Goal: Task Accomplishment & Management: Use online tool/utility

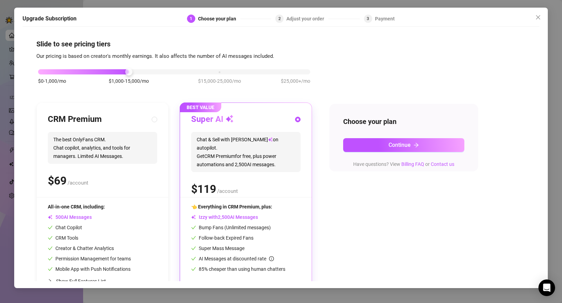
scroll to position [19, 0]
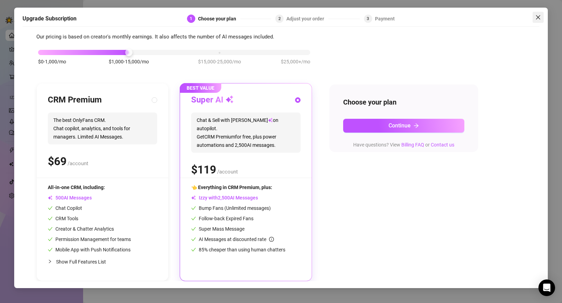
click at [537, 17] on icon "close" at bounding box center [538, 17] width 4 height 4
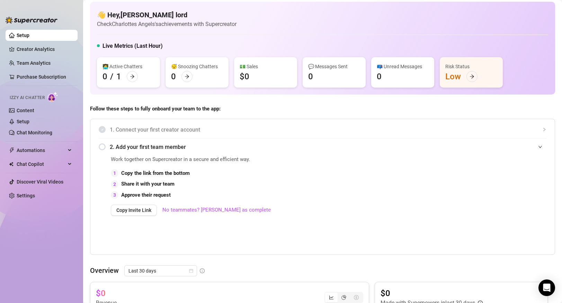
scroll to position [6, 0]
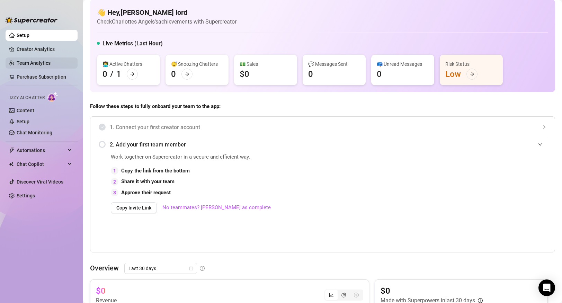
click at [44, 63] on link "Team Analytics" at bounding box center [34, 63] width 34 height 6
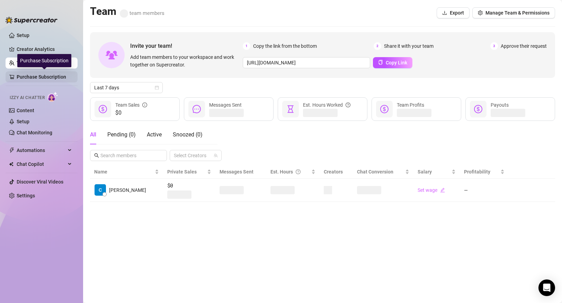
click at [46, 76] on link "Purchase Subscription" at bounding box center [44, 76] width 55 height 11
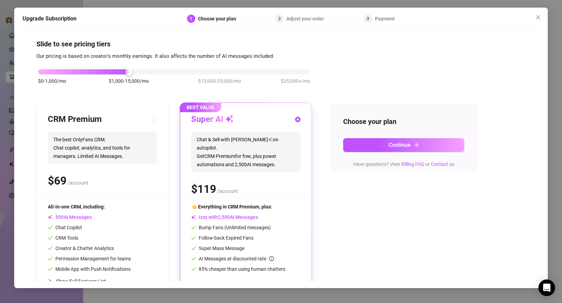
click at [0, 119] on div "Upgrade Subscription 1 Choose your plan 2 Adjust your order 3 Payment Slide to …" at bounding box center [281, 151] width 562 height 303
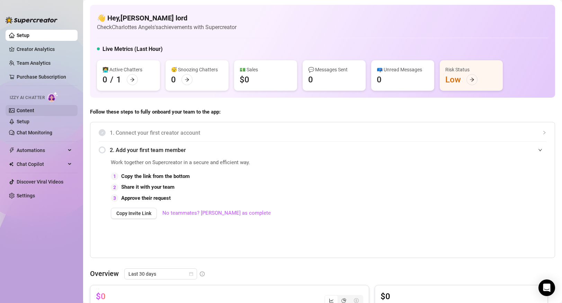
click at [34, 113] on link "Content" at bounding box center [26, 111] width 18 height 6
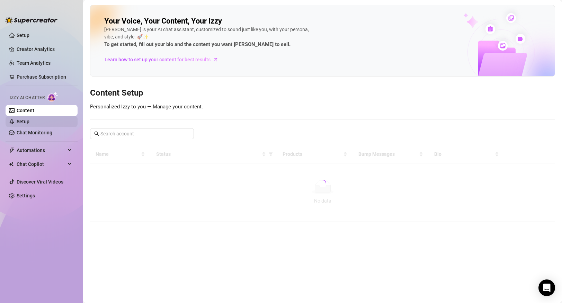
click at [29, 124] on link "Setup" at bounding box center [23, 122] width 13 height 6
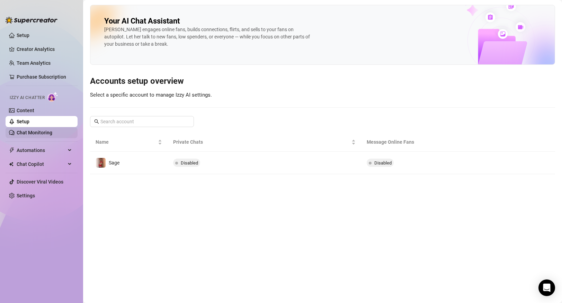
click at [52, 135] on link "Chat Monitoring" at bounding box center [35, 133] width 36 height 6
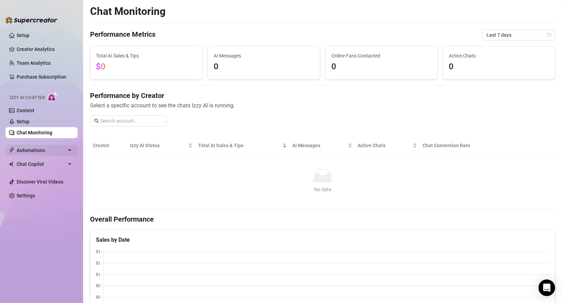
click at [61, 151] on span "Automations" at bounding box center [41, 150] width 49 height 11
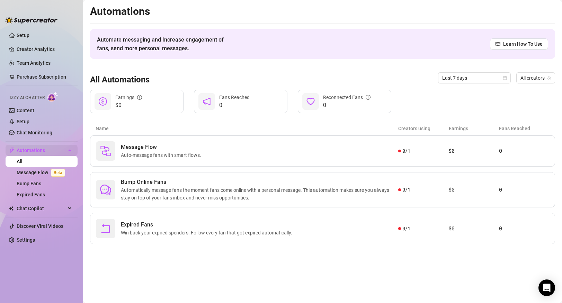
click at [61, 151] on span "Automations" at bounding box center [41, 150] width 49 height 11
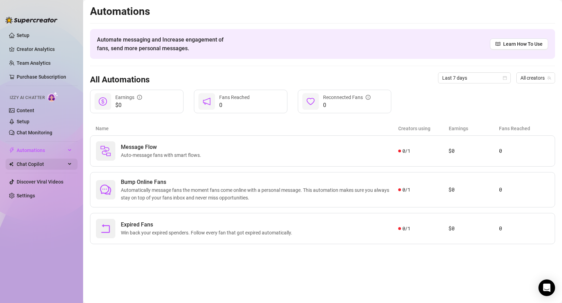
click at [70, 163] on div "Chat Copilot" at bounding box center [42, 163] width 72 height 11
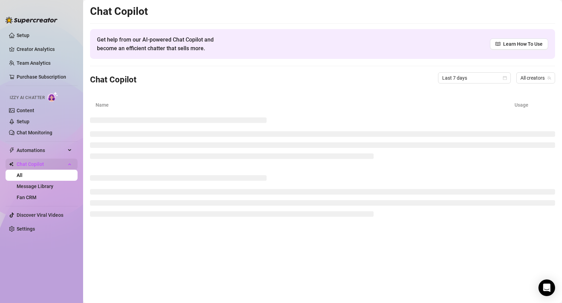
click at [70, 163] on div "Chat Copilot" at bounding box center [42, 163] width 72 height 11
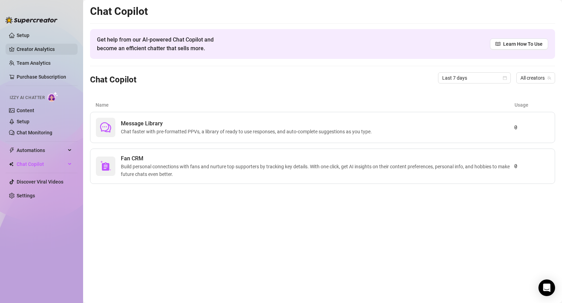
click at [36, 53] on link "Creator Analytics" at bounding box center [44, 49] width 55 height 11
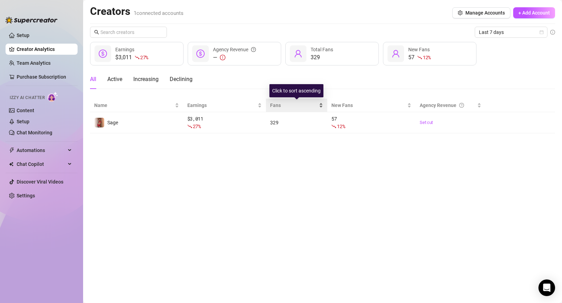
click at [276, 103] on span "Fans" at bounding box center [293, 105] width 47 height 8
click at [298, 104] on span "Fans" at bounding box center [293, 105] width 47 height 8
click at [317, 106] on span "Fans" at bounding box center [293, 105] width 47 height 8
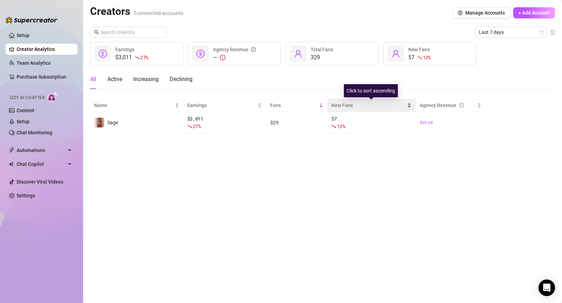
click at [349, 103] on span "New Fans" at bounding box center [368, 105] width 74 height 8
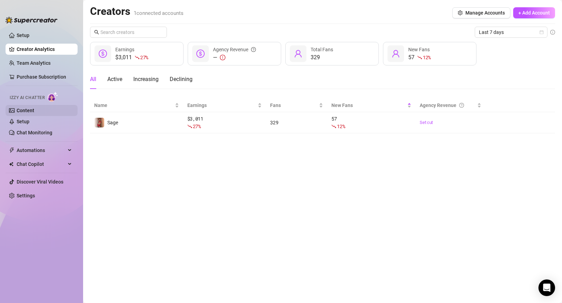
click at [34, 113] on link "Content" at bounding box center [26, 111] width 18 height 6
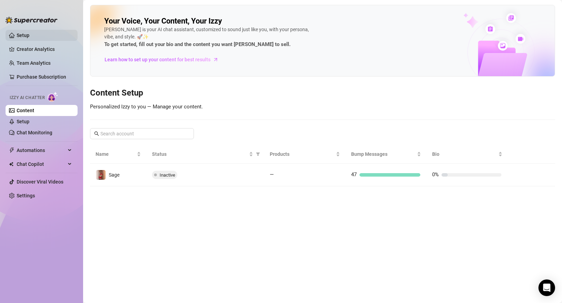
click at [28, 36] on link "Setup" at bounding box center [23, 36] width 13 height 6
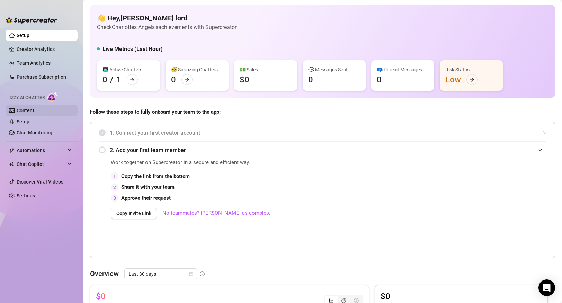
click at [34, 111] on link "Content" at bounding box center [26, 111] width 18 height 6
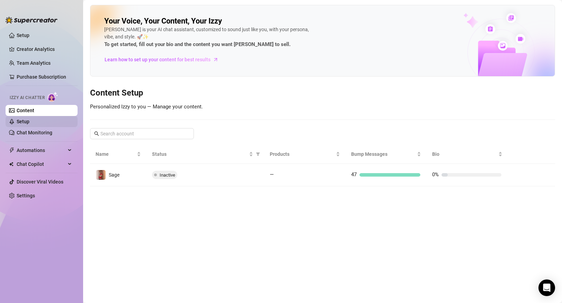
click at [29, 122] on link "Setup" at bounding box center [23, 122] width 13 height 6
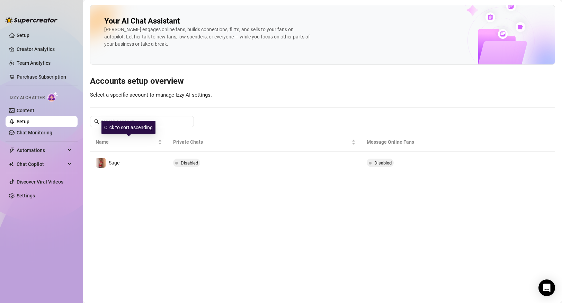
click at [131, 124] on div "Click to sort ascending" at bounding box center [128, 127] width 54 height 13
click at [170, 121] on input "text" at bounding box center [142, 122] width 84 height 8
click at [34, 113] on link "Content" at bounding box center [26, 111] width 18 height 6
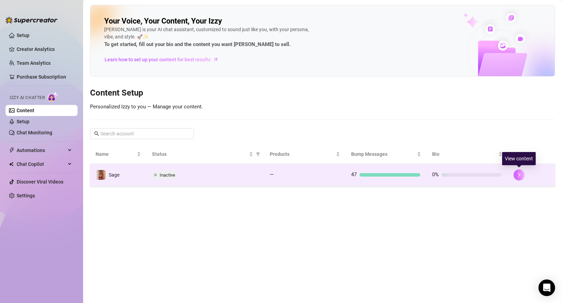
click at [519, 176] on icon "right" at bounding box center [518, 174] width 5 height 5
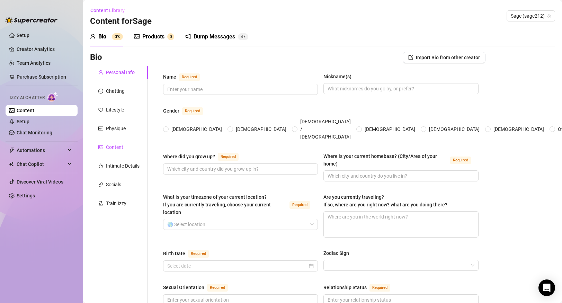
click at [121, 144] on div "Content" at bounding box center [114, 147] width 17 height 8
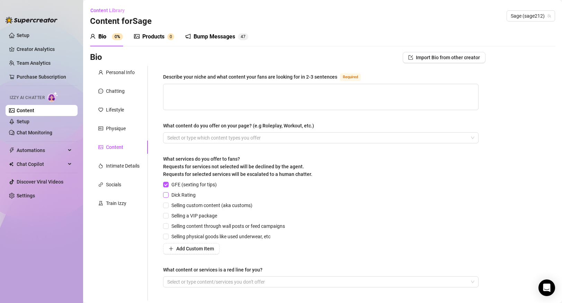
click at [167, 195] on input "Dick Rating" at bounding box center [165, 194] width 5 height 5
checkbox input "true"
click at [167, 203] on input "Selling custom content (aka customs)" at bounding box center [165, 204] width 5 height 5
checkbox input "true"
click at [167, 213] on input "Selling a VIP package" at bounding box center [165, 215] width 5 height 5
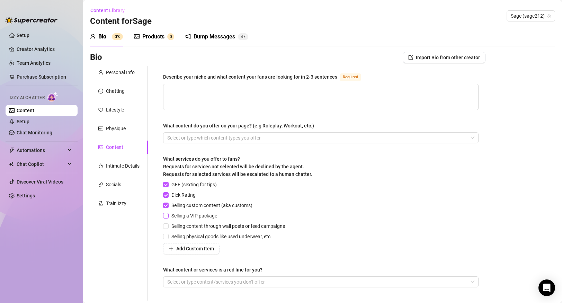
checkbox input "true"
click at [167, 238] on input "Selling physical goods like used underwear, etc" at bounding box center [165, 236] width 5 height 5
checkbox input "true"
click at [169, 249] on icon "plus" at bounding box center [171, 248] width 5 height 5
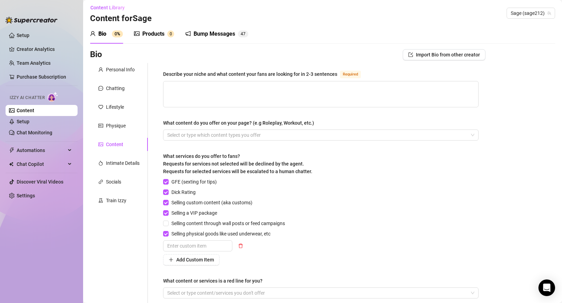
scroll to position [1, 0]
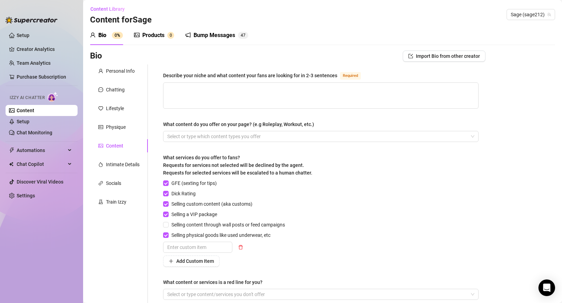
click at [148, 251] on div "Describe your niche and what content your fans are looking for in 2-3 sentences…" at bounding box center [316, 188] width 337 height 248
click at [182, 248] on input "text" at bounding box center [197, 247] width 69 height 11
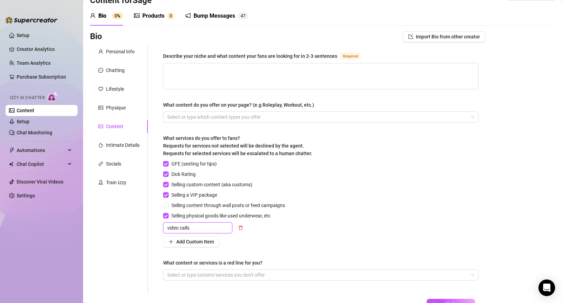
scroll to position [24, 0]
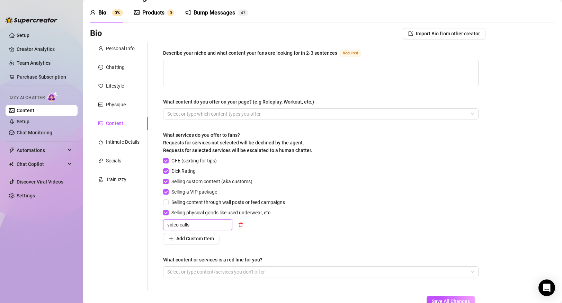
type input "video calls"
click at [262, 243] on div "Add Custom Item" at bounding box center [225, 238] width 125 height 11
click at [154, 231] on div "Describe your niche and what content your fans are looking for in 2-3 sentences…" at bounding box center [316, 166] width 337 height 248
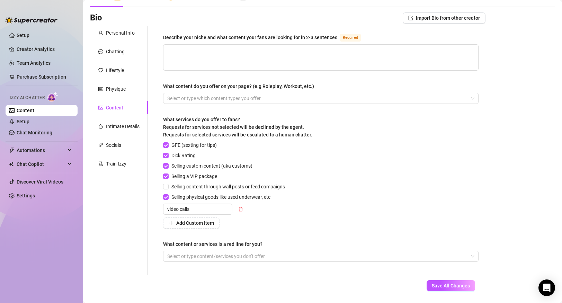
scroll to position [38, 0]
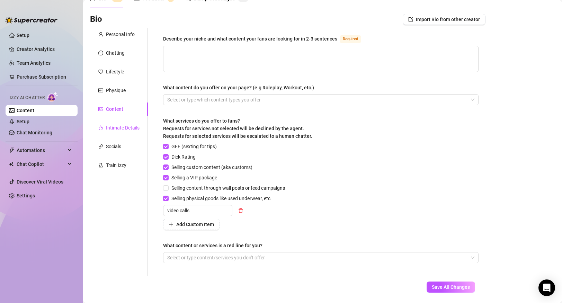
click at [122, 129] on div "Intimate Details" at bounding box center [123, 128] width 34 height 8
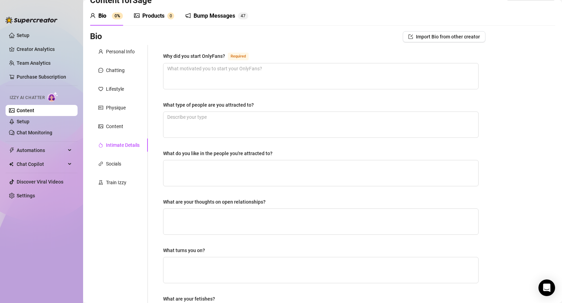
scroll to position [19, 0]
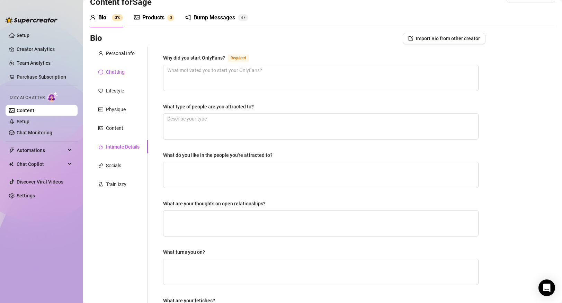
click at [115, 74] on div "Chatting" at bounding box center [115, 72] width 19 height 8
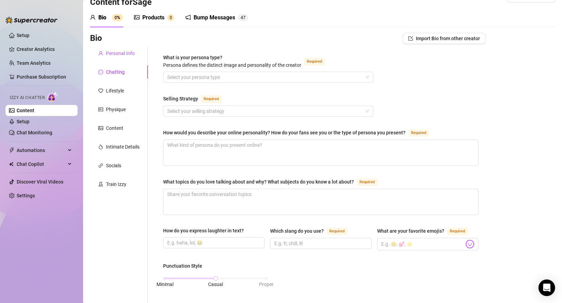
click at [116, 53] on div "Personal Info" at bounding box center [120, 53] width 29 height 8
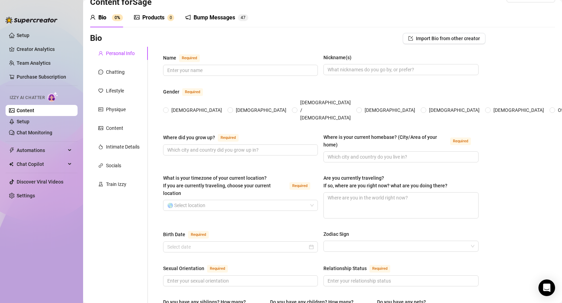
click at [153, 24] on div "Products 0" at bounding box center [154, 17] width 40 height 19
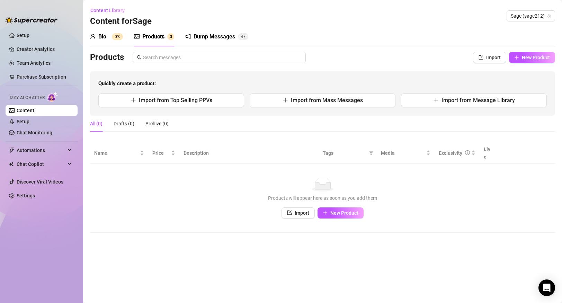
click at [103, 36] on div "Bio" at bounding box center [102, 37] width 8 height 8
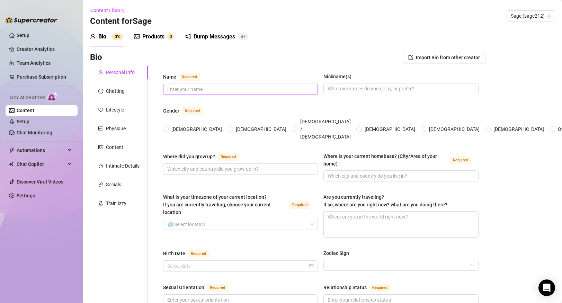
click at [183, 87] on input "Name Required" at bounding box center [239, 89] width 145 height 8
type input "Sage"
click at [169, 125] on span "[DEMOGRAPHIC_DATA]" at bounding box center [197, 129] width 56 height 8
click at [167, 127] on input "[DEMOGRAPHIC_DATA]" at bounding box center [166, 129] width 3 height 4
radio input "true"
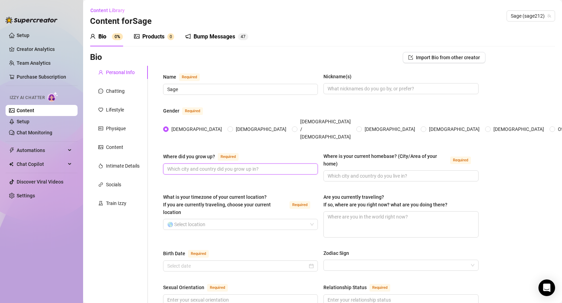
click at [258, 165] on input "Where did you grow up? Required" at bounding box center [239, 169] width 145 height 8
type input "[GEOGRAPHIC_DATA]"
click at [351, 172] on input "Where is your current homebase? (City/Area of your home) Required" at bounding box center [399, 176] width 145 height 8
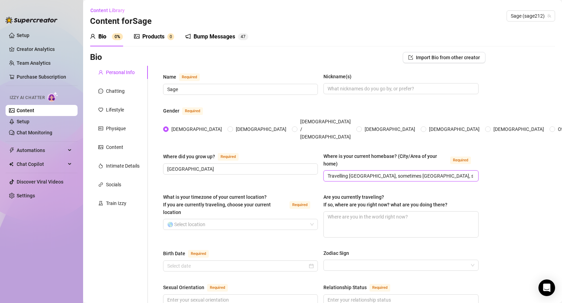
type input "Travelling [GEOGRAPHIC_DATA], sometimes [GEOGRAPHIC_DATA], sometimes [GEOGRAPHI…"
click at [262, 167] on div "Where did you grow up? Required Dublin" at bounding box center [240, 166] width 155 height 29
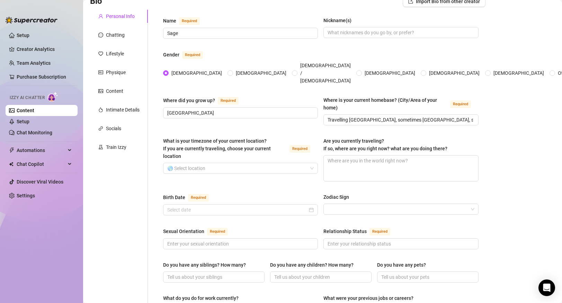
scroll to position [56, 0]
click at [253, 206] on input "Birth Date Required" at bounding box center [237, 210] width 140 height 8
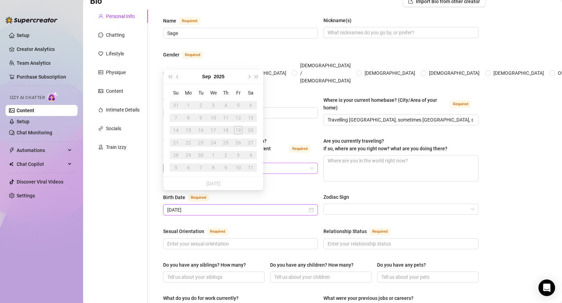
type input "15/07/1999"
click at [276, 163] on input "What is your timezone of your current location? If you are currently traveling,…" at bounding box center [237, 168] width 140 height 10
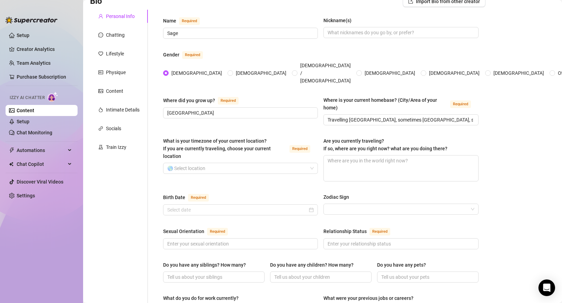
click at [150, 172] on div "Name Required Sage Nickname(s) Gender Required Female Male Non-Binary / Genderq…" at bounding box center [316, 300] width 337 height 580
click at [198, 206] on input "Birth Date Required" at bounding box center [237, 210] width 140 height 8
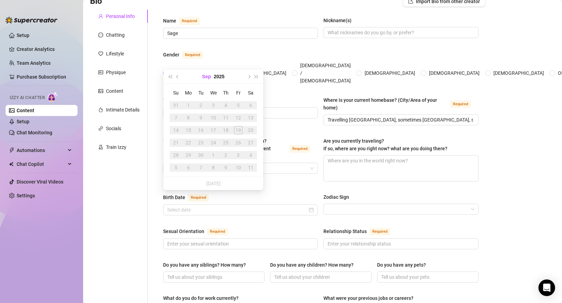
click at [208, 76] on button "Sep" at bounding box center [206, 77] width 9 height 14
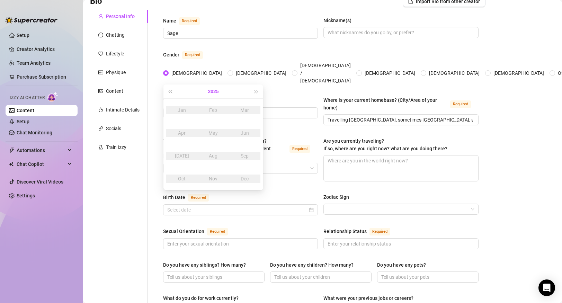
click at [215, 92] on button "2025" at bounding box center [213, 91] width 11 height 14
click at [169, 91] on span "Last year (Control + left)" at bounding box center [169, 91] width 3 height 3
click at [217, 177] on div "1999" at bounding box center [213, 178] width 21 height 8
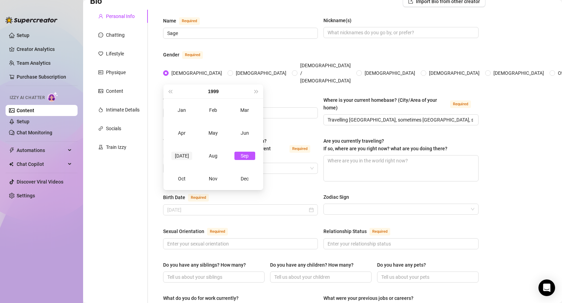
click at [184, 158] on div "Jul" at bounding box center [181, 156] width 21 height 8
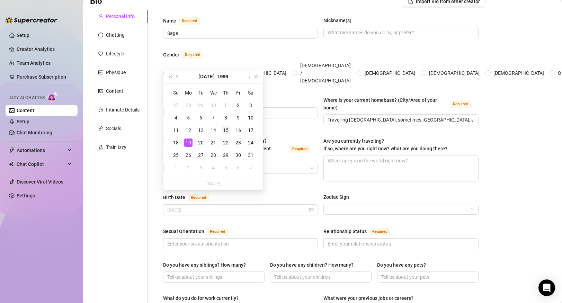
type input "[DATE]"
click at [227, 131] on div "15" at bounding box center [225, 130] width 8 height 8
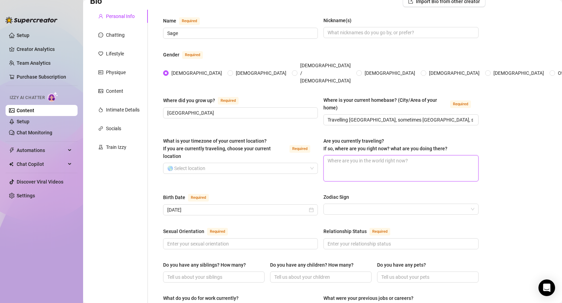
click at [393, 155] on textarea "Are you currently traveling? If so, where are you right now? what are you doing…" at bounding box center [401, 168] width 154 height 26
type textarea "I"
type textarea "I'"
type textarea "I'm"
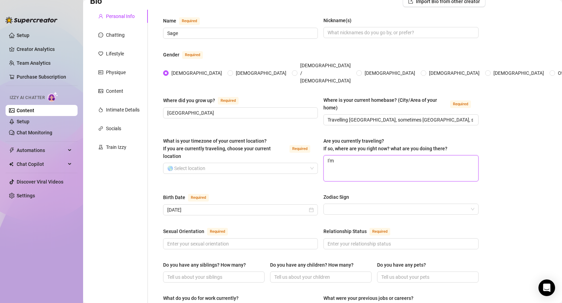
type textarea "I'm a"
type textarea "I'm al"
type textarea "I'm alw"
type textarea "I'm alwa"
type textarea "I'm alway"
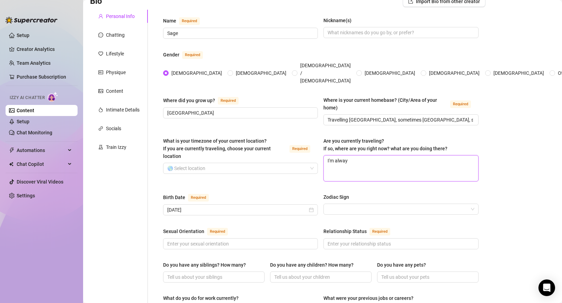
type textarea "I'm always"
type textarea "I'm always t"
type textarea "I'm always tr"
type textarea "I'm always tra"
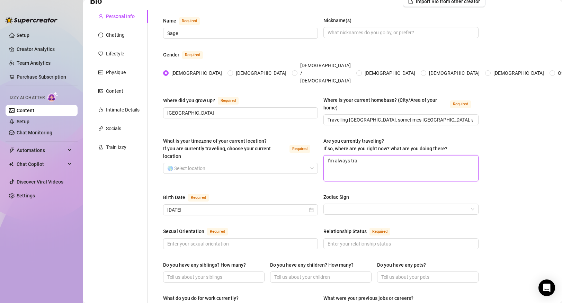
type textarea "I'm always trav"
type textarea "I'm always trave"
type textarea "I'm always travel"
type textarea "I'm always travell"
type textarea "I'm always travelli"
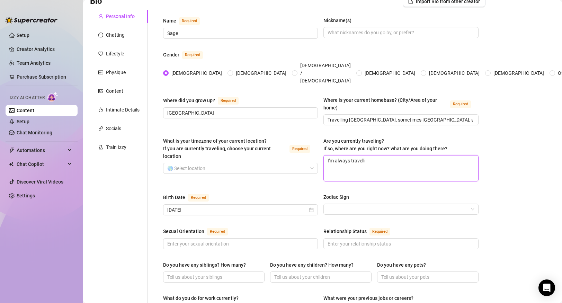
type textarea "I'm always travellin"
type textarea "I'm always travelling"
type textarea "I'm always travelling o"
type textarea "I'm always travelling on"
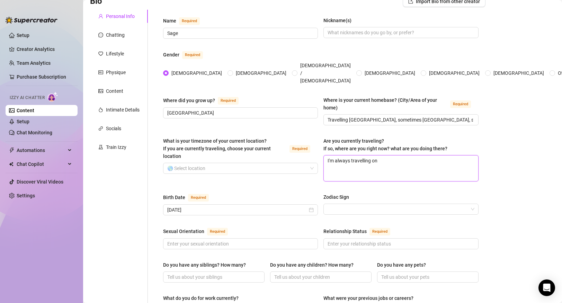
type textarea "I'm always travelling on"
type textarea "I'm always travelling on t"
type textarea "I'm always travelling on th"
type textarea "I'm always travelling on the"
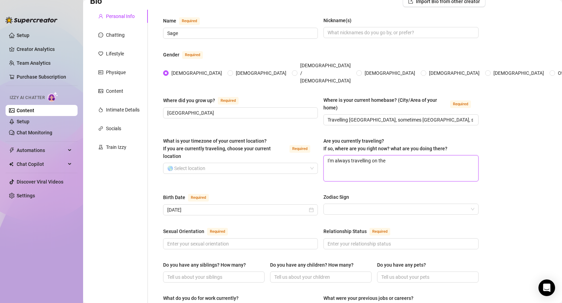
type textarea "I'm always travelling on the g"
type textarea "I'm always travelling on the go"
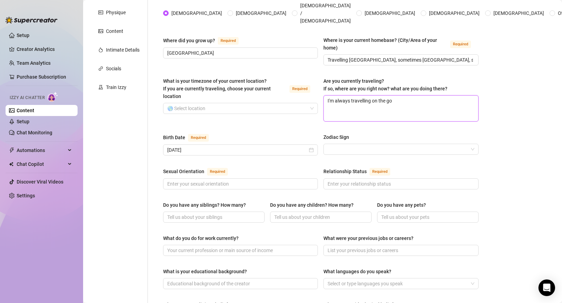
scroll to position [124, 0]
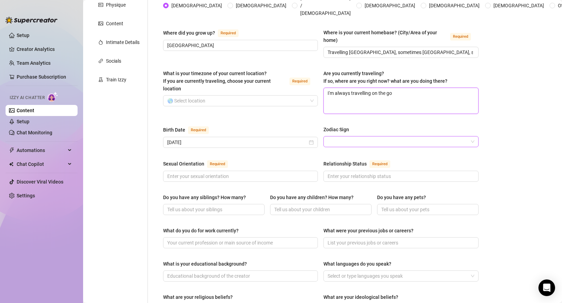
type textarea "I'm always travelling on the go"
click at [349, 136] on input "Zodiac Sign" at bounding box center [397, 141] width 140 height 10
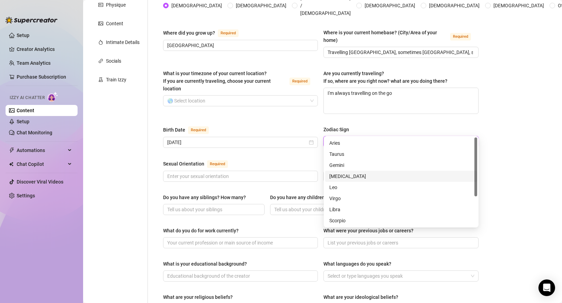
click at [342, 177] on div "[MEDICAL_DATA]" at bounding box center [401, 176] width 144 height 8
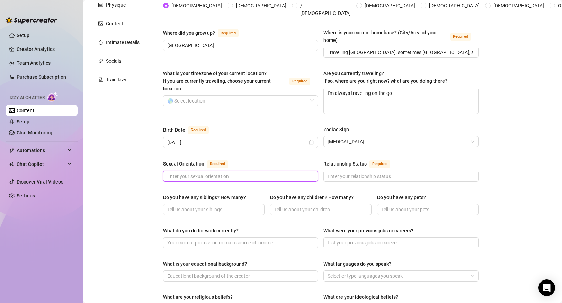
click at [237, 172] on input "Sexual Orientation Required" at bounding box center [239, 176] width 145 height 8
type input "s"
type input "Bi - curious"
click at [449, 160] on div "Relationship Status Required" at bounding box center [400, 165] width 155 height 11
click at [449, 171] on span at bounding box center [400, 176] width 155 height 11
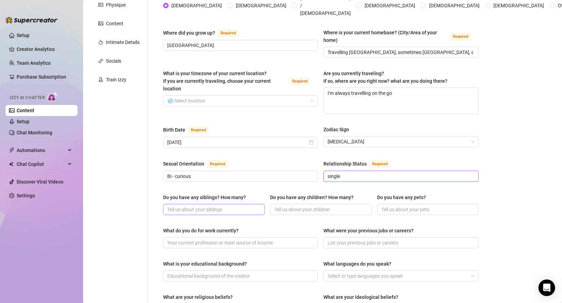
type input "single"
click at [213, 206] on input "Do you have any siblings? How many?" at bounding box center [213, 210] width 92 height 8
type input "2"
click at [293, 206] on input "Do you have any children? How many?" at bounding box center [320, 210] width 92 height 8
type input "0"
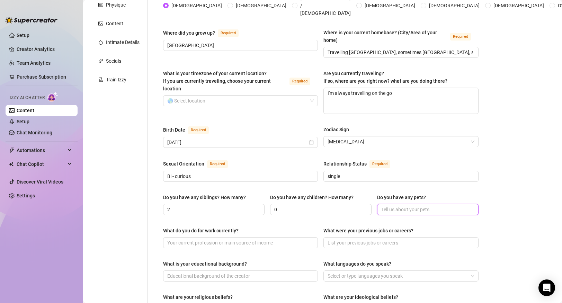
click at [385, 206] on input "Do you have any pets?" at bounding box center [427, 210] width 92 height 8
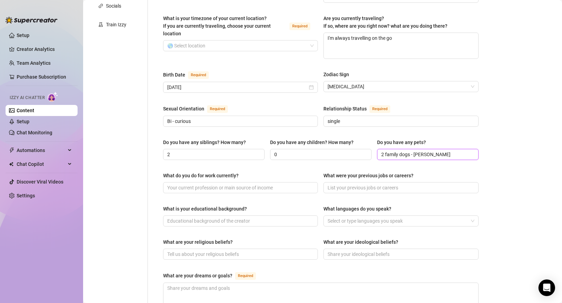
scroll to position [178, 0]
type input "2 family dogs - [PERSON_NAME]"
click at [280, 184] on input "What do you do for work currently?" at bounding box center [239, 188] width 145 height 8
type input "Only fans"
click at [394, 184] on input "What were your previous jobs or careers?" at bounding box center [399, 188] width 145 height 8
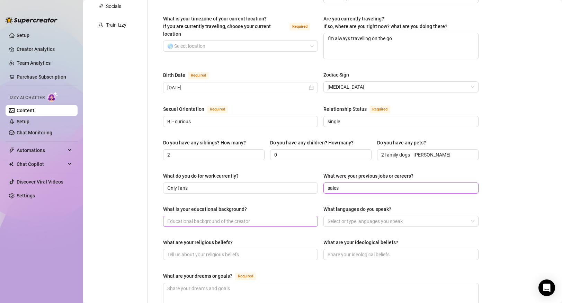
type input "sales"
click at [283, 217] on input "What is your educational background?" at bounding box center [239, 221] width 145 height 8
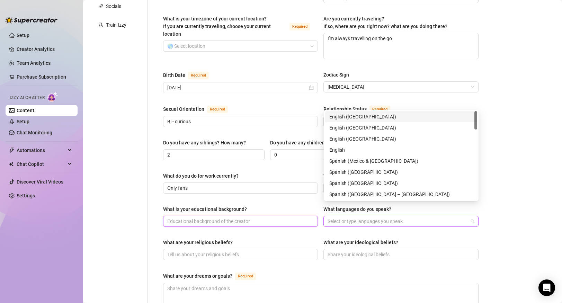
click at [378, 216] on div at bounding box center [397, 221] width 145 height 10
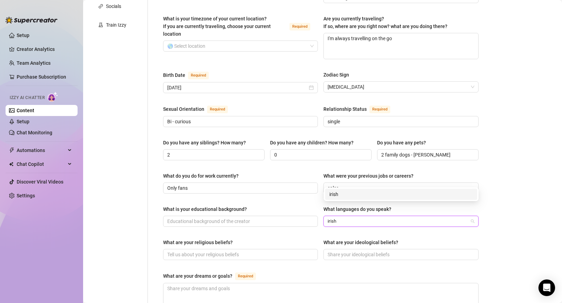
type input "irish"
click at [303, 238] on div "What are your religious beliefs?" at bounding box center [240, 243] width 155 height 10
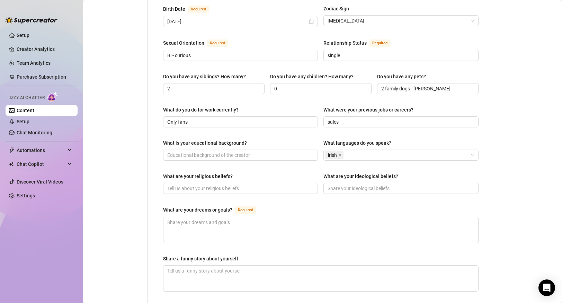
scroll to position [262, 0]
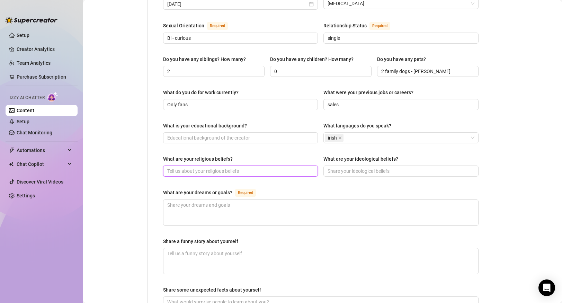
click at [239, 167] on input "What are your religious beliefs?" at bounding box center [239, 171] width 145 height 8
type input "spiritual"
click at [287, 167] on div "What are your religious beliefs? spiritual What are your ideological beliefs?" at bounding box center [320, 169] width 315 height 28
click at [355, 167] on input "What are your ideological beliefs?" at bounding box center [399, 171] width 145 height 8
click at [299, 188] on div "What are your dreams or goals? Required" at bounding box center [320, 193] width 315 height 11
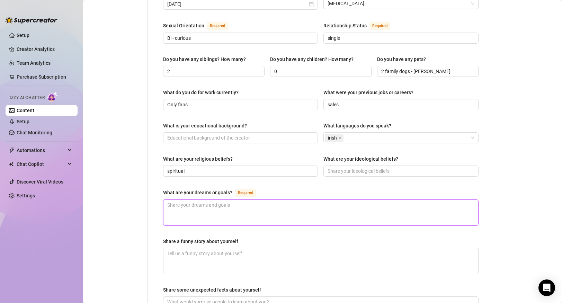
click at [276, 200] on textarea "What are your dreams or goals? Required" at bounding box center [320, 213] width 315 height 26
type textarea "t"
type textarea "to"
type textarea "to b"
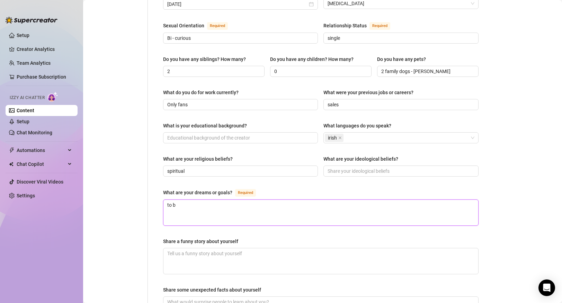
type textarea "to bu"
type textarea "to bui"
type textarea "to buil"
type textarea "to build"
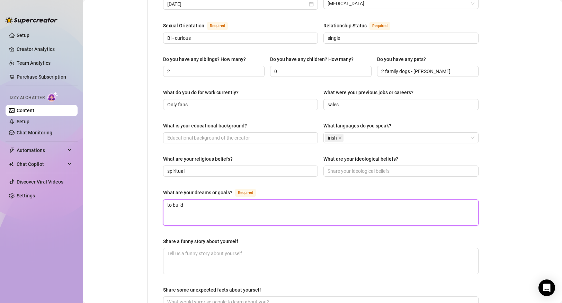
type textarea "to build a"
type textarea "to build a h"
type textarea "to build a ho"
type textarea "to build a hou"
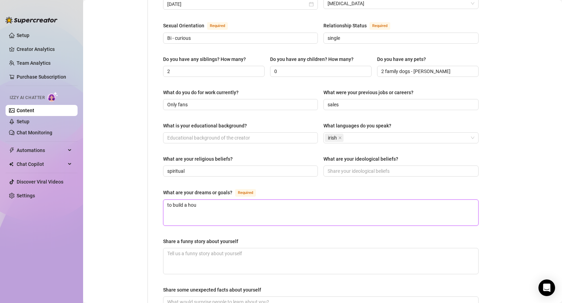
type textarea "to build a hous"
type textarea "to build a house"
type textarea "to build a house i"
type textarea "to build a house ib"
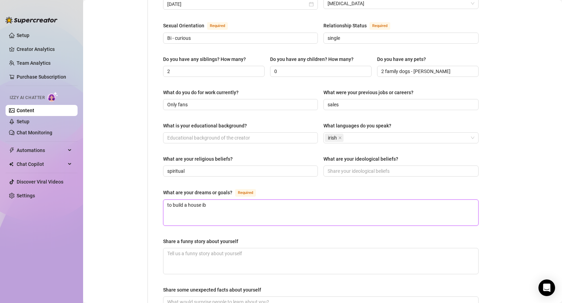
type textarea "to build a house ib"
type textarea "to build a house ib t"
type textarea "to build a house ib th"
type textarea "to build a house ib t"
type textarea "to build a house ib"
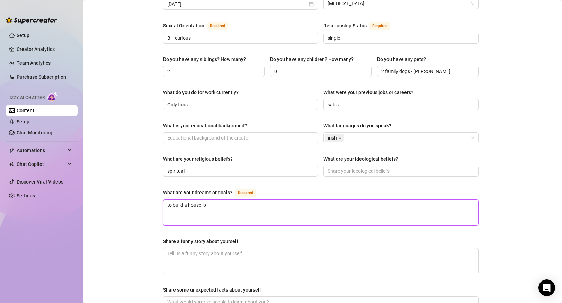
type textarea "to build a house ib"
type textarea "to build a house i"
type textarea "to build a house in"
type textarea "to build a house in t"
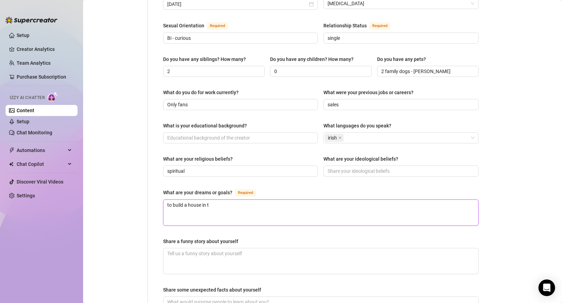
type textarea "to build a house in th"
type textarea "to build a house in the"
type textarea "to build a house in the c"
type textarea "to build a house in the co"
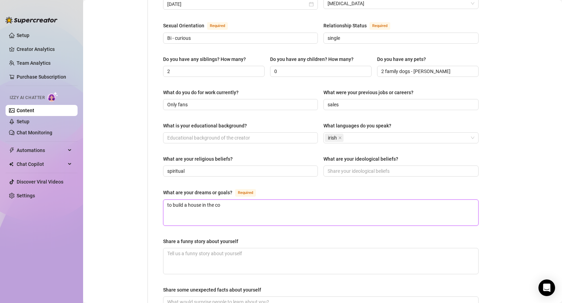
type textarea "to build a house in the cou"
type textarea "to build a house in the cout"
type textarea "to build a house in the coutr"
type textarea "to build a house in the coutry"
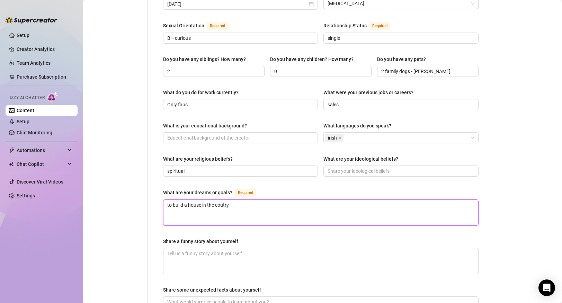
type textarea "to build a house in the coutry s"
type textarea "to build a house in the coutry si"
type textarea "to build a house in the coutry s"
type textarea "to build a house in the coutry"
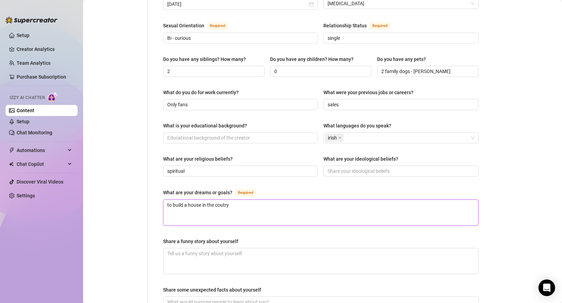
type textarea "to build a house in the coutr"
type textarea "to build a house in the cout"
type textarea "to build a house in the cou"
type textarea "to build a house in the coun"
type textarea "to build a house in the count"
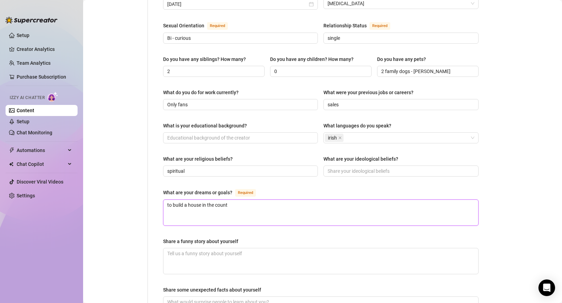
type textarea "to build a house in the countr"
type textarea "to build a house in the country"
type textarea "to build a house in the country si"
type textarea "to build a house in the country sid"
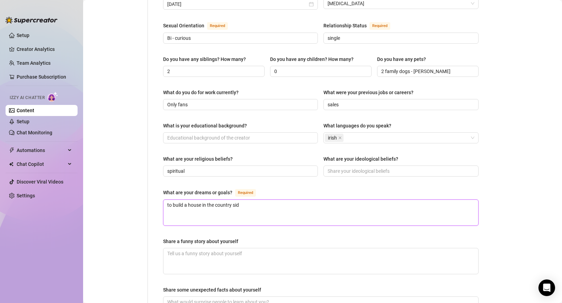
type textarea "to build a house in the country side"
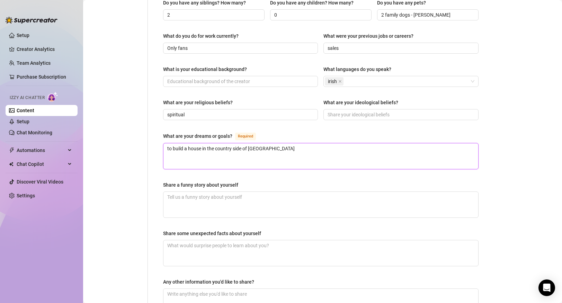
scroll to position [321, 0]
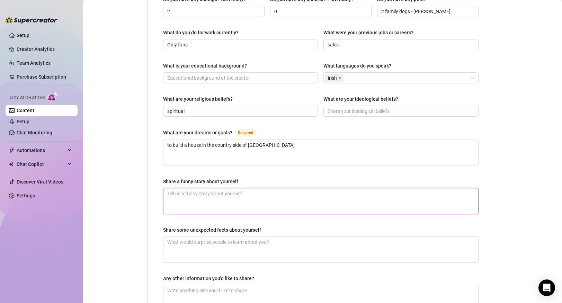
click at [232, 188] on textarea "Share a funny story about yourself" at bounding box center [320, 201] width 315 height 26
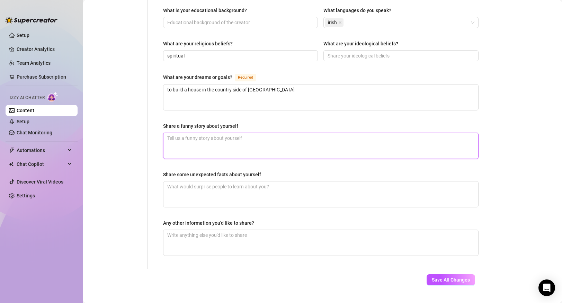
scroll to position [379, 0]
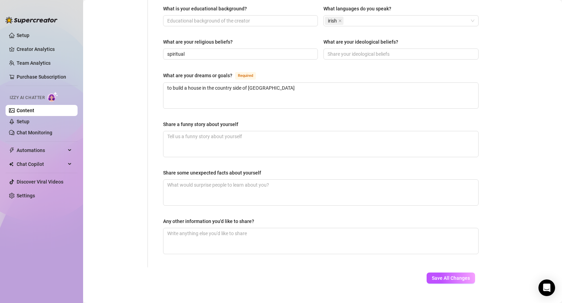
click at [447, 272] on button "Save All Changes" at bounding box center [450, 277] width 48 height 11
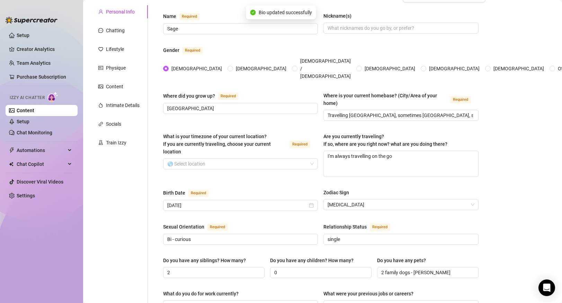
scroll to position [0, 0]
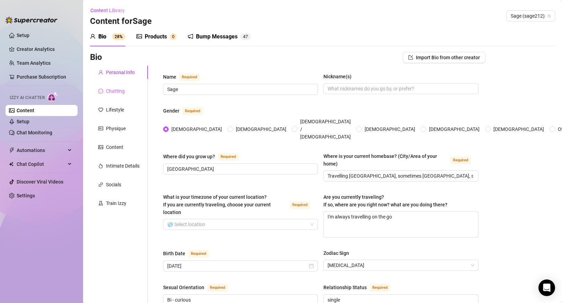
click at [126, 90] on div "Chatting" at bounding box center [119, 90] width 58 height 13
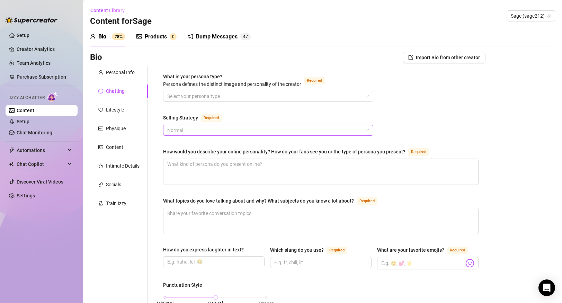
click at [187, 130] on span "Normal" at bounding box center [268, 130] width 202 height 10
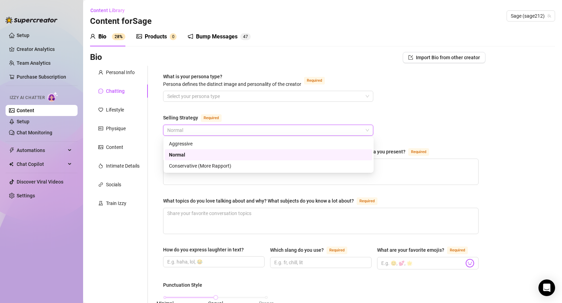
click at [186, 156] on div "Normal" at bounding box center [268, 155] width 199 height 8
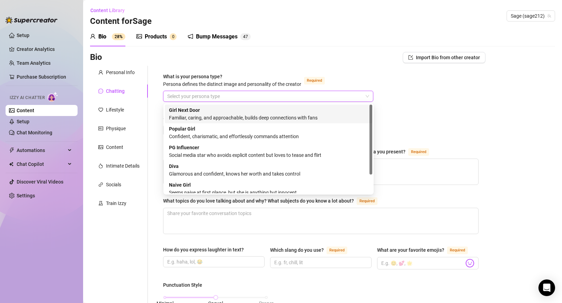
click at [201, 95] on input "What is your persona type? Persona defines the distinct image and personality o…" at bounding box center [264, 96] width 195 height 10
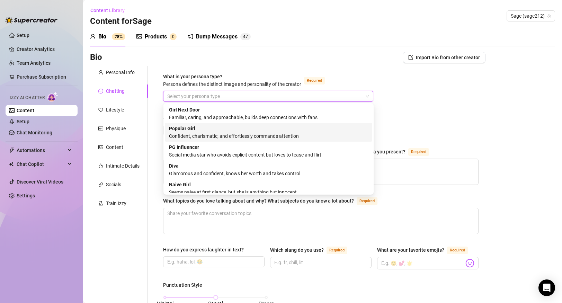
click at [203, 130] on div "Popular Girl Confident, charismatic, and effortlessly commands attention" at bounding box center [268, 132] width 199 height 15
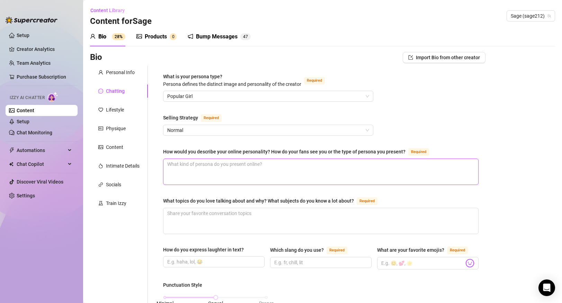
click at [201, 161] on textarea "How would you describe your online personality? How do your fans see you or the…" at bounding box center [320, 172] width 315 height 26
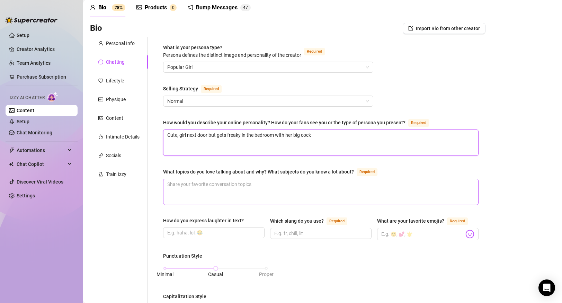
scroll to position [30, 0]
click at [191, 189] on textarea "What topics do you love talking about and why? What subjects do you know a lot …" at bounding box center [320, 191] width 315 height 26
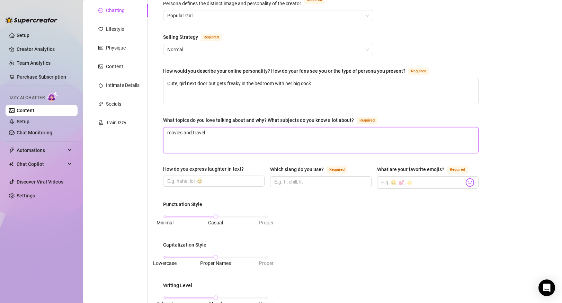
scroll to position [91, 0]
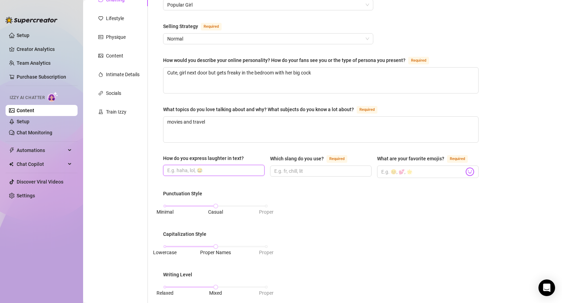
click at [193, 171] on input "How do you express laughter in text?" at bounding box center [213, 170] width 92 height 8
click at [233, 177] on div "How do you express laughter in text? hahah omg Which slang do you use? Required…" at bounding box center [320, 169] width 315 height 30
click at [227, 169] on input "hahah omg" at bounding box center [213, 170] width 92 height 8
click at [290, 171] on input "Which slang do you use? Required" at bounding box center [320, 171] width 92 height 8
click at [416, 172] on input "What are your favorite emojis? Required" at bounding box center [422, 171] width 83 height 9
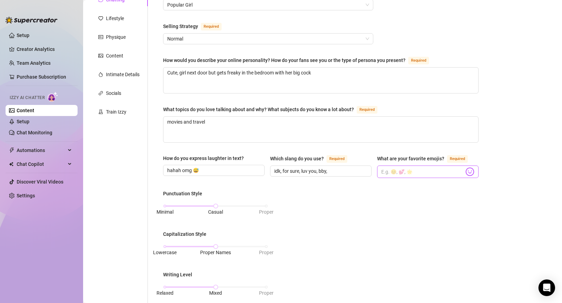
click at [468, 173] on img at bounding box center [469, 171] width 9 height 9
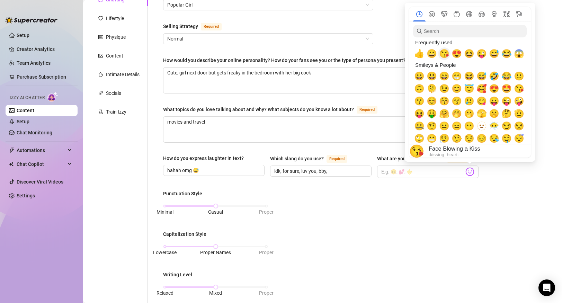
click at [444, 54] on span "😘" at bounding box center [444, 54] width 10 height 10
click at [483, 76] on span "😅" at bounding box center [481, 76] width 10 height 10
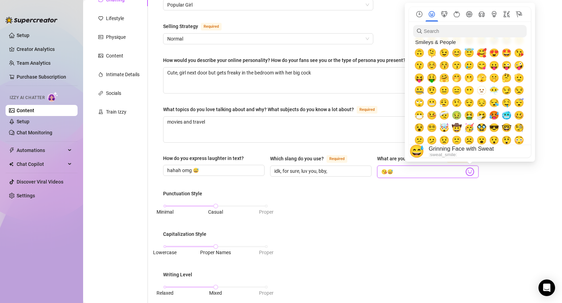
scroll to position [36, 0]
click at [458, 77] on span "🤭" at bounding box center [456, 78] width 10 height 10
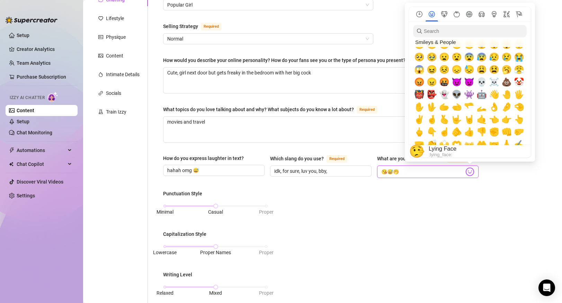
scroll to position [132, 0]
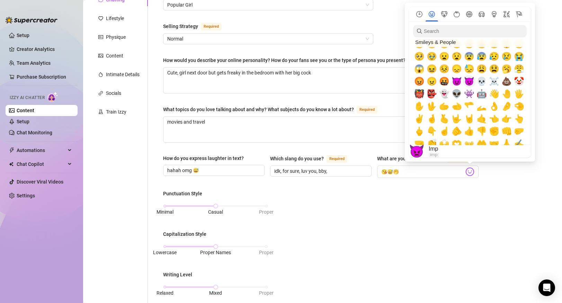
click at [468, 83] on span "👿" at bounding box center [469, 81] width 10 height 10
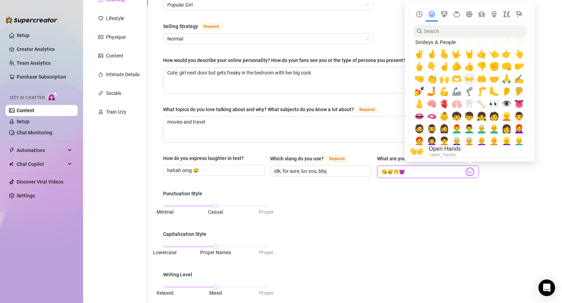
scroll to position [198, 0]
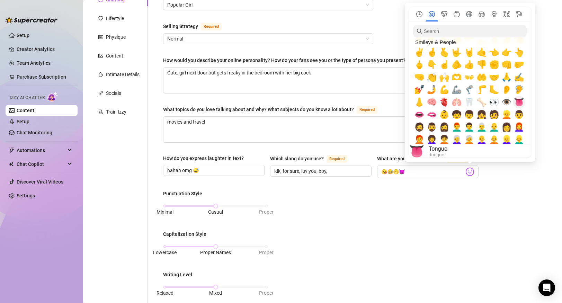
click at [522, 102] on span "👅" at bounding box center [518, 102] width 10 height 10
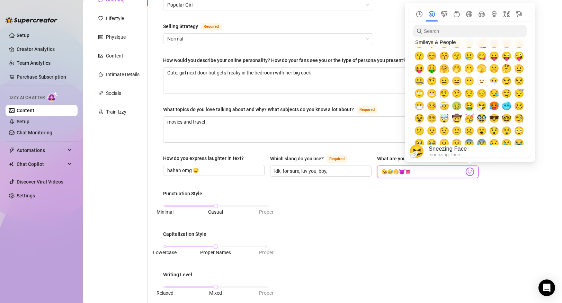
scroll to position [53, 0]
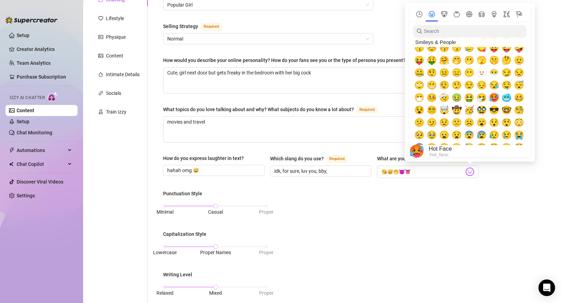
click at [494, 99] on span "🥵" at bounding box center [494, 98] width 10 height 10
click at [482, 62] on span "🫣" at bounding box center [481, 60] width 10 height 10
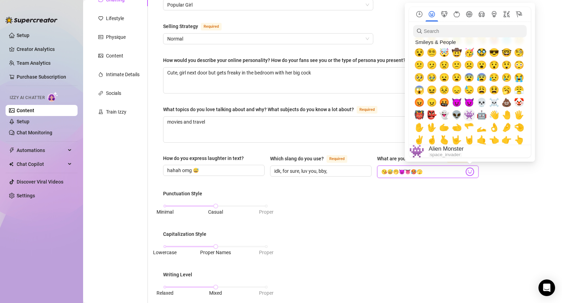
scroll to position [108, 0]
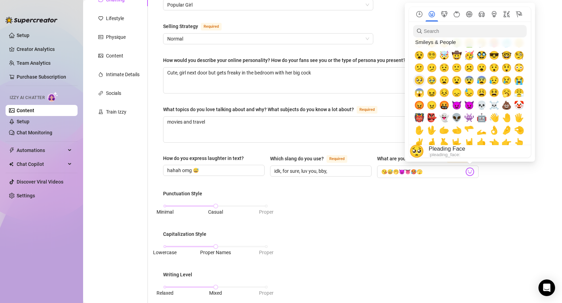
click at [420, 79] on span "🥺" at bounding box center [419, 80] width 10 height 10
click at [430, 80] on span "🥹" at bounding box center [431, 80] width 10 height 10
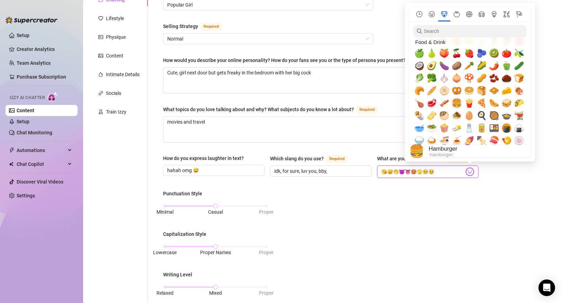
scroll to position [984, 0]
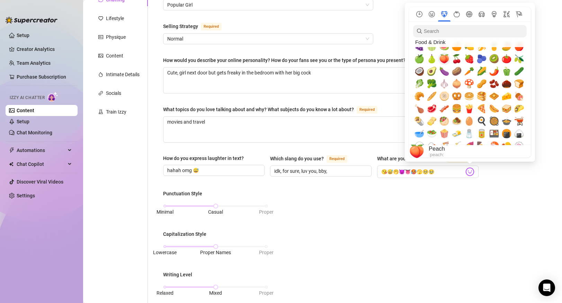
click at [447, 59] on span "🍑" at bounding box center [444, 59] width 10 height 10
click at [446, 72] on span "🍆" at bounding box center [444, 71] width 10 height 10
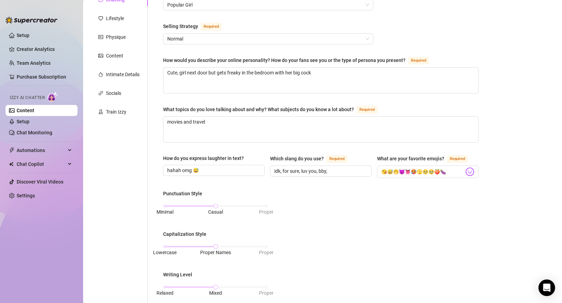
click at [435, 191] on div "Punctuation Style Minimal Casual Proper Capitalization Style Lowercase Proper N…" at bounding box center [320, 276] width 315 height 172
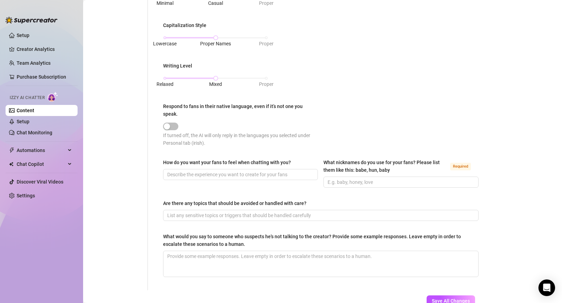
scroll to position [302, 0]
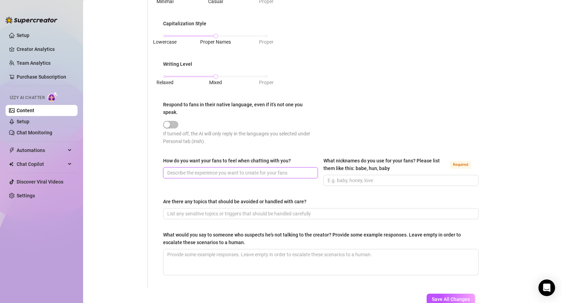
click at [216, 172] on input "How do you want your fans to feel when chatting with you?" at bounding box center [239, 173] width 145 height 8
click at [391, 178] on input "What nicknames do you use for your fans? Please list them like this: babe, hun,…" at bounding box center [399, 180] width 145 height 8
click at [285, 212] on input "Are there any topics that should be avoided or handled with care?" at bounding box center [320, 214] width 306 height 8
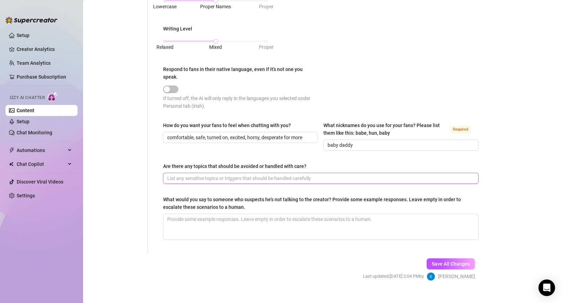
scroll to position [337, 0]
click at [249, 176] on input "Are there any topics that should be avoided or handled with care?" at bounding box center [320, 178] width 306 height 8
click at [291, 175] on input "asking if I meet outside of online. this should be immiedtaely turned down" at bounding box center [320, 178] width 306 height 8
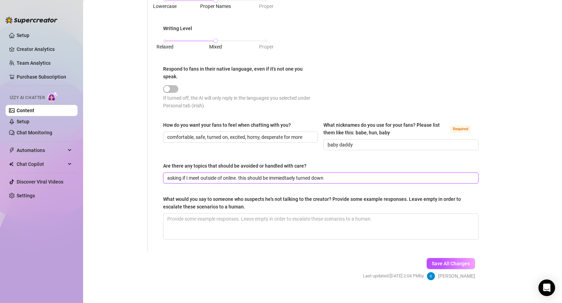
click at [297, 176] on input "asking if I meet outside of online. this should be immiedtaely turned down" at bounding box center [320, 178] width 306 height 8
click at [332, 178] on input "asking if I meet outside of online. this should be turned down" at bounding box center [320, 178] width 306 height 8
click at [312, 219] on textarea "What would you say to someone who suspects he's not talking to the creator? Pro…" at bounding box center [320, 226] width 315 height 26
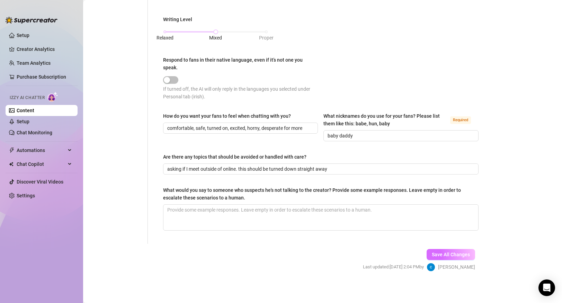
click at [440, 255] on span "Save All Changes" at bounding box center [450, 255] width 38 height 6
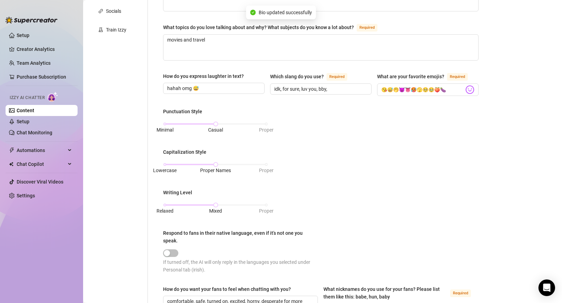
scroll to position [0, 0]
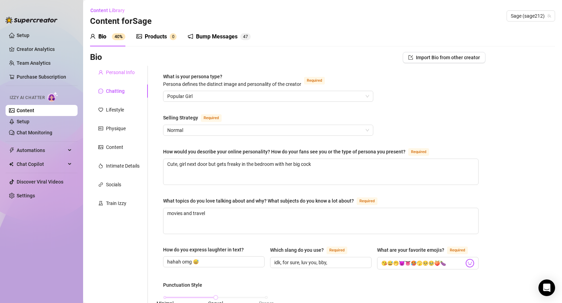
click at [119, 66] on div "Personal Info" at bounding box center [119, 72] width 58 height 13
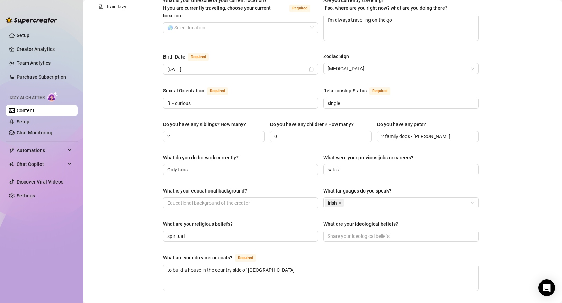
scroll to position [196, 0]
click at [353, 198] on div "irish" at bounding box center [397, 203] width 145 height 10
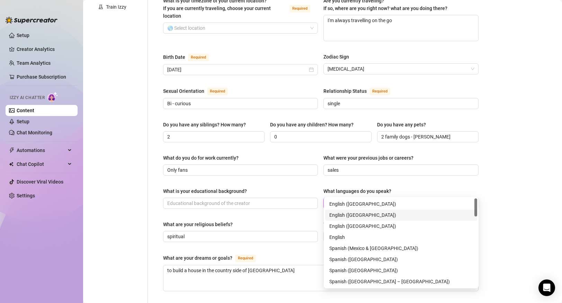
click at [356, 213] on div "English ([GEOGRAPHIC_DATA])" at bounding box center [401, 215] width 144 height 8
click at [355, 227] on div "English ([GEOGRAPHIC_DATA])" at bounding box center [401, 226] width 144 height 8
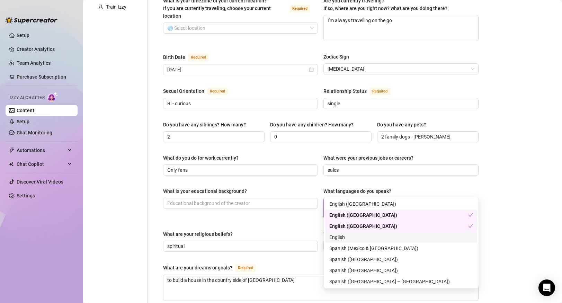
click at [354, 239] on div "English" at bounding box center [401, 237] width 144 height 8
click at [341, 202] on icon "close" at bounding box center [339, 203] width 3 height 3
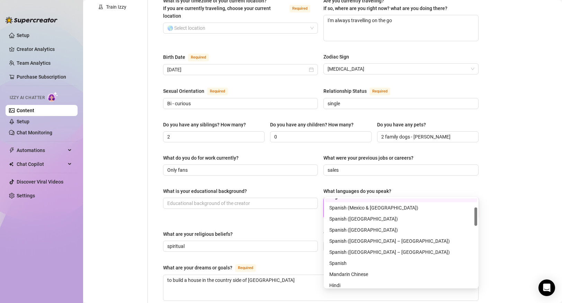
scroll to position [44, 0]
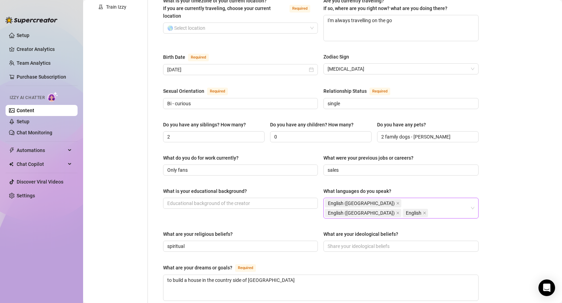
click at [306, 230] on div "What are your religious beliefs?" at bounding box center [240, 235] width 155 height 10
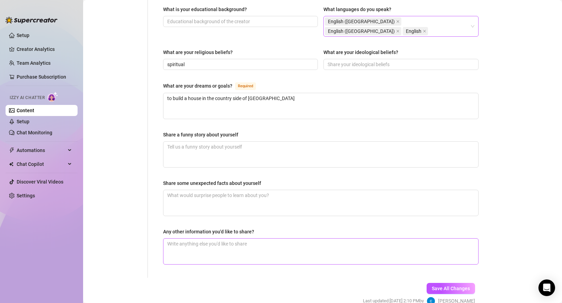
scroll to position [390, 0]
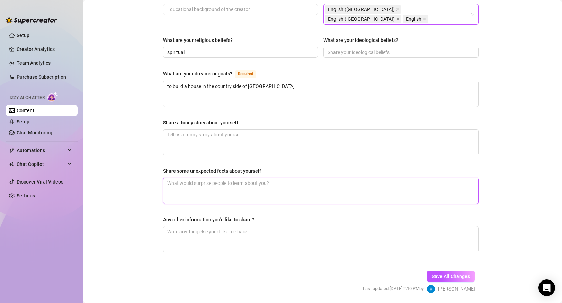
click at [274, 178] on textarea "Share some unexpected facts about yourself" at bounding box center [320, 191] width 315 height 26
click at [440, 273] on span "Save All Changes" at bounding box center [450, 276] width 38 height 6
click at [29, 122] on link "Setup" at bounding box center [23, 122] width 13 height 6
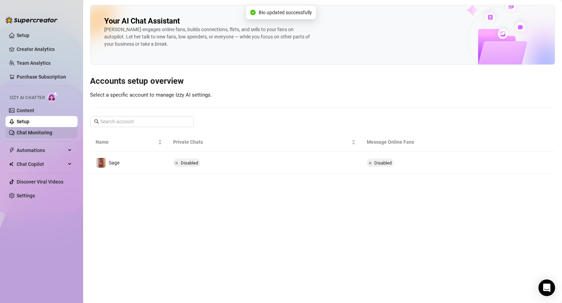
click at [46, 134] on link "Chat Monitoring" at bounding box center [35, 133] width 36 height 6
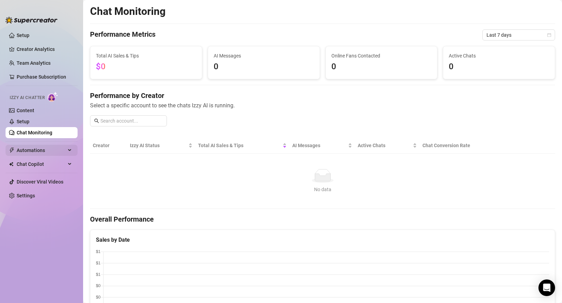
click at [75, 153] on div "Automations" at bounding box center [42, 150] width 72 height 11
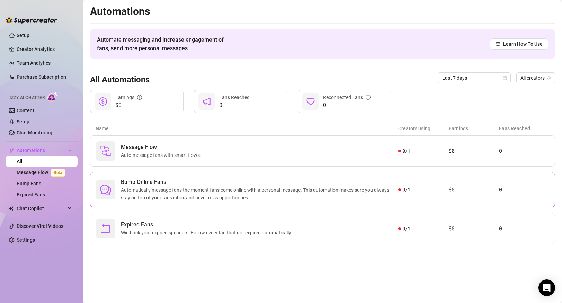
click at [203, 182] on span "Bump Online Fans" at bounding box center [259, 182] width 277 height 8
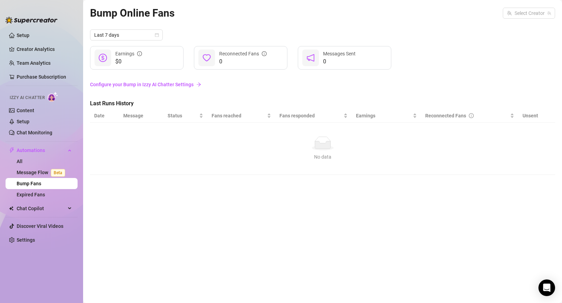
click at [176, 147] on div "No data" at bounding box center [322, 143] width 451 height 14
click at [134, 115] on th "Message" at bounding box center [141, 115] width 44 height 13
click at [104, 114] on th "Date" at bounding box center [104, 115] width 29 height 13
click at [48, 208] on span "Chat Copilot" at bounding box center [41, 208] width 49 height 11
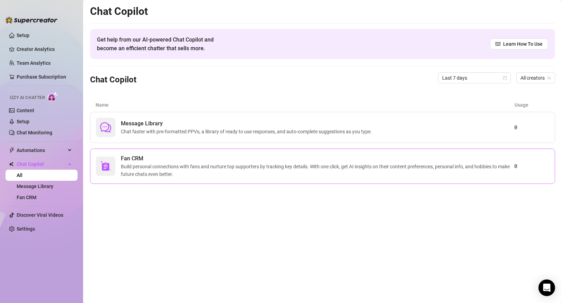
click at [124, 172] on span "Build personal connections with fans and nurture top supporters by tracking key…" at bounding box center [317, 170] width 393 height 15
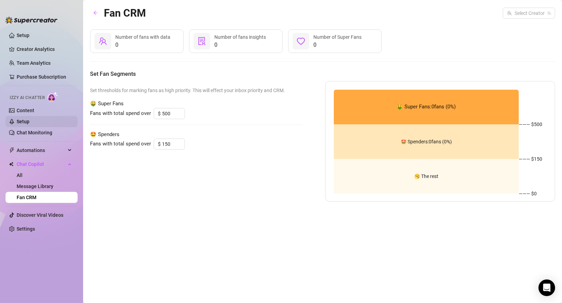
click at [29, 122] on link "Setup" at bounding box center [23, 122] width 13 height 6
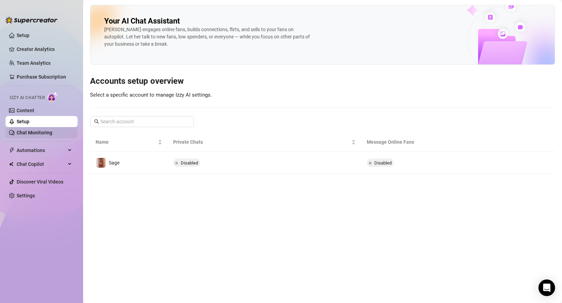
click at [46, 131] on link "Chat Monitoring" at bounding box center [35, 133] width 36 height 6
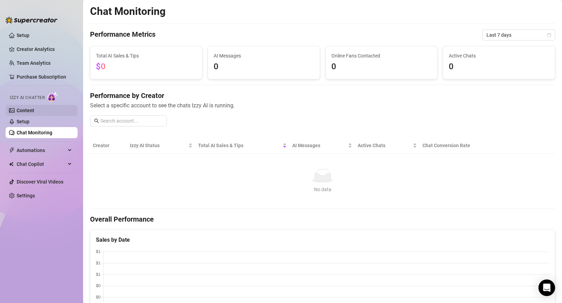
click at [34, 113] on link "Content" at bounding box center [26, 111] width 18 height 6
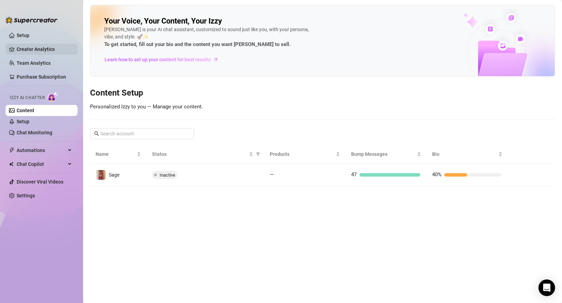
click at [43, 49] on link "Creator Analytics" at bounding box center [44, 49] width 55 height 11
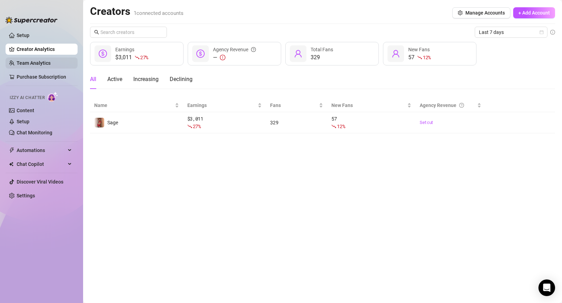
click at [42, 62] on link "Team Analytics" at bounding box center [34, 63] width 34 height 6
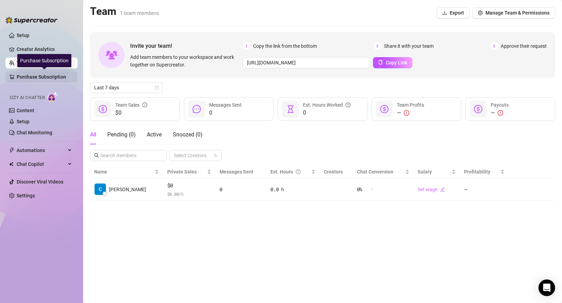
click at [42, 78] on link "Purchase Subscription" at bounding box center [44, 76] width 55 height 11
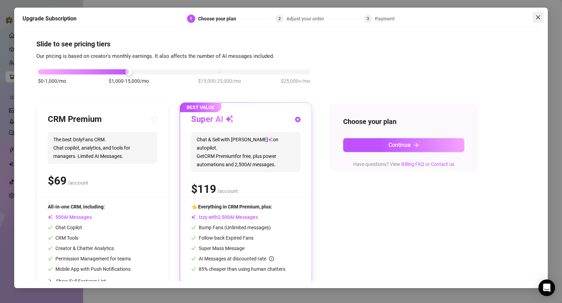
click at [538, 16] on icon "close" at bounding box center [538, 18] width 6 height 6
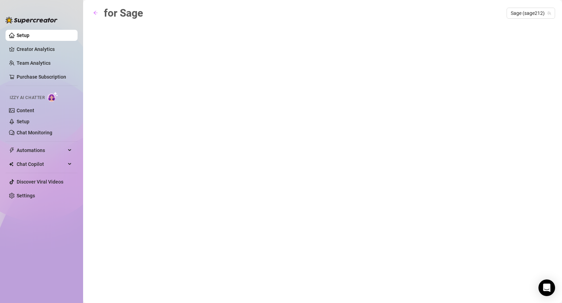
click at [29, 35] on link "Setup" at bounding box center [23, 36] width 13 height 6
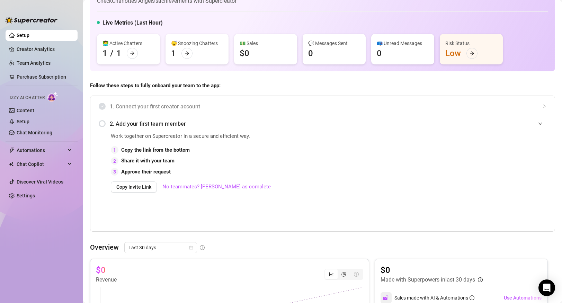
scroll to position [27, 0]
click at [44, 51] on link "Creator Analytics" at bounding box center [44, 49] width 55 height 11
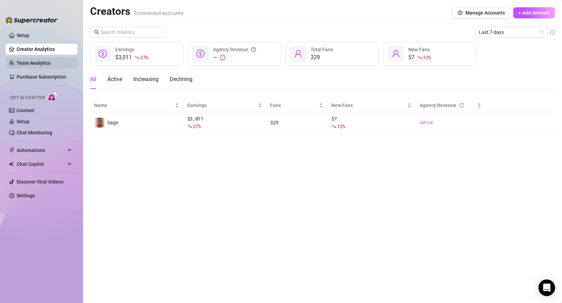
click at [49, 64] on link "Team Analytics" at bounding box center [34, 63] width 34 height 6
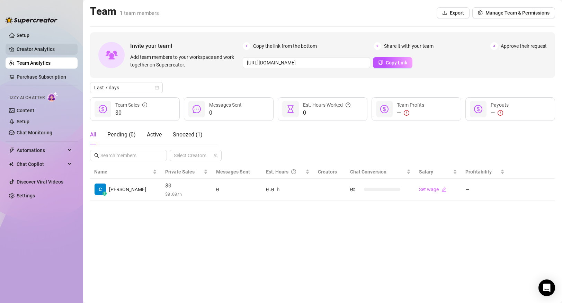
click at [48, 52] on link "Creator Analytics" at bounding box center [44, 49] width 55 height 11
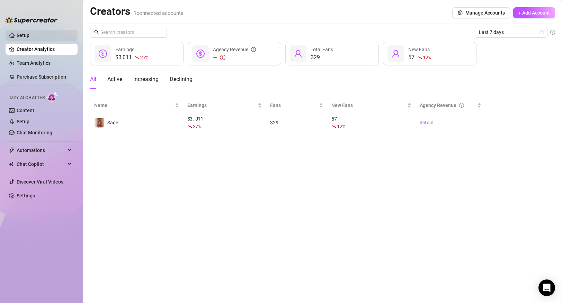
click at [29, 38] on link "Setup" at bounding box center [23, 36] width 13 height 6
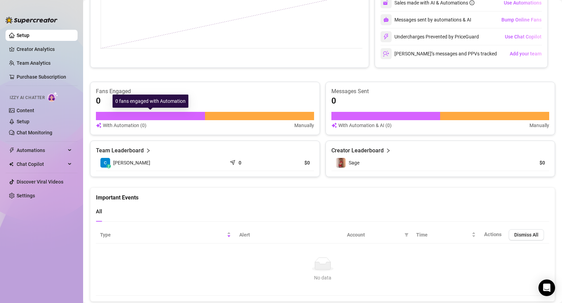
scroll to position [340, 0]
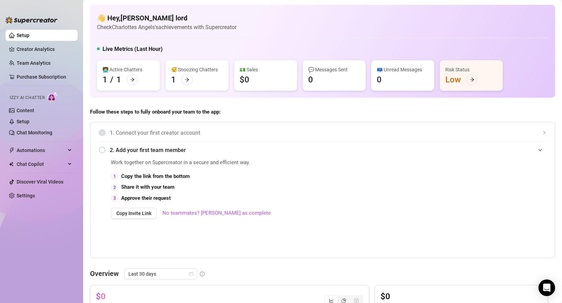
scroll to position [340, 0]
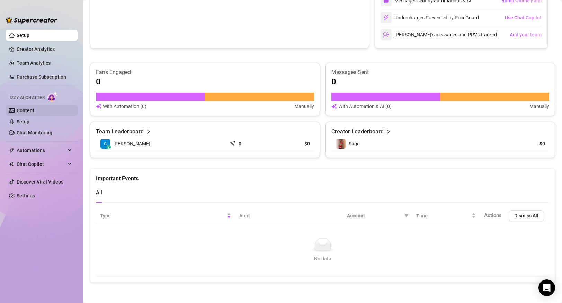
click at [34, 113] on link "Content" at bounding box center [26, 111] width 18 height 6
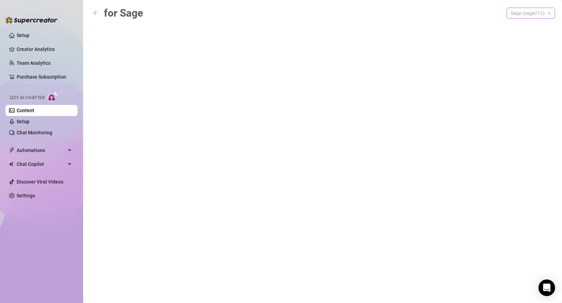
click at [529, 10] on span "Sage (sage212)" at bounding box center [530, 13] width 40 height 10
click at [310, 84] on div "for Sage Sage (sage212)" at bounding box center [322, 143] width 465 height 277
click at [29, 120] on link "Setup" at bounding box center [23, 122] width 13 height 6
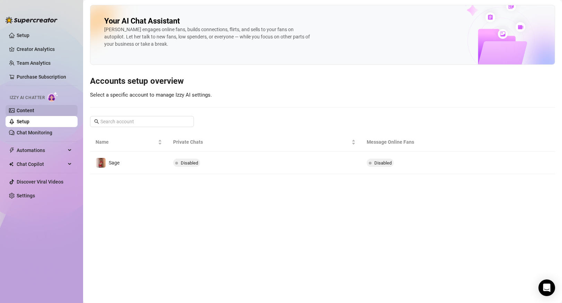
click at [34, 113] on link "Content" at bounding box center [26, 111] width 18 height 6
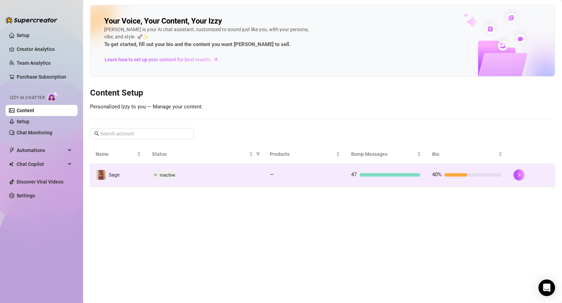
click at [151, 177] on td "Inactive" at bounding box center [205, 175] width 118 height 22
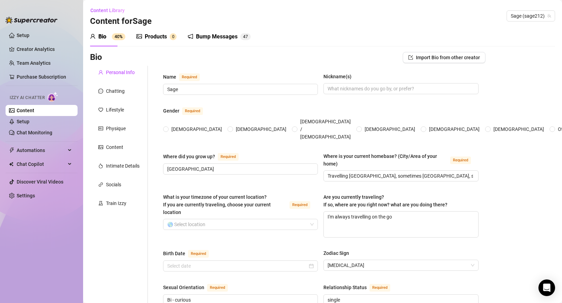
radio input "true"
type input "[DATE]"
click at [117, 150] on div "Content" at bounding box center [114, 147] width 17 height 8
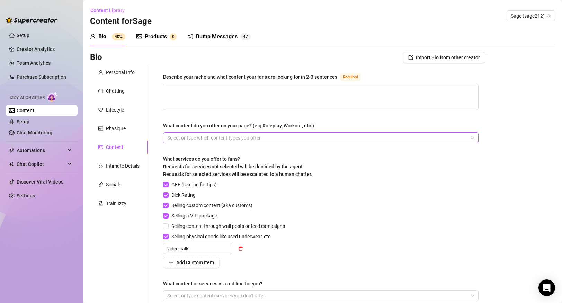
click at [197, 138] on div at bounding box center [316, 138] width 305 height 10
click at [204, 137] on div at bounding box center [316, 138] width 305 height 10
click at [135, 166] on div "Intimate Details" at bounding box center [123, 166] width 34 height 8
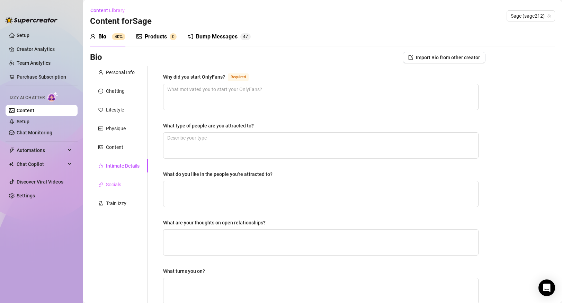
click at [122, 183] on div "Socials" at bounding box center [119, 184] width 58 height 13
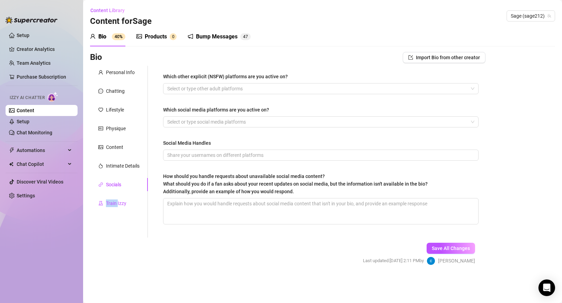
click at [117, 199] on div "Train Izzy" at bounding box center [116, 203] width 20 height 8
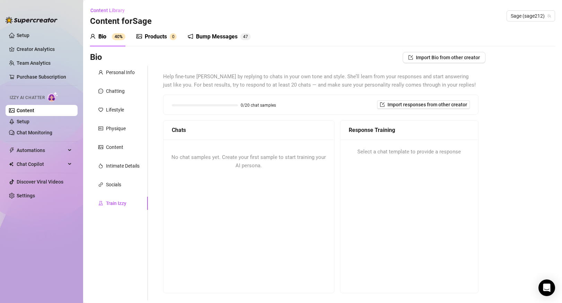
click at [201, 140] on div "No chat samples yet. Create your first sample to start training your AI persona." at bounding box center [248, 161] width 171 height 44
click at [437, 53] on button "Import Bio from other creator" at bounding box center [443, 57] width 83 height 11
click at [446, 75] on input "search" at bounding box center [440, 77] width 55 height 10
click at [428, 89] on span "Sage" at bounding box center [431, 91] width 11 height 8
click at [371, 70] on div "Help fine-tune [PERSON_NAME] by replying to chats in your own tone and style. S…" at bounding box center [320, 183] width 329 height 234
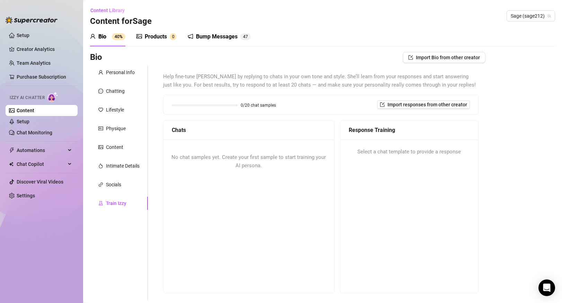
click at [215, 164] on div "No chat samples yet. Create your first sample to start training your AI persona." at bounding box center [248, 161] width 171 height 44
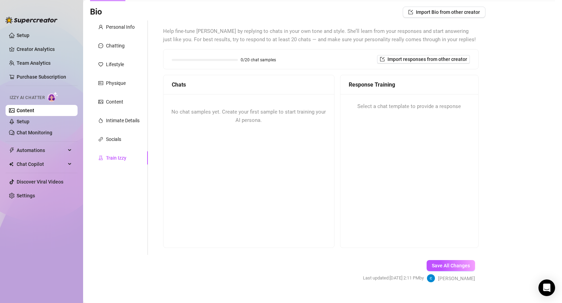
scroll to position [47, 0]
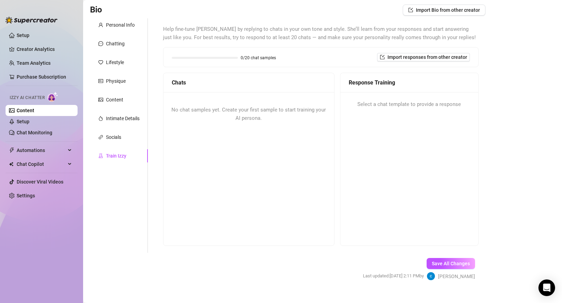
click at [255, 127] on div "No chat samples yet. Create your first sample to start training your AI persona." at bounding box center [248, 114] width 171 height 44
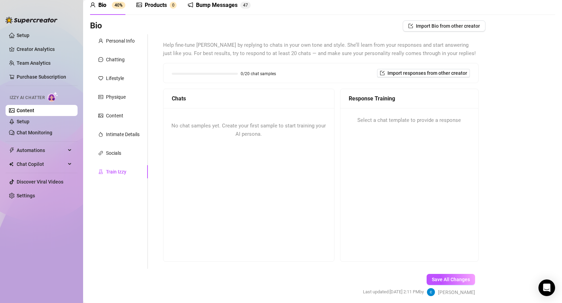
scroll to position [31, 0]
click at [118, 152] on div "Socials" at bounding box center [113, 153] width 15 height 8
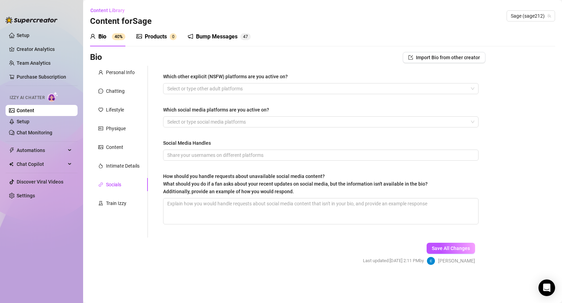
scroll to position [0, 0]
click at [118, 166] on div "Intimate Details" at bounding box center [123, 166] width 34 height 8
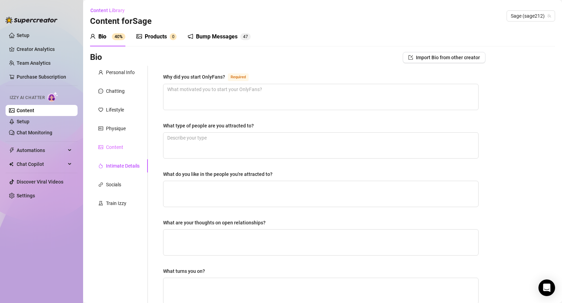
click at [115, 153] on div "Content" at bounding box center [119, 146] width 58 height 13
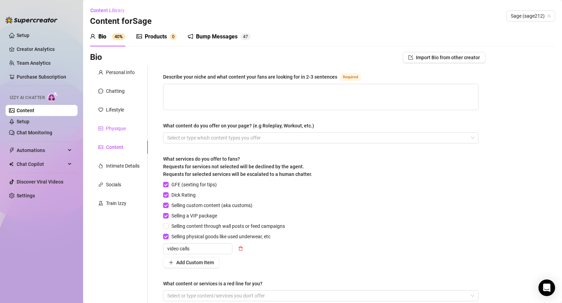
click at [119, 126] on div "Physique" at bounding box center [116, 129] width 20 height 8
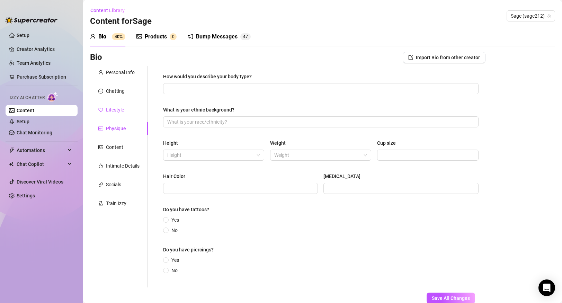
click at [116, 113] on div "Lifestyle" at bounding box center [115, 110] width 18 height 8
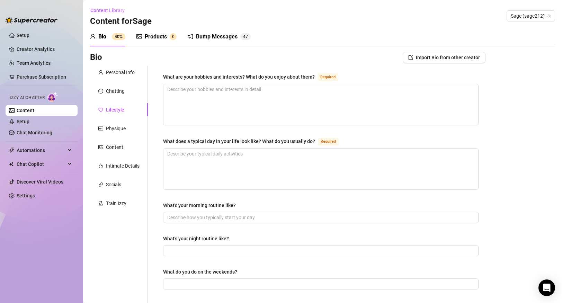
click at [158, 41] on div "Products 0" at bounding box center [156, 36] width 40 height 19
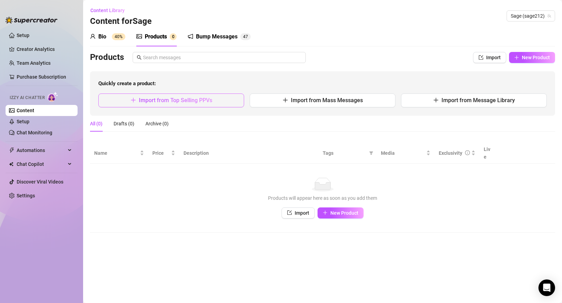
click at [127, 100] on button "Import from Top Selling PPVs" at bounding box center [171, 100] width 146 height 14
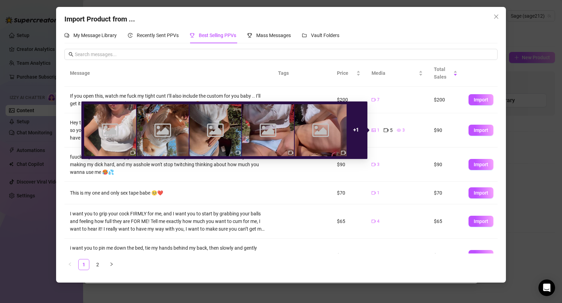
click at [392, 131] on div "1 5 3" at bounding box center [396, 130] width 51 height 8
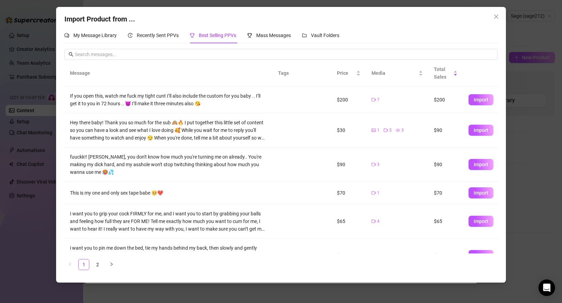
click at [399, 144] on td "1 5 3" at bounding box center [397, 130] width 62 height 34
click at [473, 194] on span "Import" at bounding box center [480, 193] width 15 height 6
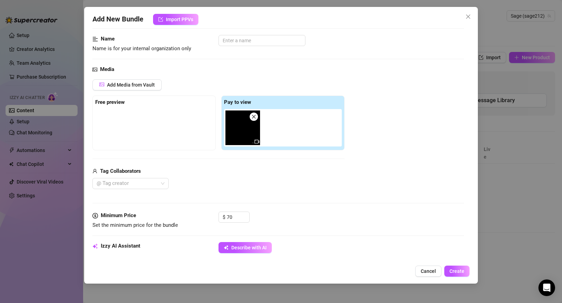
scroll to position [40, 0]
click at [147, 183] on div at bounding box center [127, 183] width 66 height 10
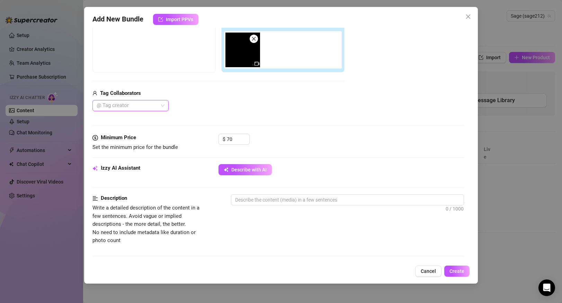
scroll to position [120, 0]
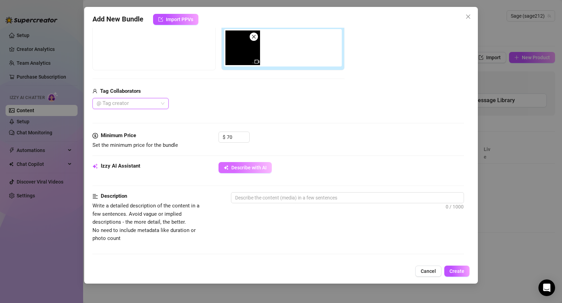
click at [242, 164] on button "Describe with AI" at bounding box center [244, 167] width 53 height 11
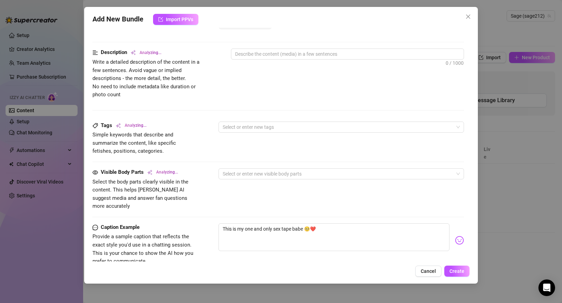
type textarea "Sage"
type textarea "Sage is"
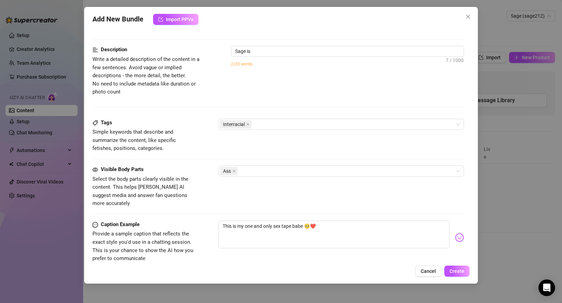
type textarea "[PERSON_NAME] is getting"
type textarea "[PERSON_NAME] is getting pounded"
type textarea "[PERSON_NAME] is getting pounded in"
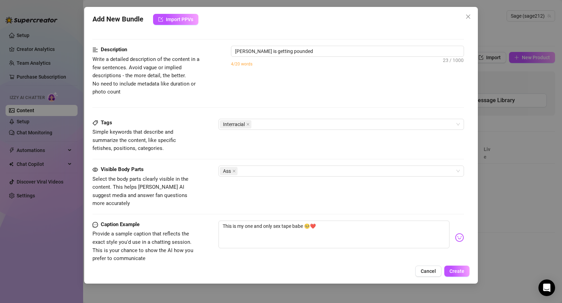
type textarea "[PERSON_NAME] is getting pounded in"
type textarea "[PERSON_NAME] is getting pounded in doggy"
type textarea "[PERSON_NAME] is getting pounded in doggy style"
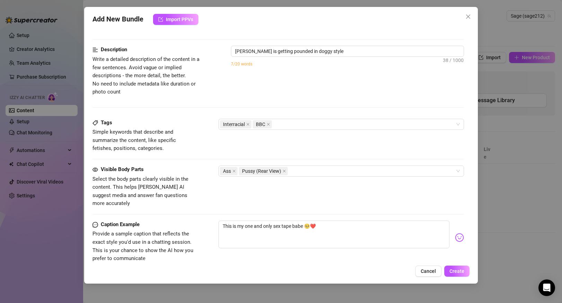
type textarea "[PERSON_NAME] is getting pounded in doggy style by"
type textarea "[PERSON_NAME] is getting pounded in doggy style by a"
type textarea "[PERSON_NAME] is getting pounded in doggy style by a Black"
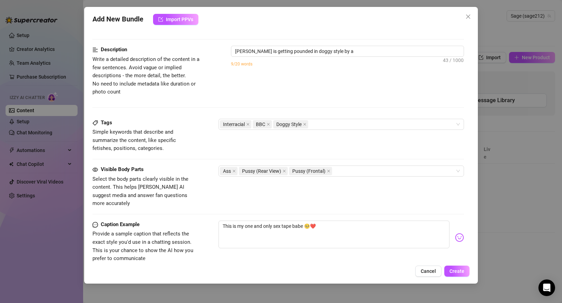
type textarea "[PERSON_NAME] is getting pounded in doggy style by a Black"
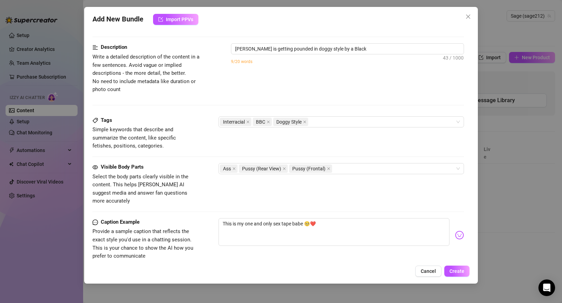
type textarea "[PERSON_NAME] is getting pounded in doggy style by a Black [DEMOGRAPHIC_DATA]"
type textarea "[PERSON_NAME] is getting pounded in doggy style by a [DEMOGRAPHIC_DATA] [DEMOGR…"
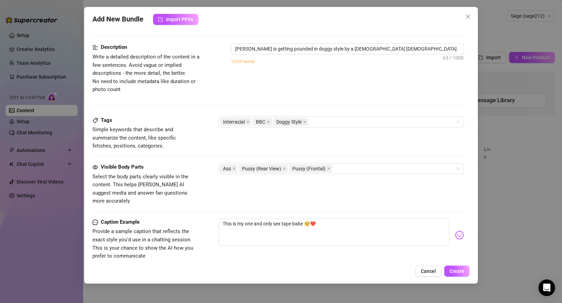
type textarea "[PERSON_NAME] is getting pounded in doggy style by a [DEMOGRAPHIC_DATA] [DEMOGR…"
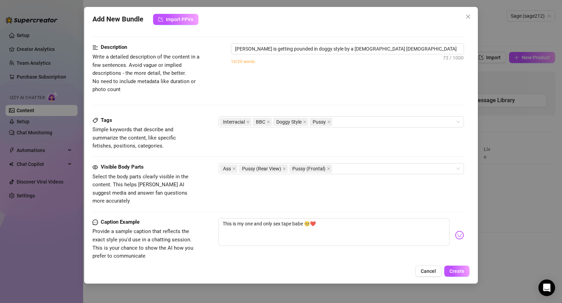
type textarea "[PERSON_NAME] is getting pounded in doggy style by a [DEMOGRAPHIC_DATA] [DEMOGR…"
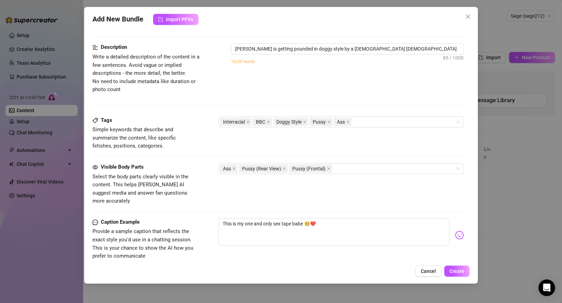
type textarea "[PERSON_NAME] is getting pounded in doggy style by a [DEMOGRAPHIC_DATA] [DEMOGR…"
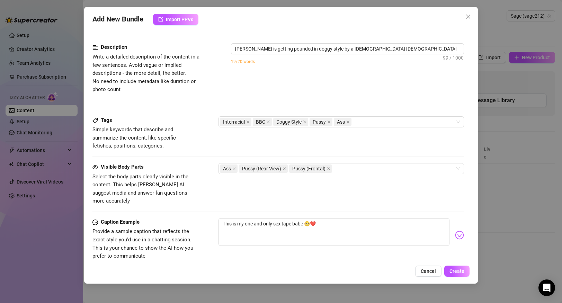
type textarea "[PERSON_NAME] is getting pounded in doggy style by a [DEMOGRAPHIC_DATA] [DEMOGR…"
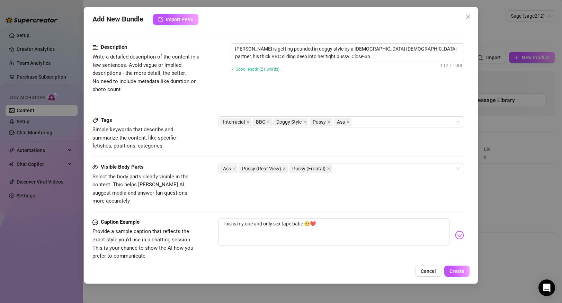
type textarea "[PERSON_NAME] is getting pounded in doggy style by a [DEMOGRAPHIC_DATA] [DEMOGR…"
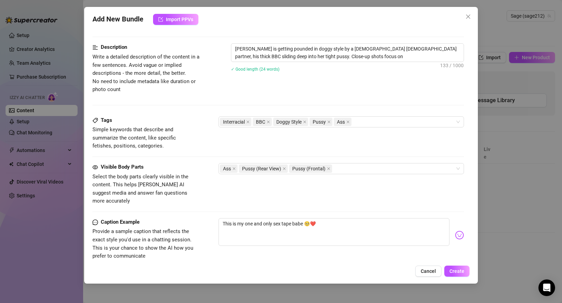
type textarea "[PERSON_NAME] is getting pounded in doggy style by a [DEMOGRAPHIC_DATA] [DEMOGR…"
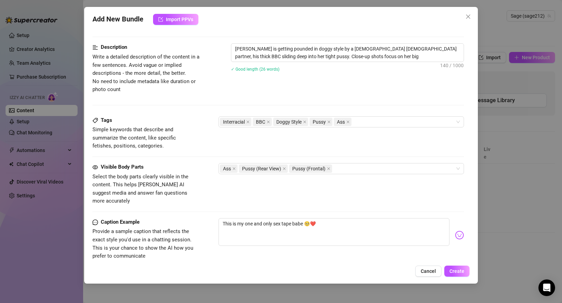
type textarea "[PERSON_NAME] is getting pounded in doggy style by a [DEMOGRAPHIC_DATA] [DEMOGR…"
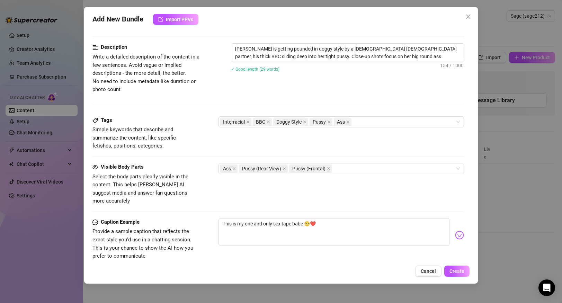
type textarea "[PERSON_NAME] is getting pounded in doggy style by a [DEMOGRAPHIC_DATA] [DEMOGR…"
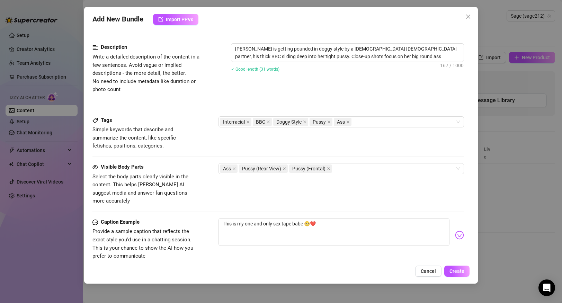
type textarea "[PERSON_NAME] is getting pounded in doggy style by a [DEMOGRAPHIC_DATA] [DEMOGR…"
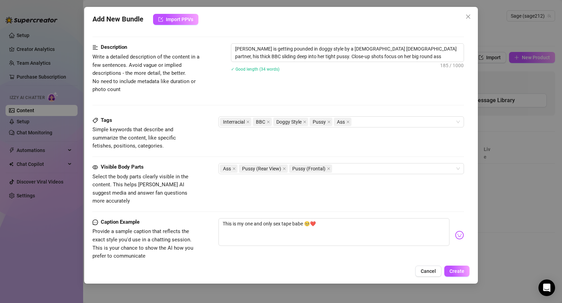
type textarea "[PERSON_NAME] is getting pounded in doggy style by a [DEMOGRAPHIC_DATA] [DEMOGR…"
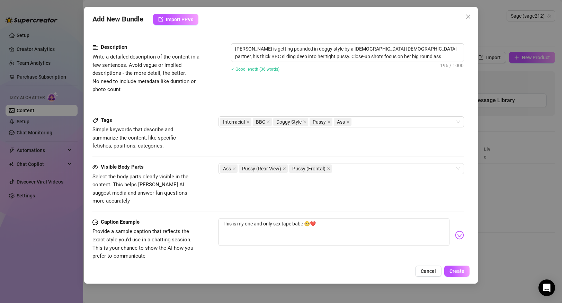
type textarea "[PERSON_NAME] is getting pounded in doggy style by a [DEMOGRAPHIC_DATA] [DEMOGR…"
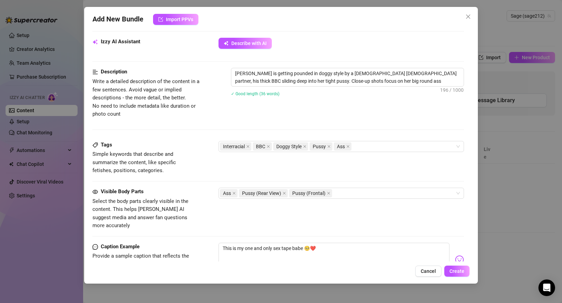
type textarea "[PERSON_NAME] is getting pounded in doggy style by a [DEMOGRAPHIC_DATA] [DEMOGR…"
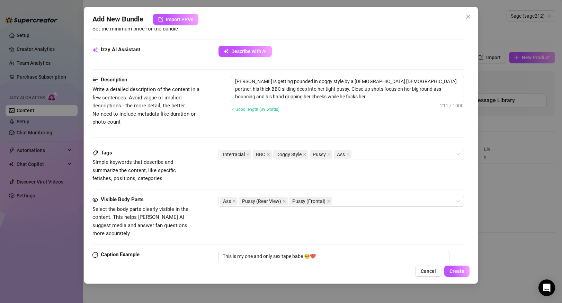
type textarea "[PERSON_NAME] is getting pounded in doggy style by a [DEMOGRAPHIC_DATA] [DEMOGR…"
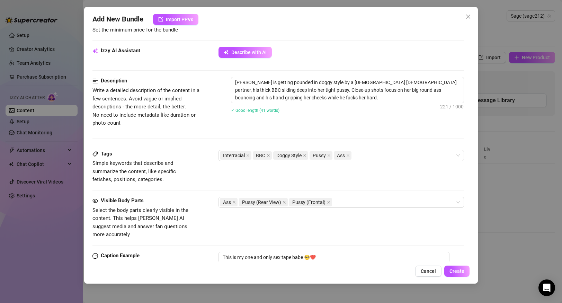
type textarea "[PERSON_NAME] is getting pounded in doggy style by a [DEMOGRAPHIC_DATA] [DEMOGR…"
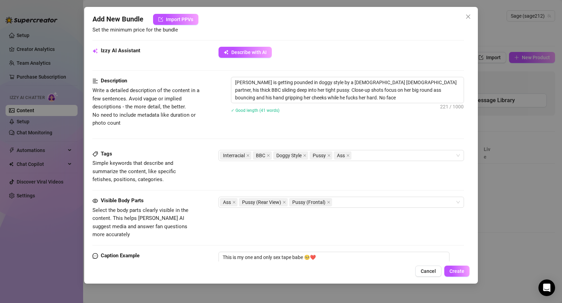
type textarea "[PERSON_NAME] is getting pounded in doggy style by a [DEMOGRAPHIC_DATA] [DEMOGR…"
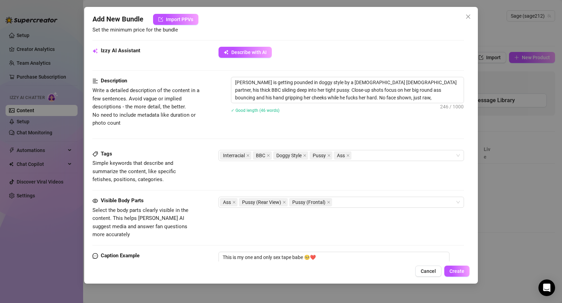
type textarea "[PERSON_NAME] is getting pounded in doggy style by a [DEMOGRAPHIC_DATA] [DEMOGR…"
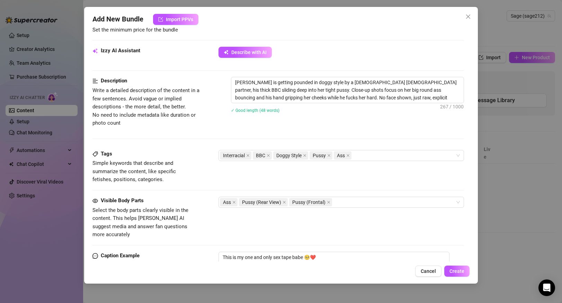
type textarea "[PERSON_NAME] is getting pounded in doggy style by a [DEMOGRAPHIC_DATA] [DEMOGR…"
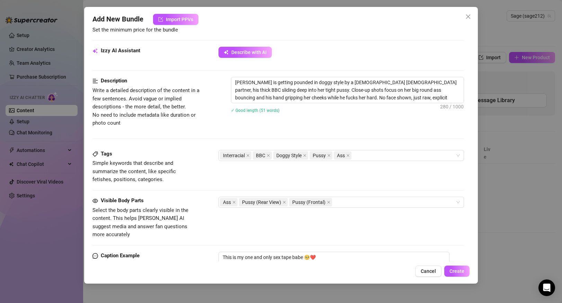
type textarea "[PERSON_NAME] is getting pounded in doggy style by a [DEMOGRAPHIC_DATA] [DEMOGR…"
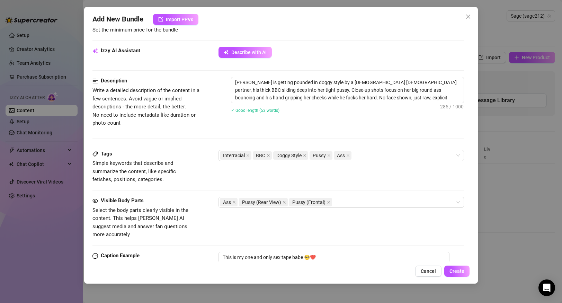
type textarea "[PERSON_NAME] is getting pounded in doggy style by a [DEMOGRAPHIC_DATA] [DEMOGR…"
click at [341, 84] on textarea "[PERSON_NAME] is getting pounded in doggy style by a [DEMOGRAPHIC_DATA] [DEMOGR…" at bounding box center [347, 90] width 232 height 26
click at [343, 84] on textarea "[PERSON_NAME] is getting pounded in doggy style by a [DEMOGRAPHIC_DATA] [DEMOGR…" at bounding box center [347, 90] width 232 height 26
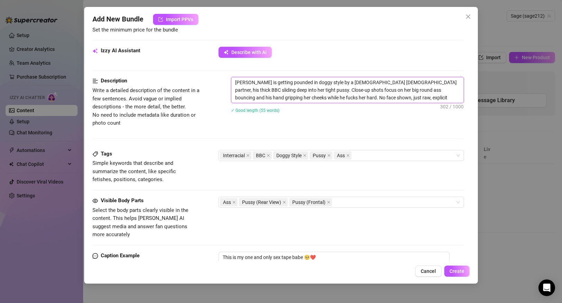
type textarea "[PERSON_NAME] is getting pounded in doggy style by a Blackmale partner, his thi…"
type textarea "[PERSON_NAME] is getting pounded in doggy style by a Blacmale partner, his thic…"
type textarea "[PERSON_NAME] is getting pounded in doggy style by a Blamale partner, his thick…"
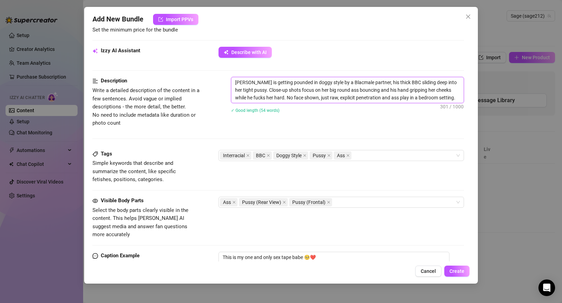
type textarea "[PERSON_NAME] is getting pounded in doggy style by a Blamale partner, his thick…"
type textarea "[PERSON_NAME] is getting pounded in doggy style by a Blmale partner, his thick …"
type textarea "[PERSON_NAME] is getting pounded in doggy style by a Bmale partner, his thick B…"
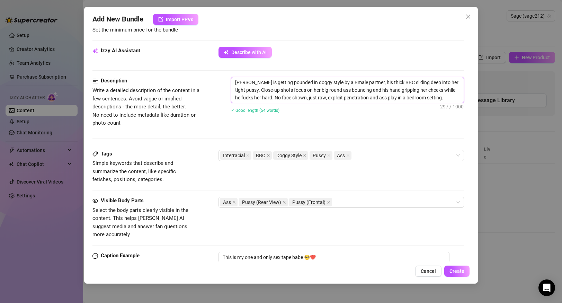
type textarea "[PERSON_NAME] is getting pounded in doggy style by a [DEMOGRAPHIC_DATA] partner…"
click at [328, 201] on icon "close" at bounding box center [328, 201] width 3 height 3
click at [268, 156] on icon "close" at bounding box center [267, 155] width 3 height 3
click at [248, 154] on icon "close" at bounding box center [247, 155] width 3 height 3
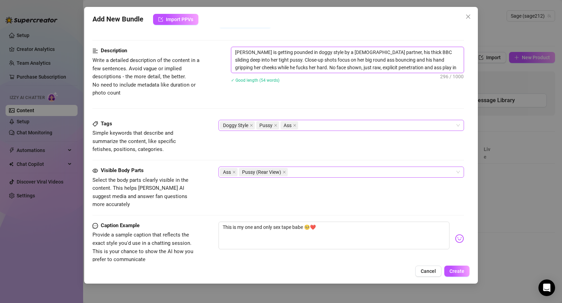
scroll to position [267, 0]
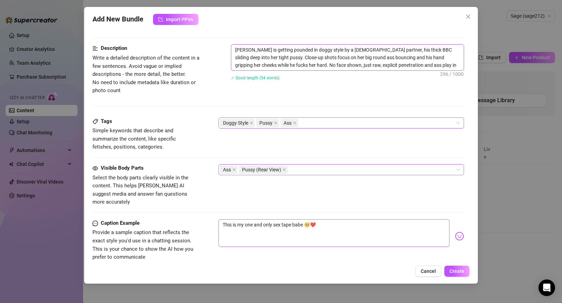
type textarea "[PERSON_NAME] is getting pounded in doggy style by a [DEMOGRAPHIC_DATA] partner…"
click at [318, 219] on textarea "This is my one and only sex tape babe 🥺❤️" at bounding box center [333, 233] width 230 height 28
type textarea "This is my one and only sex tape babe 🥺❤️"
type textarea "This is my one and only sex tape babe 🥺❤️ I"
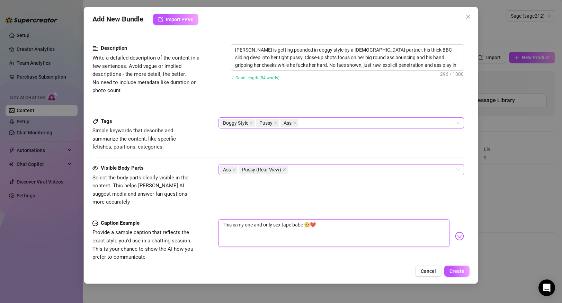
type textarea "This is my one and only sex tape babe 🥺❤️ I"
type textarea "This is my one and only sex tape babe 🥺❤️ I h"
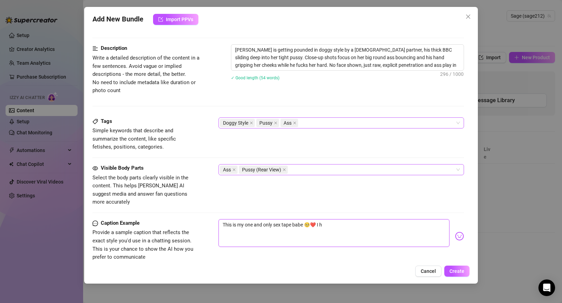
type textarea "This is my one and only sex tape babe 🥺❤️ I ho"
type textarea "This is my one and only sex tape babe 🥺❤️ I hop"
type textarea "This is my one and only sex tape babe 🥺❤️ I hope"
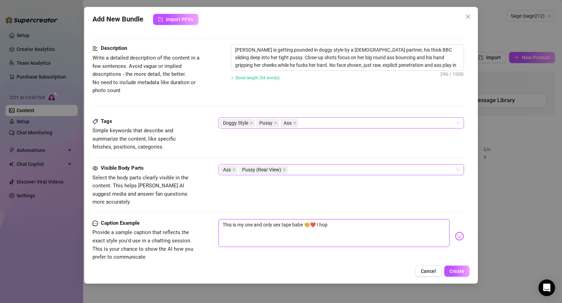
type textarea "This is my one and only sex tape babe 🥺❤️ I hope"
type textarea "This is my one and only sex tape babe 🥺❤️ I hope y"
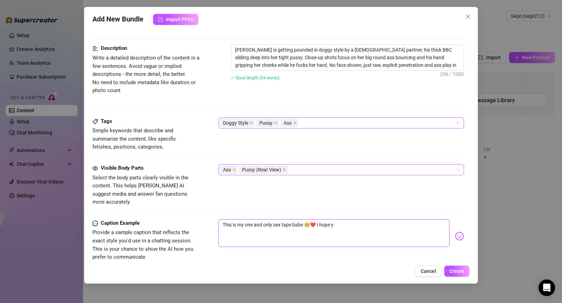
type textarea "This is my one and only sex tape babe 🥺❤️ I hope yo"
type textarea "This is my one and only sex tape babe 🥺❤️ I hope you"
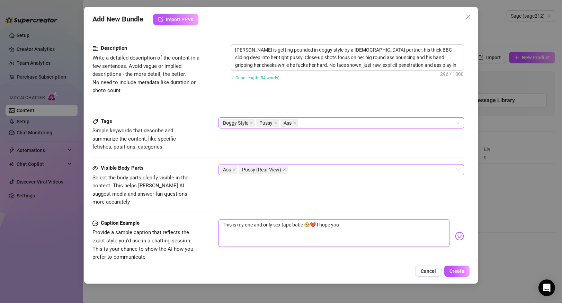
type textarea "This is my one and only sex tape babe 🥺❤️ I hope you"
type textarea "This is my one and only sex tape babe 🥺❤️ I hope you l"
type textarea "This is my one and only sex tape babe 🥺❤️ I hope you li"
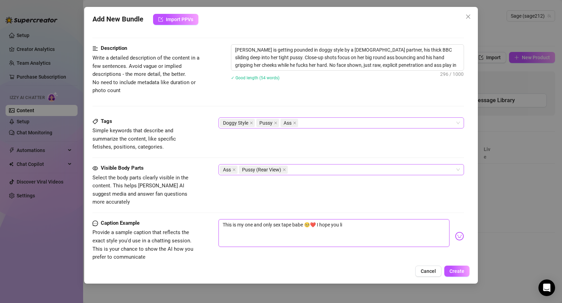
type textarea "This is my one and only sex tape babe 🥺❤️ I hope you lik"
type textarea "This is my one and only sex tape babe 🥺❤️ I hope you likw"
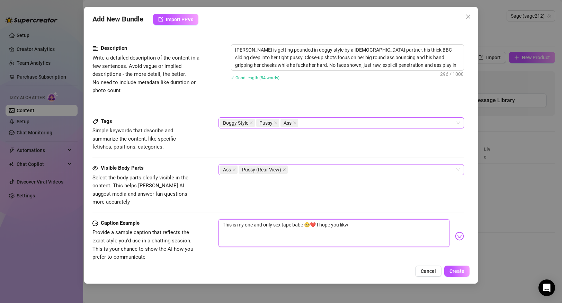
type textarea "This is my one and only sex tape babe 🥺❤️ I hope you likw"
type textarea "This is my one and only sex tape babe 🥺❤️ I hope you lik"
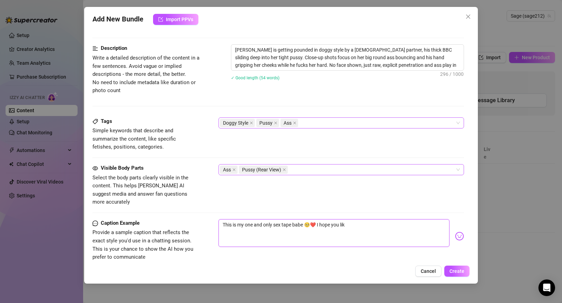
type textarea "This is my one and only sex tape babe 🥺❤️ I hope you like"
type textarea "This is my one and only sex tape babe 🥺❤️ I hope you like s"
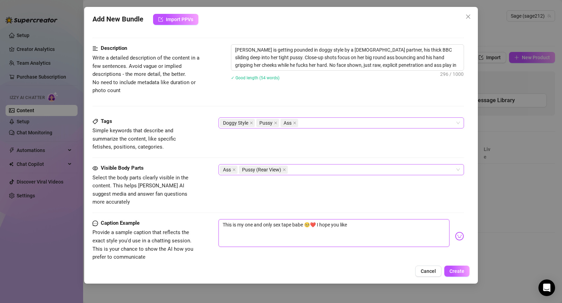
type textarea "This is my one and only sex tape babe 🥺❤️ I hope you like s"
type textarea "This is my one and only sex tape babe 🥺❤️ I hope you like se"
type textarea "This is my one and only sex tape babe 🥺❤️ I hope you like see"
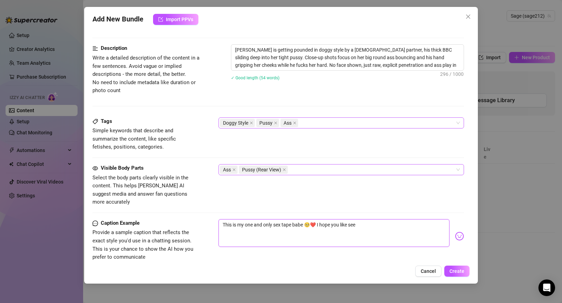
type textarea "This is my one and only sex tape babe 🥺❤️ I hope you like seei"
type textarea "This is my one and only sex tape babe 🥺❤️ I hope you like seein"
type textarea "This is my one and only sex tape babe 🥺❤️ I hope you like seeing"
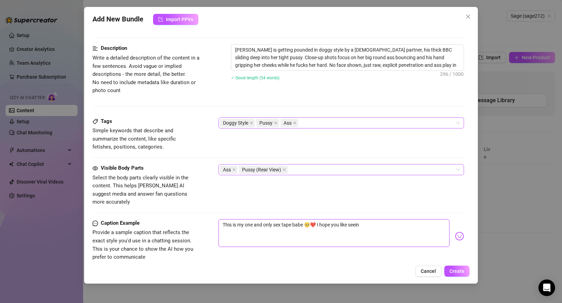
type textarea "This is my one and only sex tape babe 🥺❤️ I hope you like seeing"
type textarea "This is my one and only sex tape babe 🥺❤️ I hope you like seeing m"
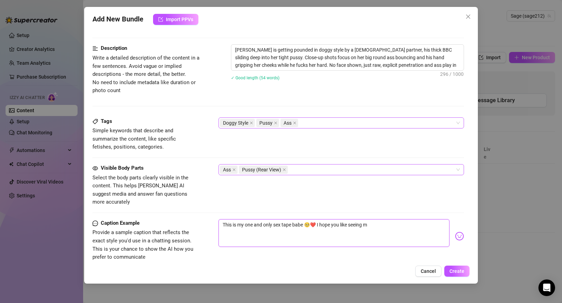
type textarea "This is my one and only sex tape babe 🥺❤️ I hope you like seeing my"
type textarea "This is my one and only sex tape babe 🥺❤️ I hope you like seeing my t"
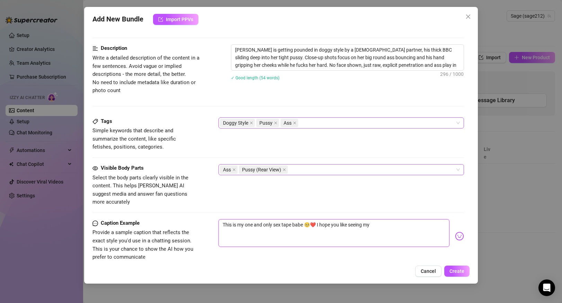
type textarea "This is my one and only sex tape babe 🥺❤️ I hope you like seeing my t"
type textarea "This is my one and only sex tape babe 🥺❤️ I hope you like seeing my ti"
type textarea "This is my one and only sex tape babe 🥺❤️ I hope you like seeing my tig"
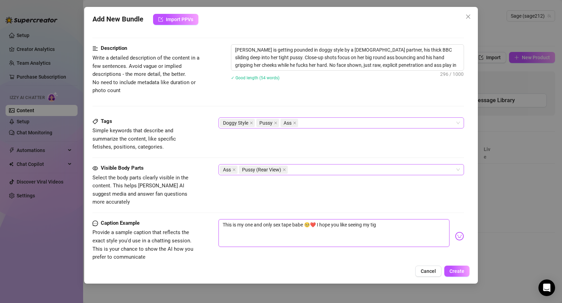
type textarea "This is my one and only sex tape babe 🥺❤️ I hope you like seeing my tigh"
type textarea "This is my one and only sex tape babe 🥺❤️ I hope you like seeing my tight"
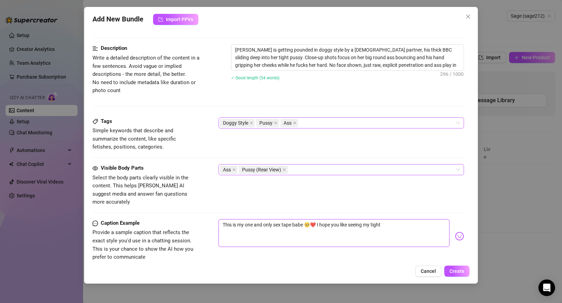
type textarea "This is my one and only sex tape babe 🥺❤️ I hope you like seeing my tight"
type textarea "This is my one and only sex tape babe 🥺❤️ I hope you like seeing my tight a"
click at [386, 50] on textarea "[PERSON_NAME] is getting pounded in doggy style by a [DEMOGRAPHIC_DATA] partner…" at bounding box center [347, 58] width 232 height 26
click at [425, 219] on textarea "This is my one and only sex tape babe 🥺❤️ I hope you like seeing my tight assho…" at bounding box center [333, 233] width 230 height 28
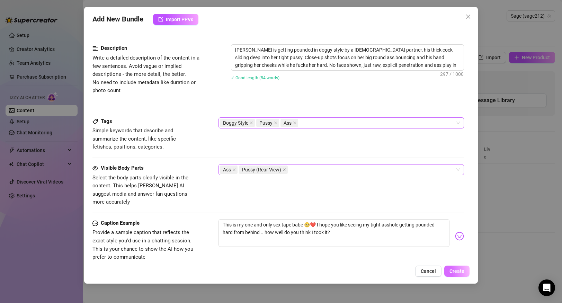
click at [461, 272] on span "Create" at bounding box center [456, 271] width 15 height 6
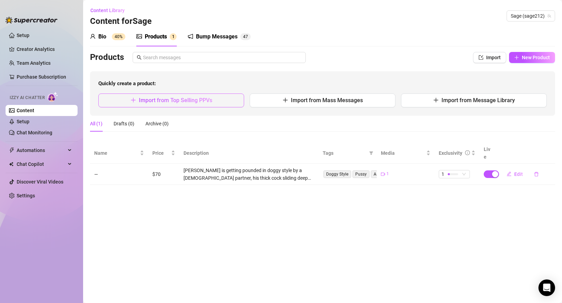
click at [176, 99] on span "Import from Top Selling PPVs" at bounding box center [175, 100] width 73 height 7
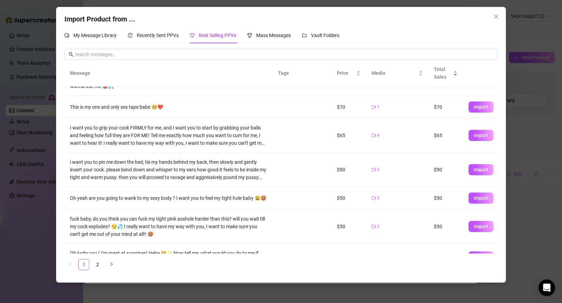
scroll to position [86, 0]
click at [521, 218] on div "Import Product from ... My Message Library Recently Sent PPVs Best Selling PPVs…" at bounding box center [281, 151] width 562 height 303
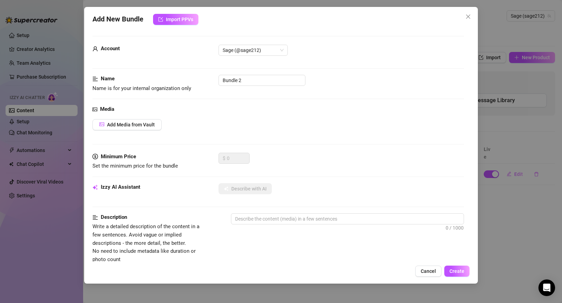
click at [514, 222] on div "Add New Bundle Import PPVs Account Sage (@sage212) Name Name is for your intern…" at bounding box center [281, 151] width 562 height 303
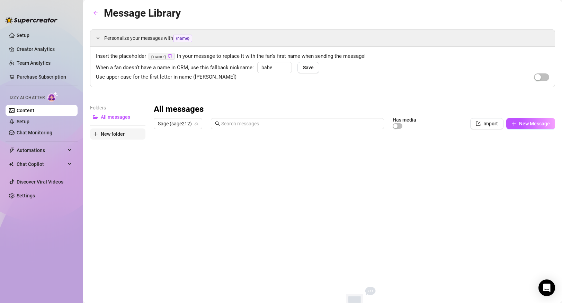
click at [112, 136] on span "New folder" at bounding box center [113, 134] width 24 height 6
click at [120, 129] on input "text" at bounding box center [117, 127] width 55 height 11
click at [175, 139] on div "All messages Sage (sage212) Has media Import New Message Title Text Media $ AI …" at bounding box center [354, 218] width 401 height 228
click at [113, 128] on span "Black Leather" at bounding box center [116, 128] width 30 height 6
click at [239, 122] on input "text" at bounding box center [300, 124] width 158 height 8
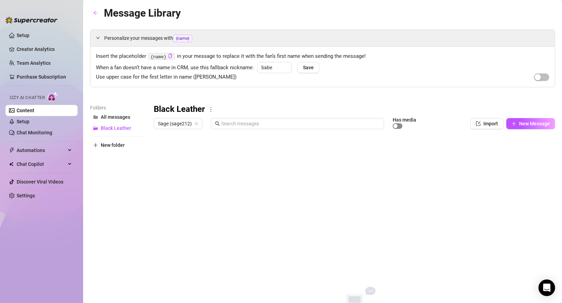
click at [396, 126] on div "button" at bounding box center [395, 126] width 4 height 4
click at [497, 126] on span "Import" at bounding box center [490, 124] width 15 height 6
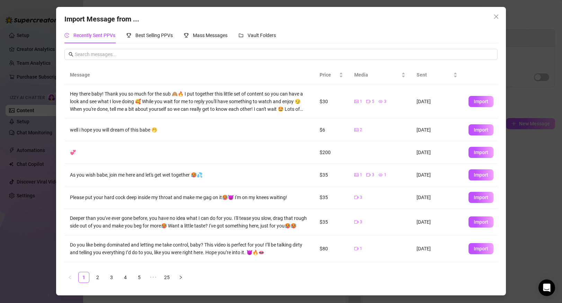
drag, startPoint x: 500, startPoint y: 250, endPoint x: 518, endPoint y: 239, distance: 21.9
click at [514, 243] on div "Import Message from ... Recently Sent PPVs Best Selling PPVs Mass Messages Vaul…" at bounding box center [281, 151] width 562 height 303
click at [518, 239] on div "Import Message from ... Recently Sent PPVs Best Selling PPVs Mass Messages Vaul…" at bounding box center [281, 151] width 562 height 303
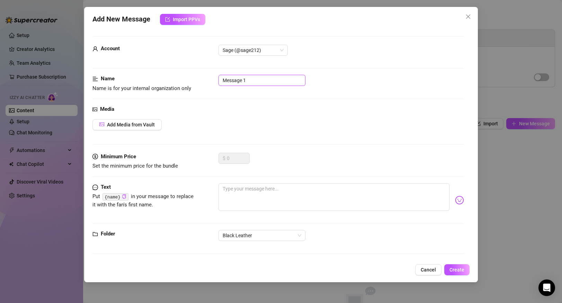
click at [253, 80] on input "Message 1" at bounding box center [261, 80] width 87 height 11
click at [142, 125] on span "Add Media from Vault" at bounding box center [131, 125] width 48 height 6
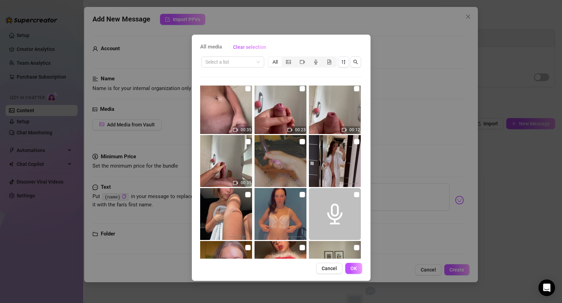
scroll to position [58, 0]
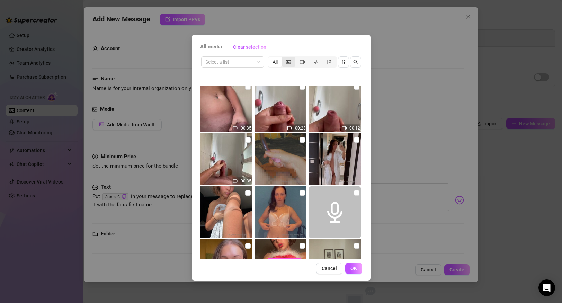
click at [288, 62] on icon "picture" at bounding box center [288, 62] width 5 height 5
click at [283, 58] on input "segmented control" at bounding box center [283, 58] width 0 height 0
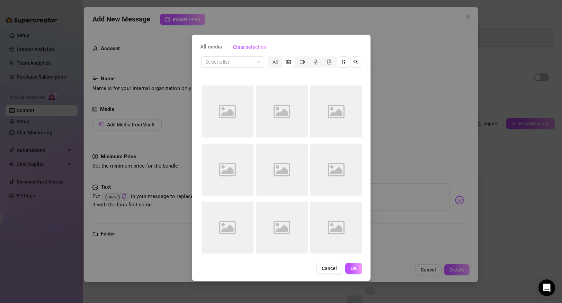
scroll to position [0, 0]
click at [307, 60] on div "segmented control" at bounding box center [301, 62] width 13 height 10
click at [297, 58] on input "segmented control" at bounding box center [297, 58] width 0 height 0
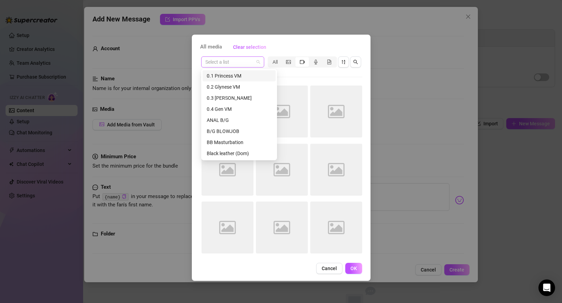
click at [258, 61] on span at bounding box center [232, 62] width 55 height 10
click at [239, 155] on div "Black leather (Dom)" at bounding box center [239, 153] width 65 height 8
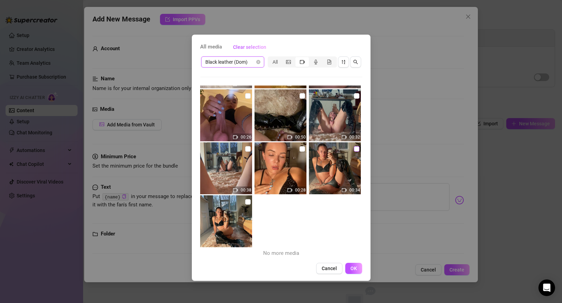
scroll to position [155, 0]
click at [356, 150] on input "checkbox" at bounding box center [357, 149] width 6 height 6
click at [302, 150] on input "checkbox" at bounding box center [302, 149] width 6 height 6
click at [247, 148] on input "checkbox" at bounding box center [248, 149] width 6 height 6
click at [353, 270] on span "OK" at bounding box center [353, 268] width 7 height 6
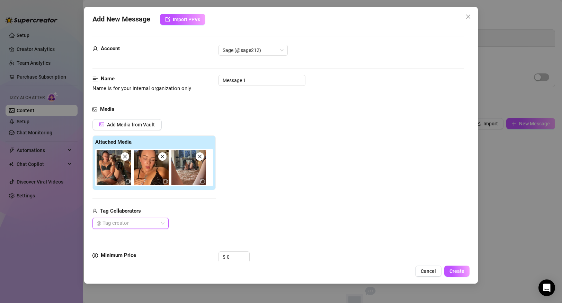
click at [208, 217] on div "Tag Collaborators @ Tag creator" at bounding box center [153, 218] width 123 height 22
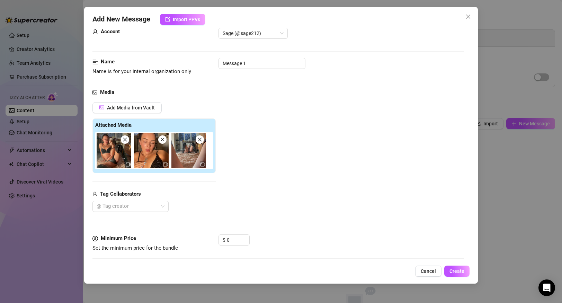
scroll to position [25, 0]
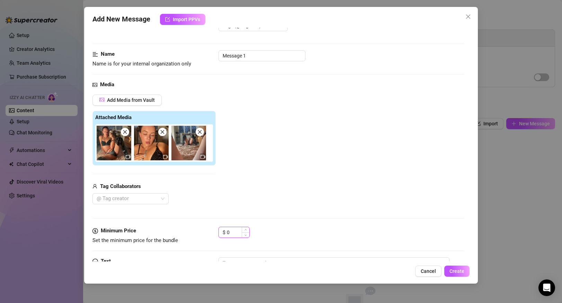
click at [238, 230] on input "0" at bounding box center [238, 232] width 22 height 10
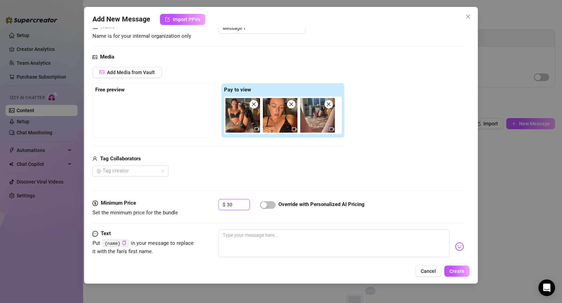
scroll to position [42, 0]
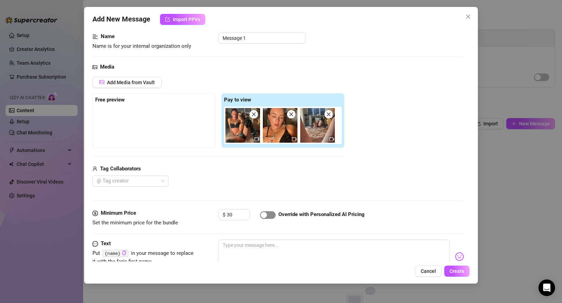
click at [265, 215] on div "button" at bounding box center [264, 215] width 6 height 6
click at [233, 215] on input "30" at bounding box center [238, 214] width 22 height 10
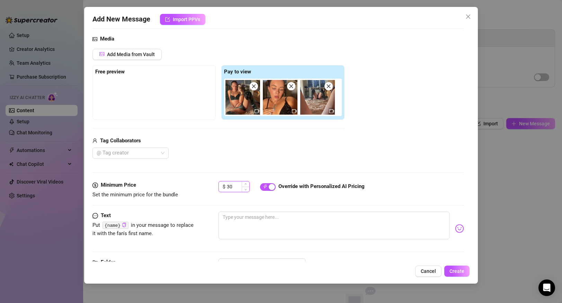
scroll to position [73, 0]
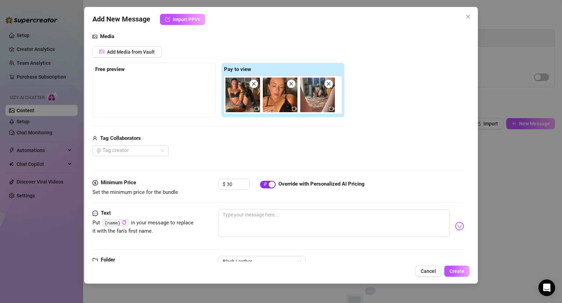
click at [272, 183] on div "button" at bounding box center [272, 184] width 6 height 6
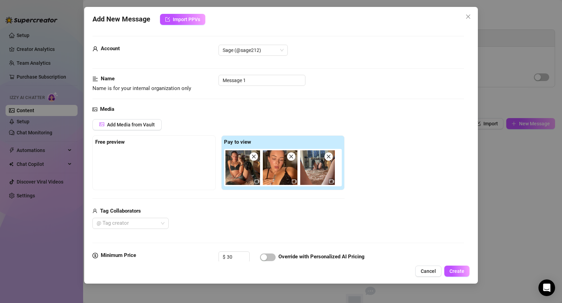
scroll to position [0, 0]
click at [251, 79] on input "Message 1" at bounding box center [261, 79] width 87 height 11
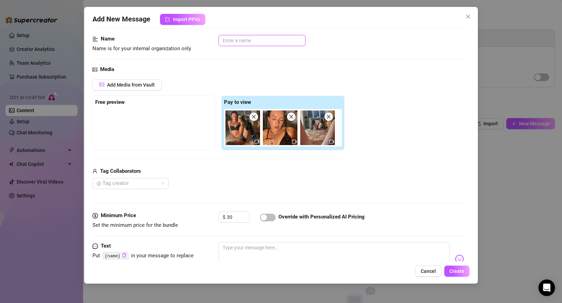
scroll to position [0, 0]
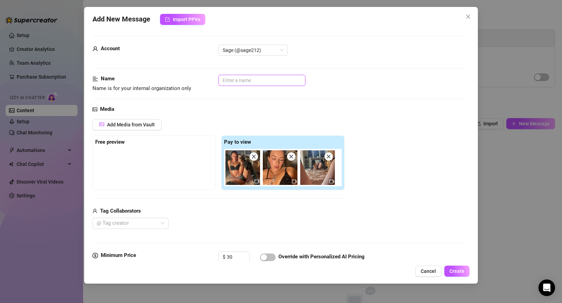
click at [244, 79] on input "text" at bounding box center [261, 80] width 87 height 11
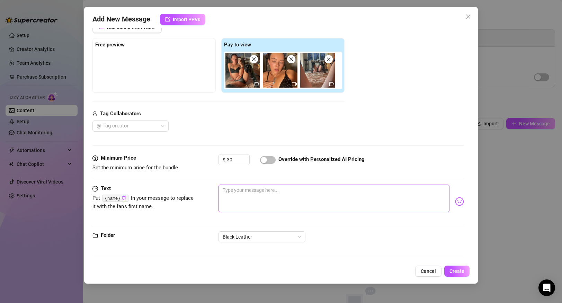
click at [237, 201] on textarea at bounding box center [333, 198] width 230 height 28
click at [245, 190] on textarea "Oh yeah? You wanna talk filth? 🥵 How hard does this make that little cock of yo…" at bounding box center [333, 198] width 230 height 28
click at [244, 190] on textarea "Oh yeah? You wanna talk filth? 🥵 How hard does this make that little cock of yo…" at bounding box center [333, 198] width 230 height 28
click at [320, 200] on textarea "Oh yeah .. You wanna talk filth? 🥵 How hard does this make that little cock of …" at bounding box center [333, 198] width 230 height 28
click at [291, 191] on textarea "Oh yeah .. You wanna talk filth? 🥵 How hard does this make that little cock of …" at bounding box center [333, 198] width 230 height 28
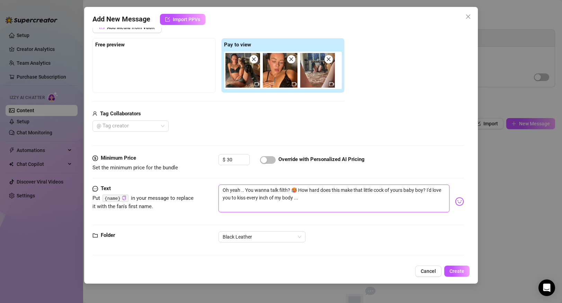
click at [299, 197] on textarea "Oh yeah .. You wanna talk filth? 🥵 How hard does this make that little cock of …" at bounding box center [333, 198] width 230 height 28
click at [308, 200] on textarea "Oh yeah .. You wanna talk filth? 🥵 How hard does this make that little cock of …" at bounding box center [333, 198] width 230 height 28
click at [362, 189] on textarea "Oh yeah .. You wanna talk filth? 🥵 How hard does this make that little cock of …" at bounding box center [333, 198] width 230 height 28
click at [349, 196] on textarea "Oh yeah .. You wanna talk filth? 🥵 How hard does this make that little cock of …" at bounding box center [333, 198] width 230 height 28
click at [371, 190] on textarea "Oh yeah .. You wanna talk filth? 🥵 How hard does this make that little cock of …" at bounding box center [333, 198] width 230 height 28
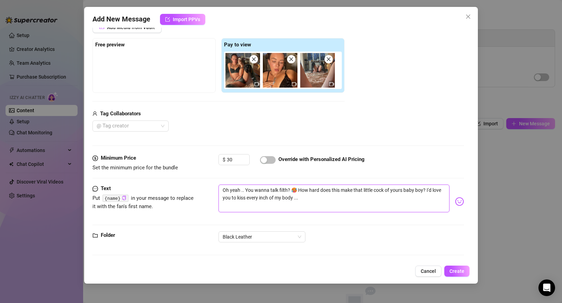
click at [319, 193] on textarea "Oh yeah .. You wanna talk filth? 🥵 How hard does this make that little cock of …" at bounding box center [333, 198] width 230 height 28
click at [319, 195] on textarea "Oh yeah .. You wanna talk filth? 🥵 How hard does this make that little cock of …" at bounding box center [333, 198] width 230 height 28
click at [334, 199] on textarea "Oh yeah .. You wanna talk filth? 🥵 How hard does this make that little cock of …" at bounding box center [333, 198] width 230 height 28
click at [453, 273] on span "Create" at bounding box center [456, 271] width 15 height 6
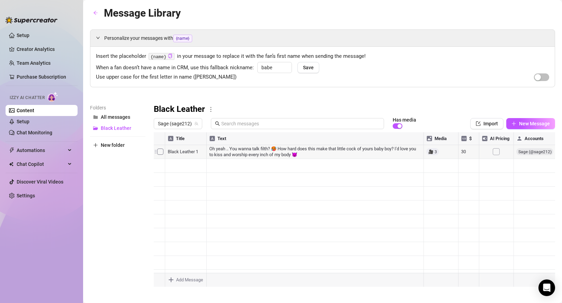
click at [464, 153] on div at bounding box center [354, 209] width 401 height 154
click at [472, 151] on div at bounding box center [354, 209] width 401 height 154
click at [326, 153] on div at bounding box center [354, 209] width 401 height 154
click at [448, 156] on div at bounding box center [354, 209] width 401 height 154
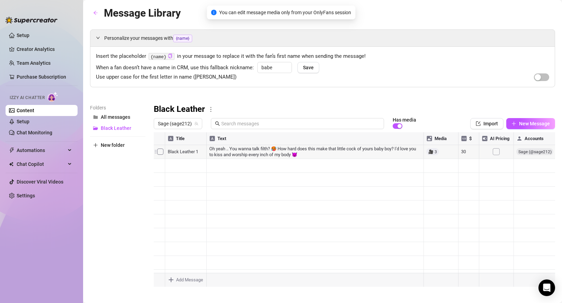
click at [474, 155] on div at bounding box center [354, 209] width 401 height 154
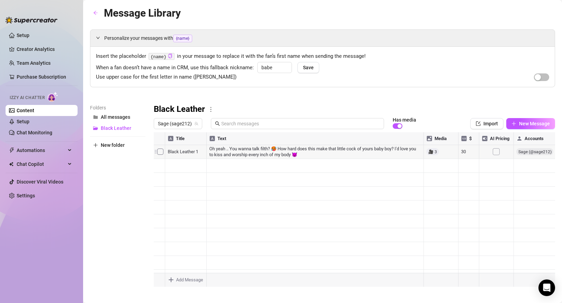
click at [465, 151] on div at bounding box center [354, 209] width 401 height 154
click at [394, 170] on div at bounding box center [354, 209] width 401 height 154
click at [165, 163] on div at bounding box center [354, 209] width 401 height 154
click at [161, 164] on div at bounding box center [354, 209] width 401 height 154
click at [516, 121] on icon "plus" at bounding box center [513, 123] width 5 height 5
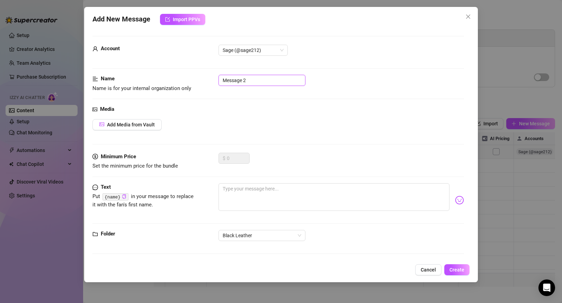
click at [274, 77] on input "Message 2" at bounding box center [261, 80] width 87 height 11
click at [512, 179] on div "Add New Message Import PPVs Account Sage (@sage212) Name Name is for your inter…" at bounding box center [281, 151] width 562 height 303
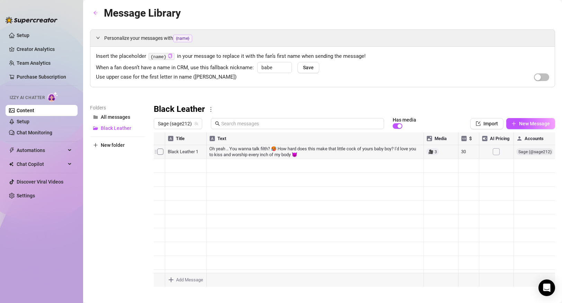
click at [182, 153] on div at bounding box center [354, 209] width 401 height 154
click at [195, 154] on div at bounding box center [354, 209] width 401 height 154
click at [198, 167] on div at bounding box center [354, 209] width 401 height 154
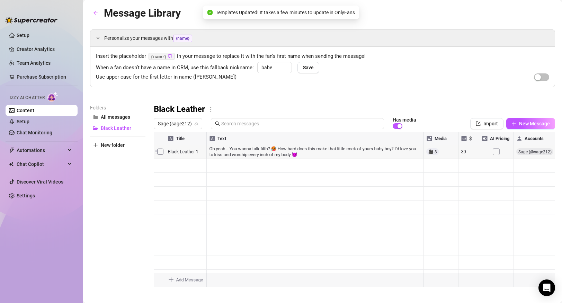
click at [195, 153] on div at bounding box center [354, 209] width 401 height 154
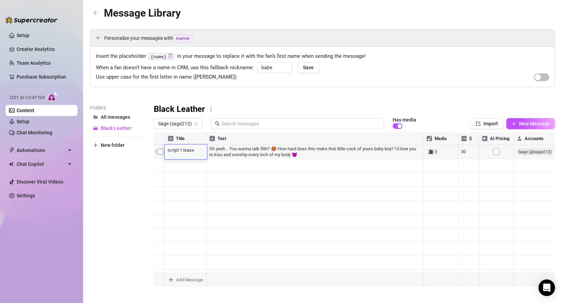
click at [206, 151] on textarea "script 1 tease" at bounding box center [185, 149] width 43 height 6
click at [204, 169] on div at bounding box center [354, 209] width 401 height 154
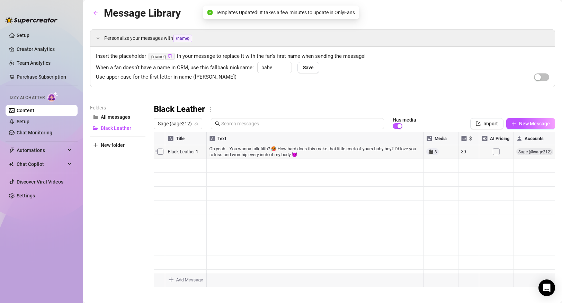
click at [544, 118] on div "Sage (sage212) Has media Import New Message" at bounding box center [354, 124] width 401 height 12
click at [542, 121] on span "New Message" at bounding box center [534, 124] width 31 height 6
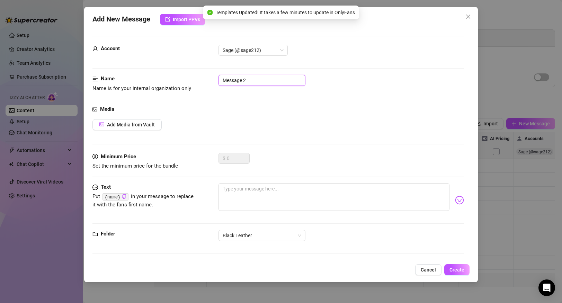
click at [274, 78] on input "Message 2" at bounding box center [261, 80] width 87 height 11
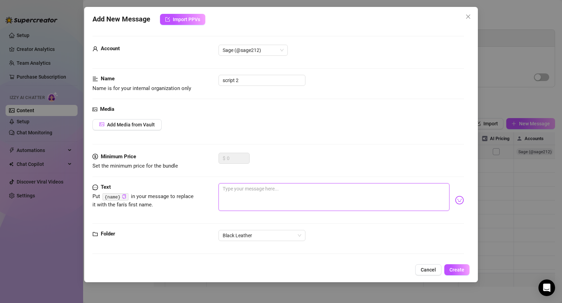
click at [256, 198] on textarea at bounding box center [333, 197] width 230 height 28
click at [151, 127] on span "Add Media from Vault" at bounding box center [131, 125] width 48 height 6
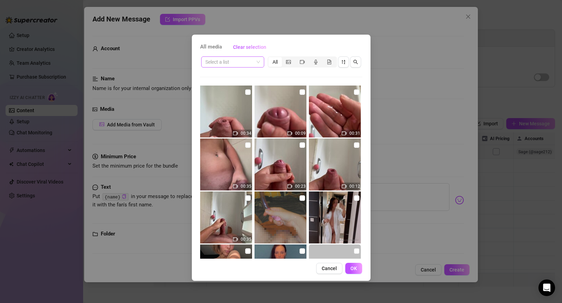
click at [248, 65] on input "search" at bounding box center [229, 62] width 48 height 10
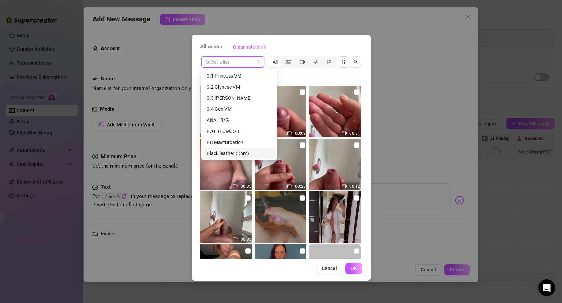
click at [230, 152] on div "Black leather (Dom)" at bounding box center [239, 153] width 65 height 8
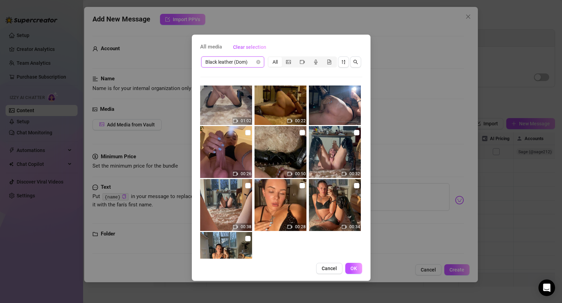
scroll to position [117, 0]
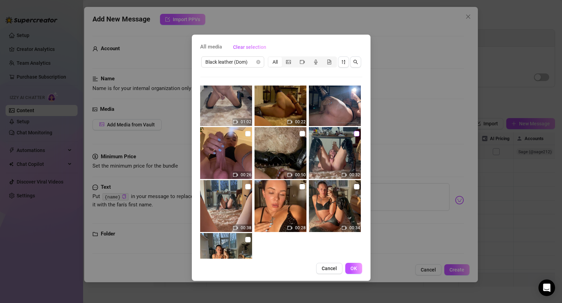
click at [358, 134] on input "checkbox" at bounding box center [357, 134] width 6 height 6
click at [302, 135] on input "checkbox" at bounding box center [302, 134] width 6 height 6
click at [248, 134] on input "checkbox" at bounding box center [248, 134] width 6 height 6
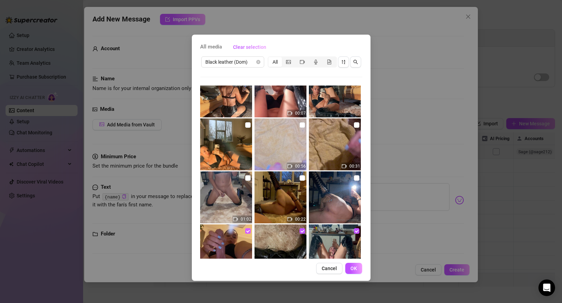
scroll to position [31, 0]
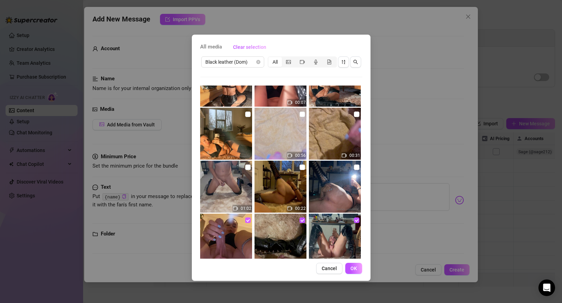
click at [247, 220] on input "checkbox" at bounding box center [248, 220] width 6 height 6
click at [302, 221] on input "checkbox" at bounding box center [302, 220] width 6 height 6
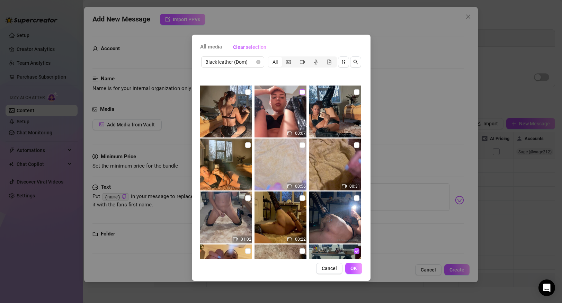
click at [301, 92] on input "checkbox" at bounding box center [302, 92] width 6 height 6
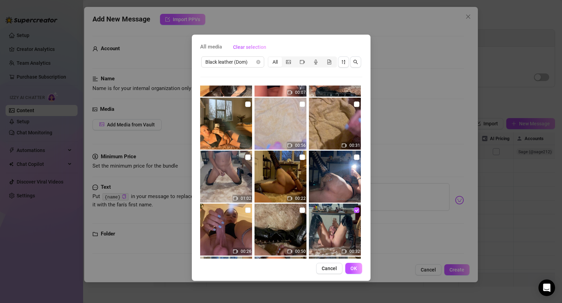
scroll to position [43, 0]
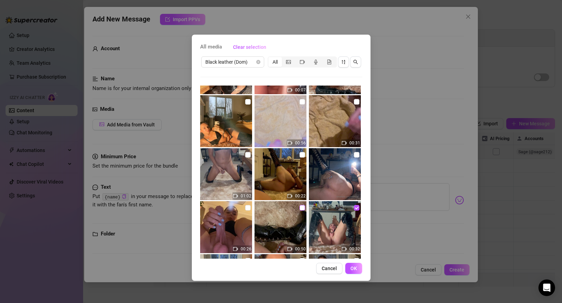
click at [302, 207] on input "checkbox" at bounding box center [302, 208] width 6 height 6
click at [247, 208] on input "checkbox" at bounding box center [248, 208] width 6 height 6
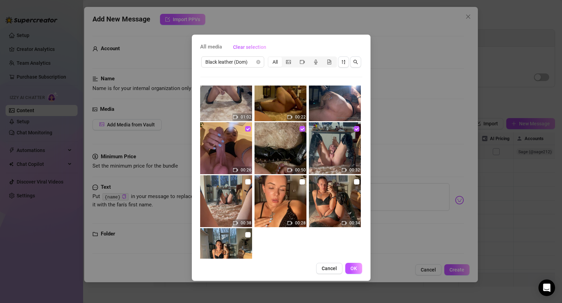
scroll to position [125, 0]
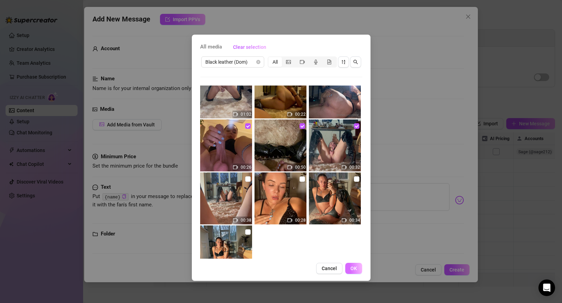
click at [351, 269] on span "OK" at bounding box center [353, 268] width 7 height 6
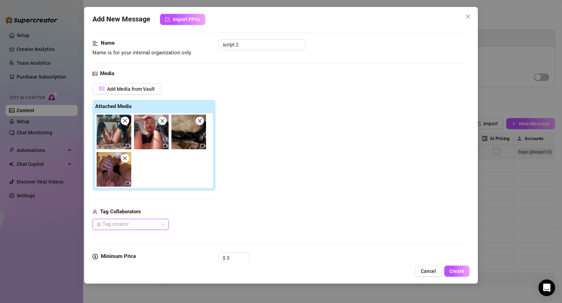
scroll to position [39, 0]
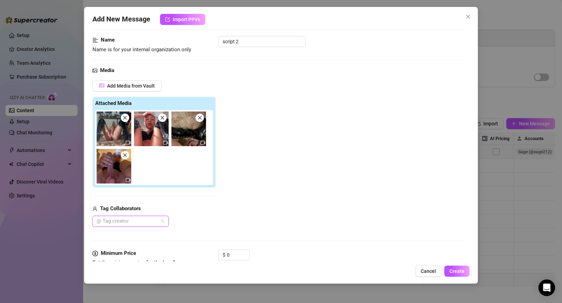
click at [157, 220] on div at bounding box center [127, 221] width 66 height 10
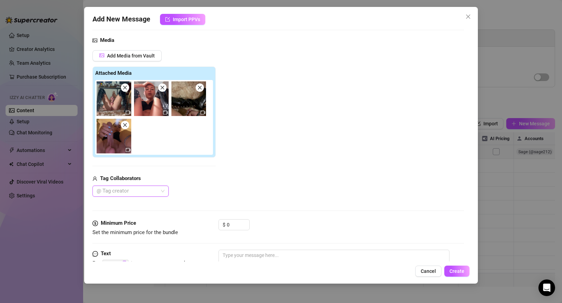
scroll to position [71, 0]
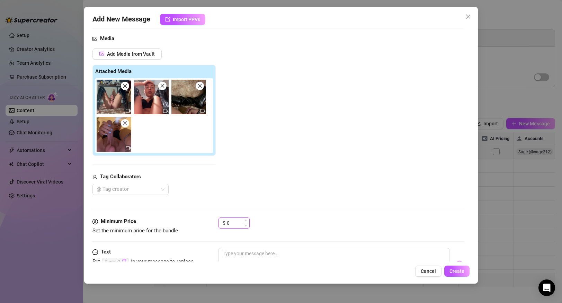
click at [238, 221] on input "0" at bounding box center [238, 223] width 22 height 10
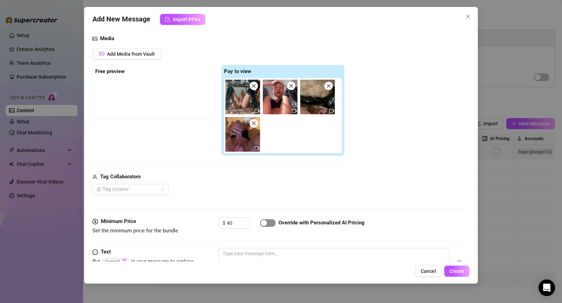
click at [263, 223] on div "button" at bounding box center [264, 223] width 6 height 6
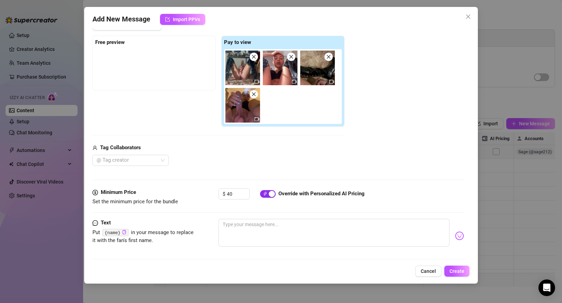
click at [270, 194] on div "button" at bounding box center [272, 194] width 6 height 6
click at [253, 225] on textarea at bounding box center [333, 233] width 230 height 28
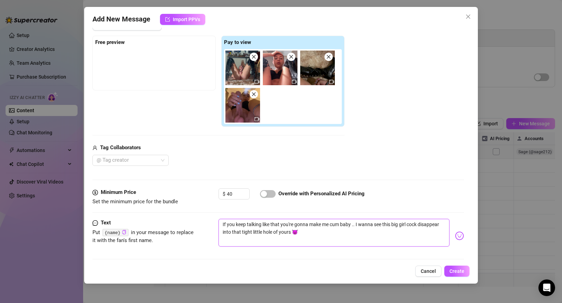
click at [302, 236] on textarea "If you keep talking like that you're gonna make me cum baby .. I wanna see this…" at bounding box center [333, 233] width 230 height 28
click at [462, 274] on button "Create" at bounding box center [456, 270] width 25 height 11
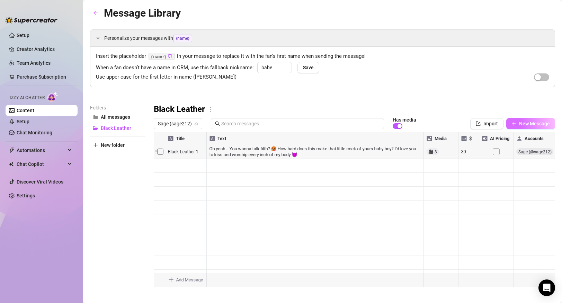
click at [521, 120] on button "New Message" at bounding box center [530, 123] width 49 height 11
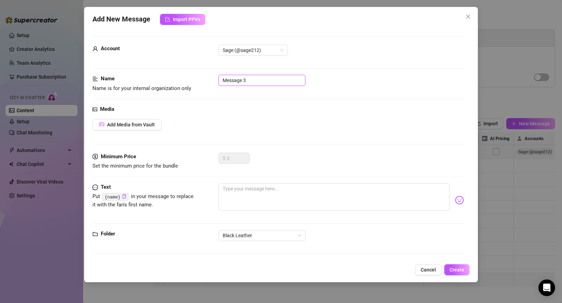
click at [247, 80] on input "Message 3" at bounding box center [261, 80] width 87 height 11
click at [137, 129] on button "Add Media from Vault" at bounding box center [126, 124] width 69 height 11
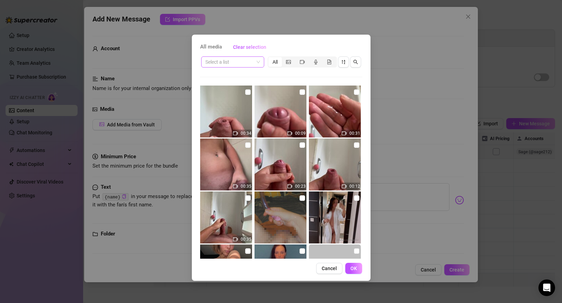
click at [258, 64] on span at bounding box center [232, 62] width 55 height 10
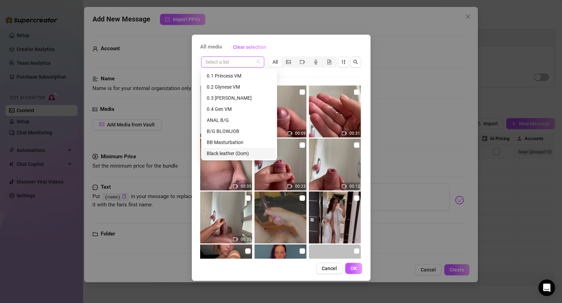
click at [230, 155] on div "Black leather (Dom)" at bounding box center [239, 153] width 65 height 8
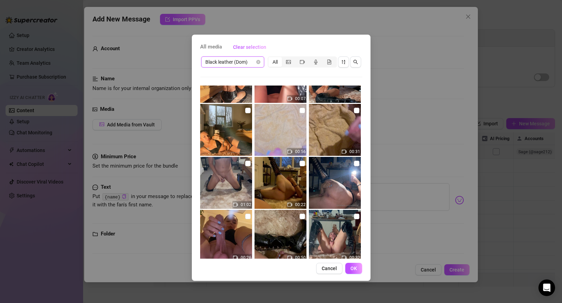
scroll to position [36, 0]
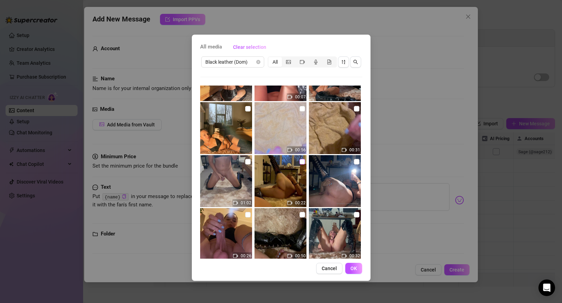
click at [303, 162] on input "checkbox" at bounding box center [302, 162] width 6 height 6
click at [357, 161] on input "checkbox" at bounding box center [357, 162] width 6 height 6
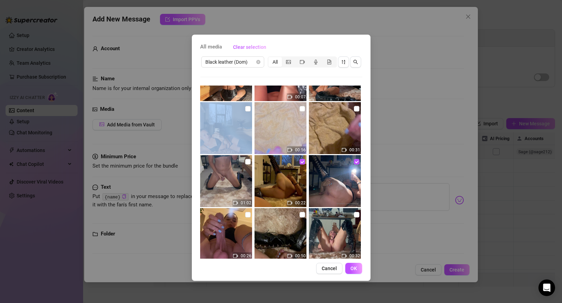
drag, startPoint x: 230, startPoint y: 146, endPoint x: 231, endPoint y: 142, distance: 5.0
click at [231, 142] on img at bounding box center [226, 128] width 52 height 52
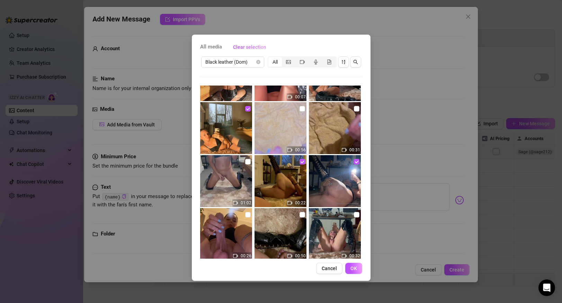
click at [422, 198] on div "All media Clear selection Black leather (Dom) All 00:07 00:56 00:31 01:02 00:22…" at bounding box center [281, 151] width 562 height 303
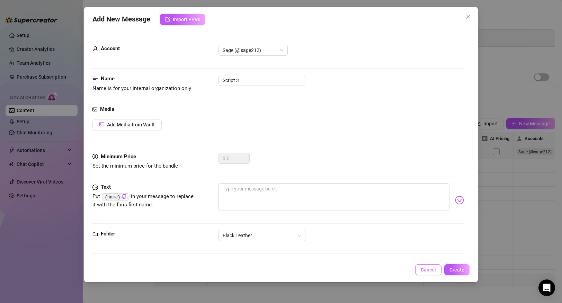
click at [426, 269] on span "Cancel" at bounding box center [427, 270] width 15 height 6
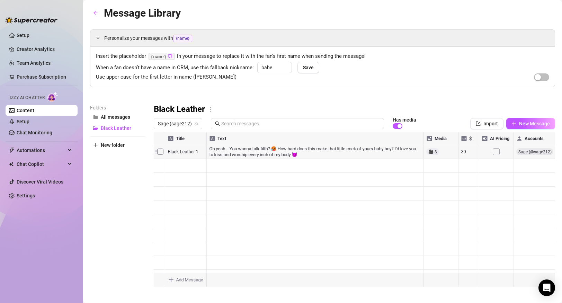
click at [435, 166] on div at bounding box center [354, 209] width 401 height 154
click at [466, 166] on div at bounding box center [354, 209] width 401 height 154
click at [495, 153] on div at bounding box center [354, 209] width 401 height 154
click at [497, 169] on div at bounding box center [354, 209] width 401 height 154
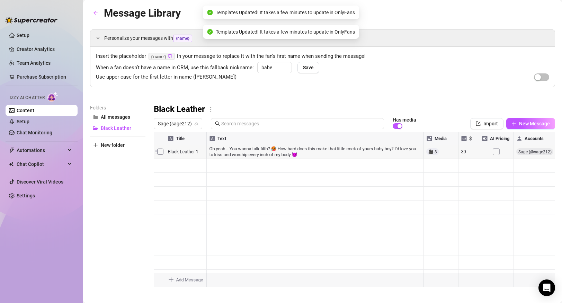
click at [309, 162] on div at bounding box center [354, 209] width 401 height 154
click at [433, 164] on div at bounding box center [354, 209] width 401 height 154
click at [440, 135] on div at bounding box center [354, 209] width 401 height 154
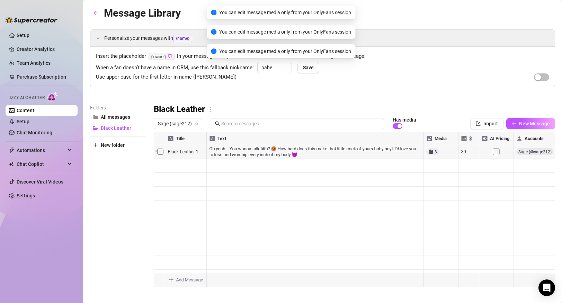
click at [443, 165] on div at bounding box center [354, 209] width 401 height 154
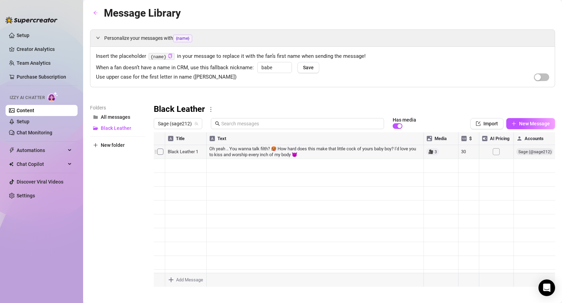
click at [181, 167] on div at bounding box center [354, 209] width 401 height 154
click at [161, 165] on div at bounding box center [354, 209] width 401 height 154
drag, startPoint x: 208, startPoint y: 163, endPoint x: 235, endPoint y: 166, distance: 27.5
click at [235, 166] on div at bounding box center [354, 209] width 401 height 154
click at [317, 164] on div at bounding box center [354, 209] width 401 height 154
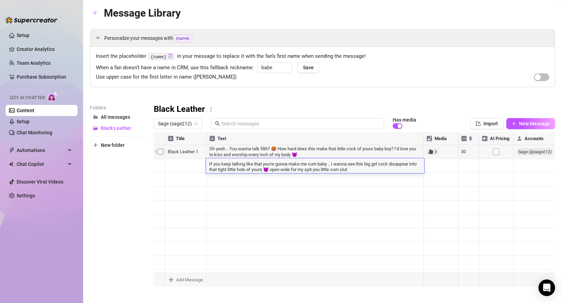
click at [360, 172] on div "If you keep talking like that you're gonna make me cum baby .. I wanna see this…" at bounding box center [315, 165] width 218 height 15
click at [434, 162] on div at bounding box center [354, 209] width 401 height 154
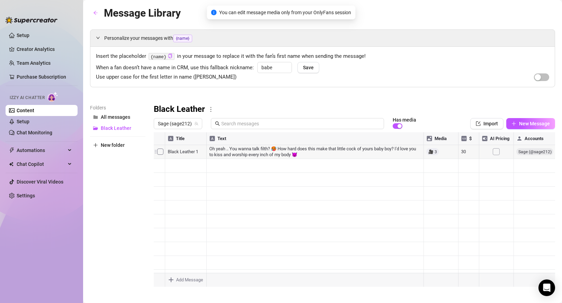
click at [434, 162] on div at bounding box center [354, 209] width 401 height 154
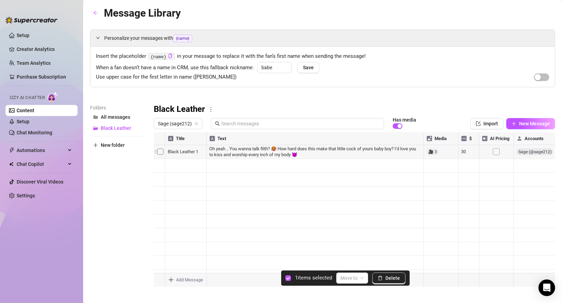
click at [159, 166] on div at bounding box center [354, 209] width 401 height 154
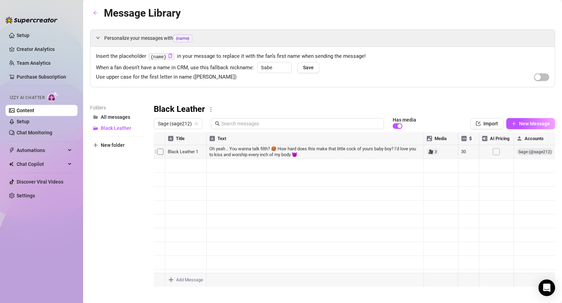
click at [205, 159] on div at bounding box center [354, 209] width 401 height 154
click at [208, 160] on div at bounding box center [354, 209] width 401 height 154
drag, startPoint x: 208, startPoint y: 160, endPoint x: 267, endPoint y: 167, distance: 59.9
click at [267, 167] on div at bounding box center [354, 209] width 401 height 154
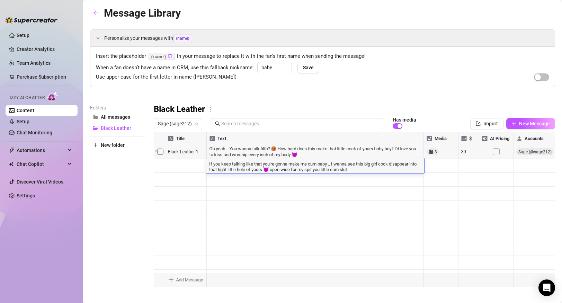
click at [267, 167] on textarea "If you keep talking like that you're gonna make me cum baby .. I wanna see this…" at bounding box center [315, 166] width 218 height 12
drag, startPoint x: 355, startPoint y: 168, endPoint x: 206, endPoint y: 160, distance: 148.7
click at [206, 160] on textarea "If you keep talking like that you're gonna make me cum baby .. I wanna see this…" at bounding box center [315, 166] width 218 height 12
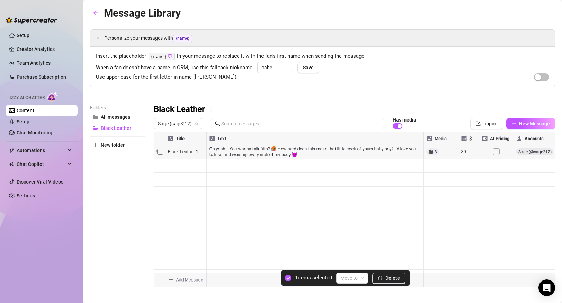
click at [160, 165] on div at bounding box center [354, 209] width 401 height 154
click at [385, 284] on main "Message Library Personalize your messages with {name} Insert the placeholder {n…" at bounding box center [322, 153] width 479 height 307
click at [389, 277] on span "Delete" at bounding box center [392, 278] width 15 height 6
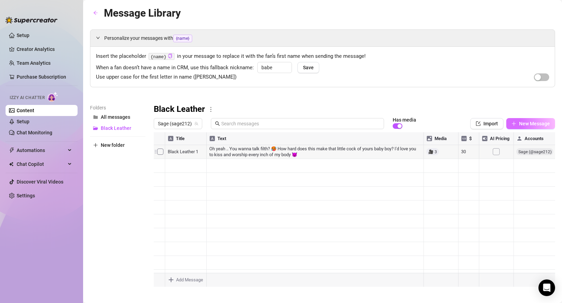
click at [516, 122] on button "New Message" at bounding box center [530, 123] width 49 height 11
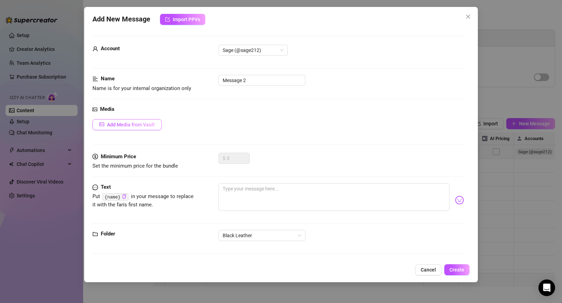
click at [141, 128] on button "Add Media from Vault" at bounding box center [126, 124] width 69 height 11
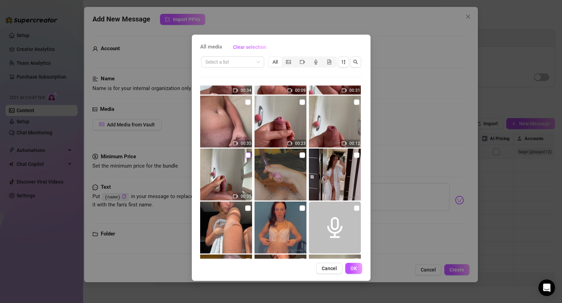
scroll to position [44, 0]
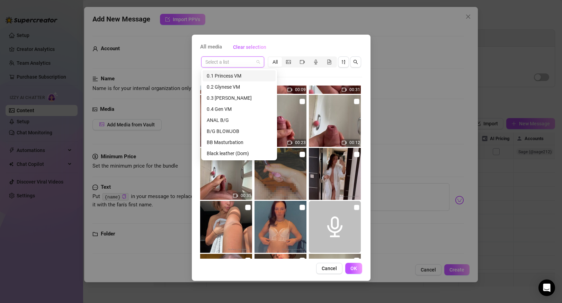
click at [232, 61] on input "search" at bounding box center [229, 62] width 48 height 10
click at [228, 153] on div "Black leather (Dom)" at bounding box center [239, 153] width 65 height 8
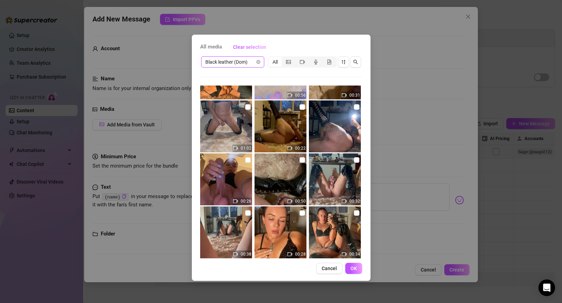
scroll to position [89, 0]
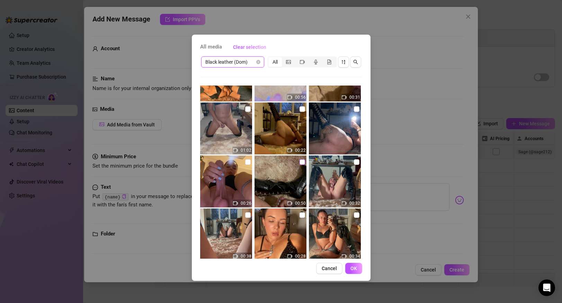
click at [301, 161] on input "checkbox" at bounding box center [302, 162] width 6 height 6
click at [248, 161] on input "checkbox" at bounding box center [248, 162] width 6 height 6
click at [302, 166] on img at bounding box center [280, 181] width 52 height 52
click at [247, 162] on input "checkbox" at bounding box center [248, 162] width 6 height 6
click at [359, 164] on input "checkbox" at bounding box center [357, 162] width 6 height 6
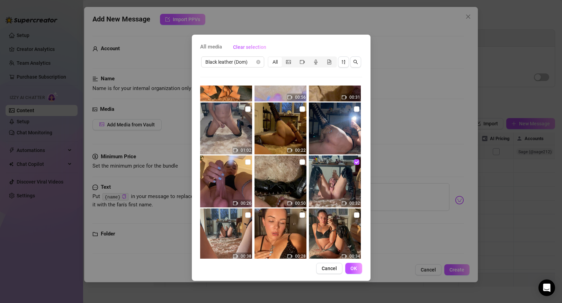
click at [305, 162] on img at bounding box center [280, 181] width 52 height 52
click at [248, 162] on input "checkbox" at bounding box center [248, 162] width 6 height 6
click at [358, 110] on input "checkbox" at bounding box center [357, 109] width 6 height 6
click at [300, 109] on input "checkbox" at bounding box center [302, 109] width 6 height 6
click at [357, 268] on button "OK" at bounding box center [353, 268] width 17 height 11
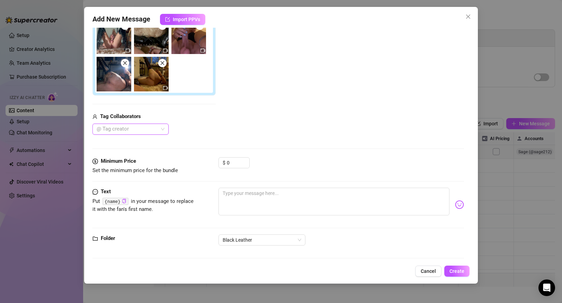
scroll to position [134, 0]
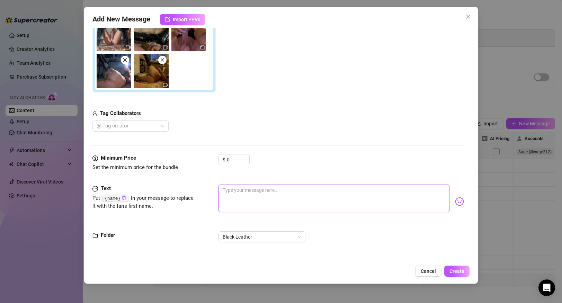
click at [245, 201] on textarea at bounding box center [333, 198] width 230 height 28
paste textarea "If you keep talking like that you're gonna make me cum baby .. I wanna see this…"
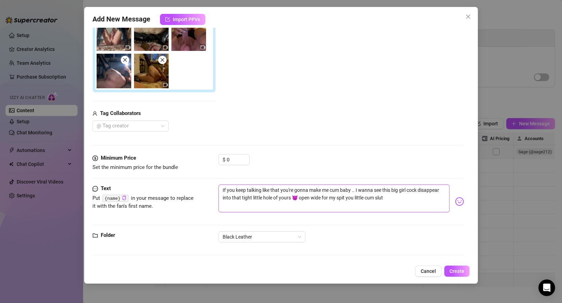
click at [292, 200] on textarea "If you keep talking like that you're gonna make me cum baby .. I wanna see this…" at bounding box center [333, 198] width 230 height 28
drag, startPoint x: 277, startPoint y: 207, endPoint x: 294, endPoint y: 207, distance: 16.3
click at [278, 207] on textarea "If you keep talking like that you're gonna make me cum baby .. I wanna see this…" at bounding box center [333, 198] width 230 height 28
click at [404, 198] on textarea "If you keep talking like that you're gonna make me cum baby .. I wanna see this…" at bounding box center [333, 198] width 230 height 28
click at [380, 206] on textarea "If you keep talking like that you're gonna make me cum baby .. I wanna see this…" at bounding box center [333, 198] width 230 height 28
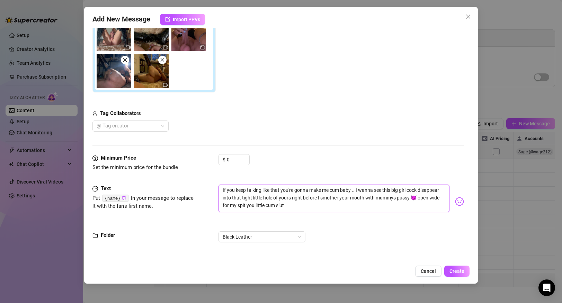
scroll to position [0, 0]
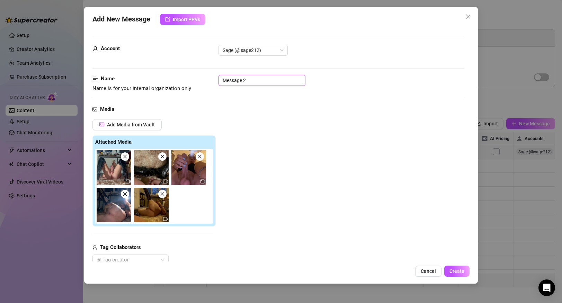
drag, startPoint x: 270, startPoint y: 78, endPoint x: 207, endPoint y: 72, distance: 63.6
click at [207, 72] on form "Account Sage (@sage212) Name Name is for your internal organization only Messag…" at bounding box center [277, 215] width 371 height 359
click at [454, 269] on span "Create" at bounding box center [456, 271] width 15 height 6
click at [424, 179] on div "Add Media from Vault Attached Media Tag Collaborators @ Tag creator" at bounding box center [277, 192] width 371 height 146
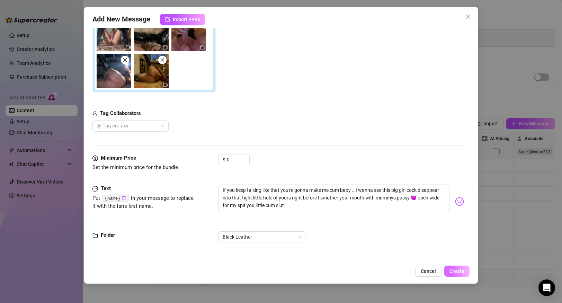
click at [456, 273] on span "Create" at bounding box center [456, 271] width 15 height 6
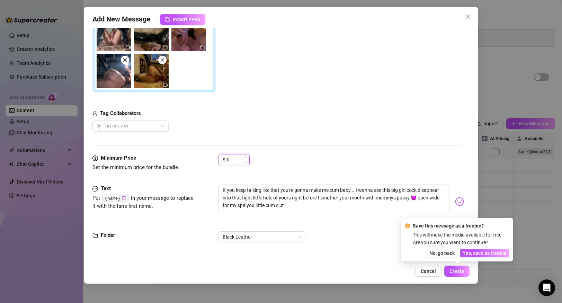
click at [241, 159] on input "0" at bounding box center [238, 159] width 22 height 10
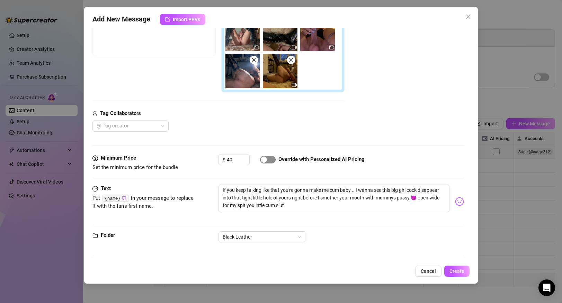
click at [265, 159] on div "button" at bounding box center [264, 159] width 6 height 6
click at [461, 274] on button "Create" at bounding box center [456, 270] width 25 height 11
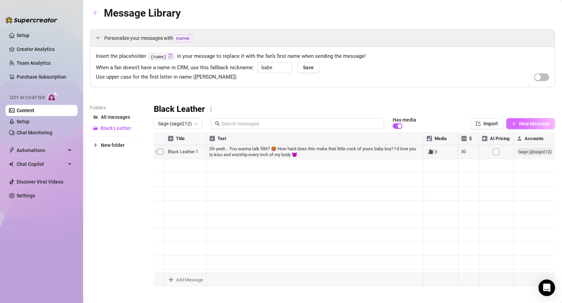
click at [535, 122] on span "New Message" at bounding box center [534, 124] width 31 height 6
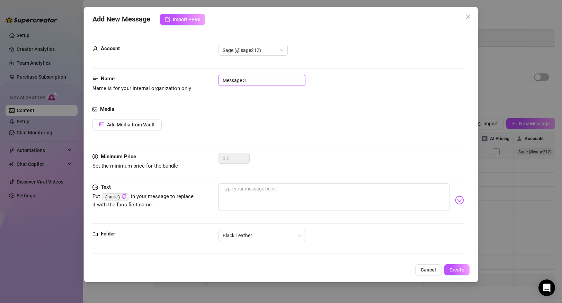
click at [274, 81] on input "Message 3" at bounding box center [261, 80] width 87 height 11
click at [244, 210] on textarea at bounding box center [333, 197] width 230 height 28
click at [124, 123] on span "Add Media from Vault" at bounding box center [131, 125] width 48 height 6
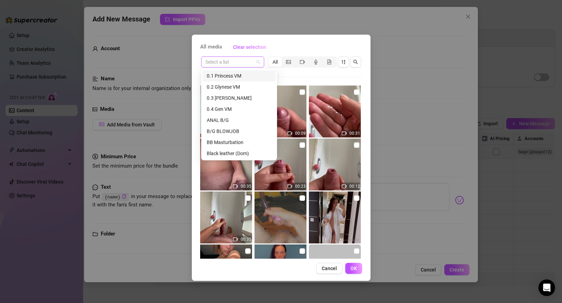
click at [254, 63] on span at bounding box center [232, 62] width 55 height 10
click at [241, 154] on div "Black leather (Dom)" at bounding box center [239, 153] width 65 height 8
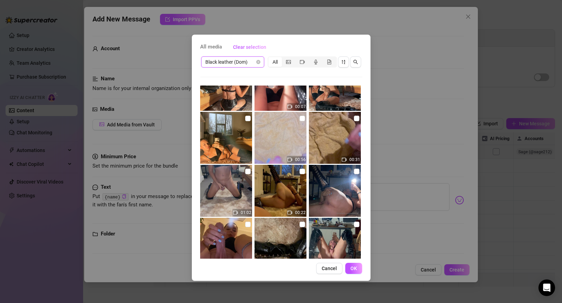
scroll to position [26, 0]
click at [248, 171] on input "checkbox" at bounding box center [248, 172] width 6 height 6
click at [357, 119] on input "checkbox" at bounding box center [357, 119] width 6 height 6
click at [303, 118] on input "checkbox" at bounding box center [302, 119] width 6 height 6
click at [354, 270] on span "OK" at bounding box center [353, 268] width 7 height 6
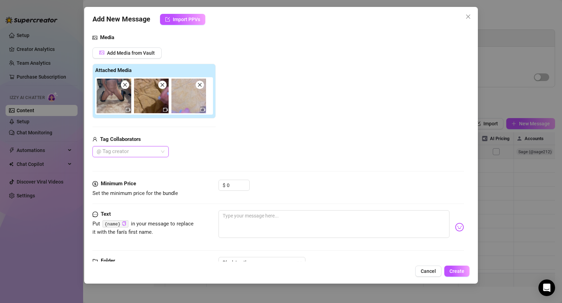
scroll to position [97, 0]
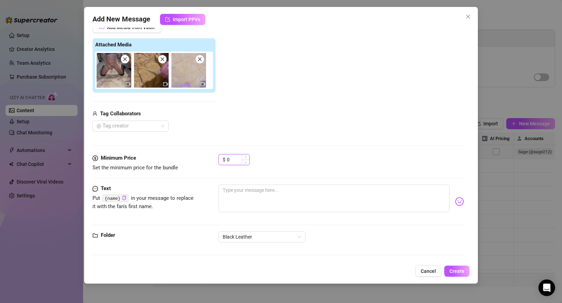
click at [233, 159] on input "0" at bounding box center [238, 159] width 22 height 10
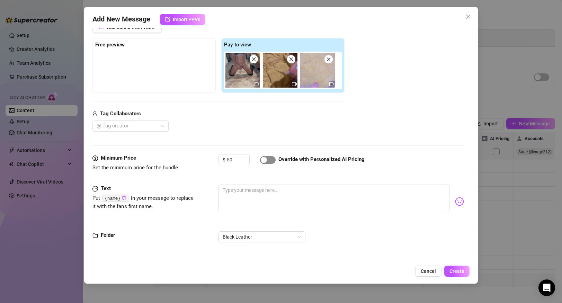
click at [268, 162] on span "button" at bounding box center [268, 160] width 16 height 8
click at [265, 198] on textarea at bounding box center [333, 198] width 230 height 28
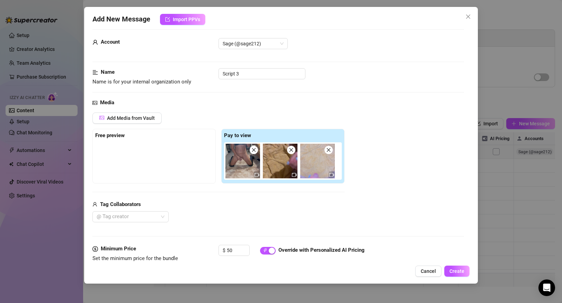
scroll to position [0, 0]
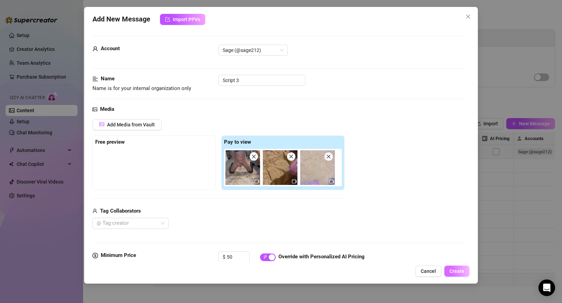
click at [458, 273] on span "Create" at bounding box center [456, 271] width 15 height 6
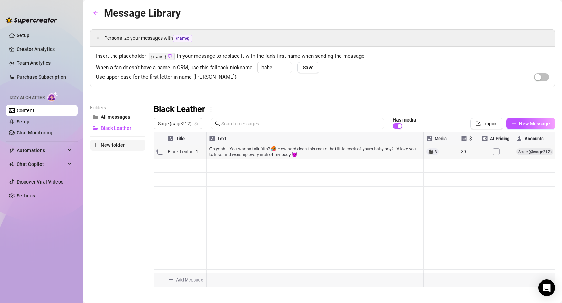
click at [107, 147] on span "New folder" at bounding box center [113, 145] width 24 height 6
click at [111, 140] on input "text" at bounding box center [117, 139] width 55 height 11
click at [127, 127] on span "Black Leather" at bounding box center [116, 128] width 30 height 6
click at [134, 128] on button "Black Leather" at bounding box center [117, 127] width 55 height 11
click at [137, 131] on button "Black Leather" at bounding box center [117, 127] width 55 height 11
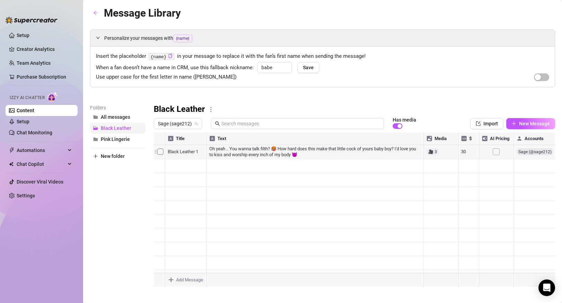
click at [137, 131] on button "Black Leather" at bounding box center [117, 127] width 55 height 11
click at [129, 129] on span "Black Leather" at bounding box center [116, 128] width 30 height 6
click at [125, 140] on span "Pink Lingerie" at bounding box center [115, 139] width 29 height 6
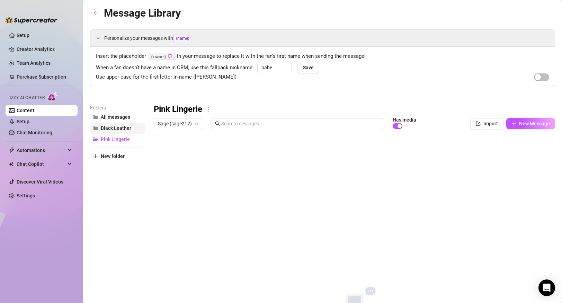
click at [122, 127] on span "Black Leather" at bounding box center [116, 128] width 30 height 6
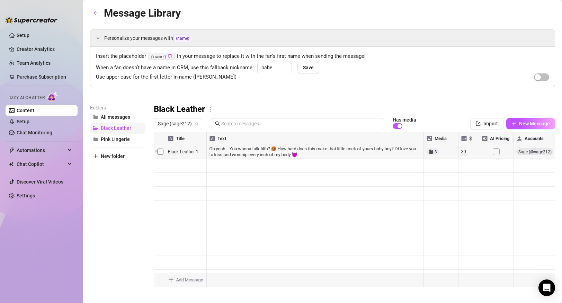
click at [100, 128] on button "Black Leather" at bounding box center [117, 127] width 55 height 11
click at [109, 138] on span "Pink Lingerie" at bounding box center [115, 139] width 29 height 6
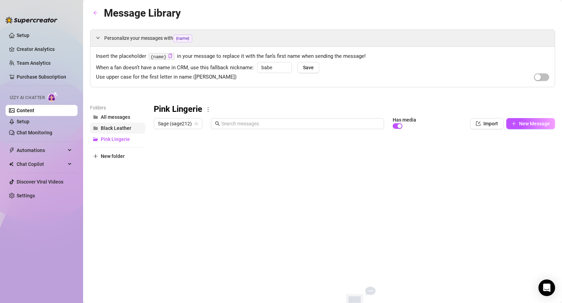
click at [126, 126] on span "Black Leather" at bounding box center [116, 128] width 30 height 6
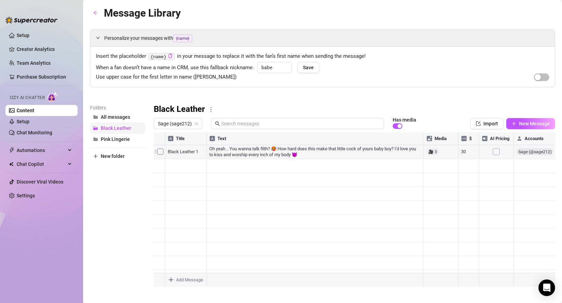
click at [103, 126] on span "Black Leather" at bounding box center [116, 128] width 30 height 6
click at [179, 137] on div at bounding box center [354, 209] width 401 height 154
click at [165, 137] on div at bounding box center [354, 209] width 401 height 154
click at [199, 136] on div at bounding box center [354, 209] width 401 height 154
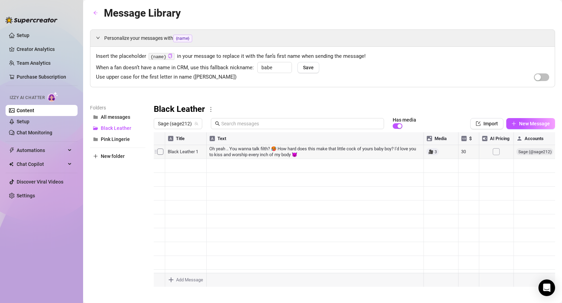
click at [252, 102] on div "Personalize your messages with {name} Insert the placeholder {name} in your mes…" at bounding box center [322, 157] width 465 height 257
click at [132, 127] on button "Black Leather" at bounding box center [117, 127] width 55 height 11
click at [131, 116] on button "All messages" at bounding box center [117, 116] width 55 height 11
click at [127, 131] on button "Black Leather" at bounding box center [117, 127] width 55 height 11
click at [126, 143] on button "Pink Lingerie" at bounding box center [117, 139] width 55 height 11
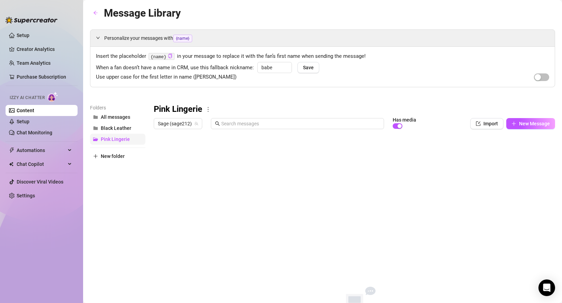
click at [128, 143] on button "Pink Lingerie" at bounding box center [117, 139] width 55 height 11
click at [117, 142] on span "Pink Lingerie" at bounding box center [115, 139] width 29 height 6
drag, startPoint x: 112, startPoint y: 138, endPoint x: 111, endPoint y: 158, distance: 19.4
click at [111, 155] on div "Folders All messages Black Leather Pink Lingerie New folder" at bounding box center [117, 218] width 55 height 228
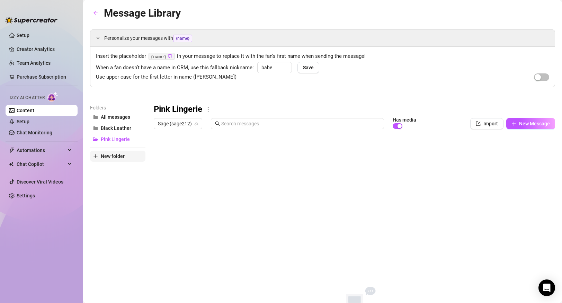
click at [111, 158] on span "New folder" at bounding box center [113, 156] width 24 height 6
click at [111, 152] on input "text" at bounding box center [117, 150] width 55 height 11
click at [121, 186] on div "Folders All messages Black Leather Pink Lingerie Pink Lingerie (sub/dom) New fo…" at bounding box center [117, 218] width 55 height 228
click at [126, 149] on span "Pink Lingerie (sub/dom)" at bounding box center [127, 150] width 53 height 6
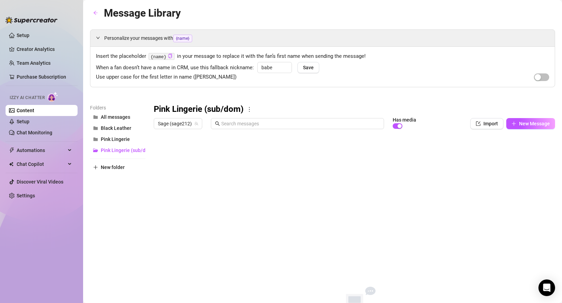
click at [210, 139] on div "Pink Lingerie (sub/dom) Sage (sage212) Has media Import New Message Title Text …" at bounding box center [354, 218] width 401 height 228
click at [536, 125] on span "New Message" at bounding box center [534, 124] width 31 height 6
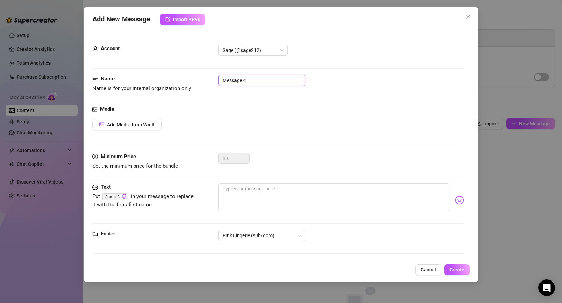
click at [273, 83] on input "Message 4" at bounding box center [261, 80] width 87 height 11
click at [137, 128] on button "Add Media from Vault" at bounding box center [126, 124] width 69 height 11
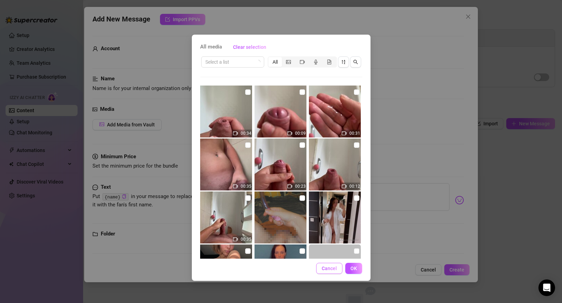
click at [328, 269] on span "Cancel" at bounding box center [328, 268] width 15 height 6
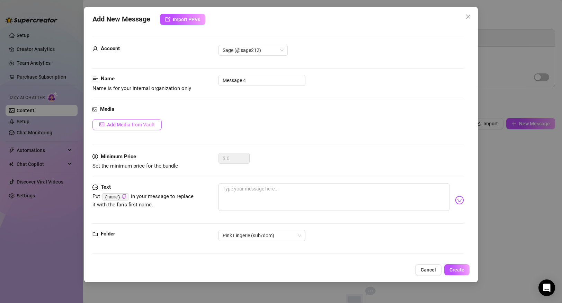
click at [145, 128] on button "Add Media from Vault" at bounding box center [126, 124] width 69 height 11
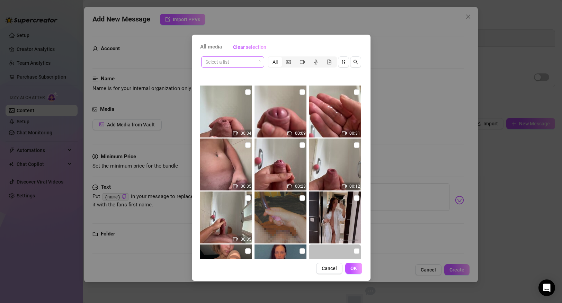
click at [254, 63] on span at bounding box center [232, 62] width 55 height 10
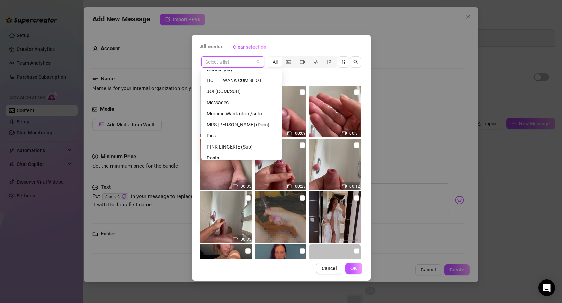
scroll to position [157, 0]
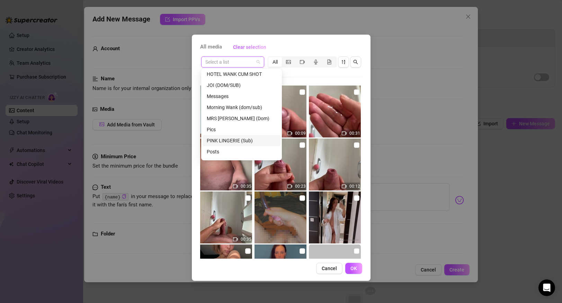
click at [237, 139] on div "PINK LINGERIE (Sub)" at bounding box center [242, 141] width 70 height 8
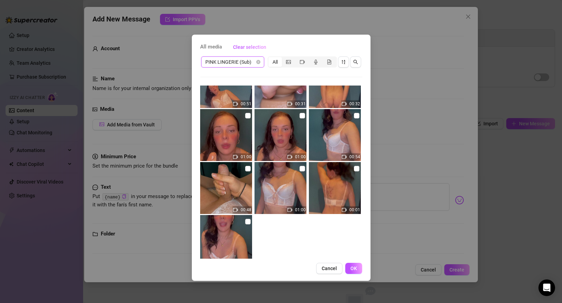
scroll to position [49, 0]
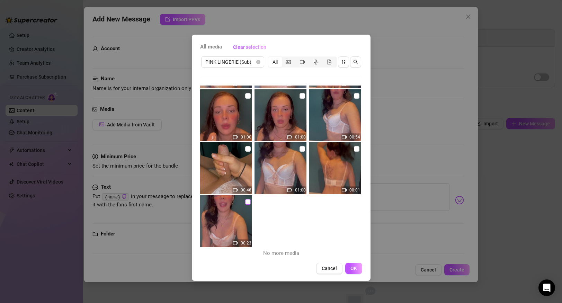
click at [248, 202] on input "checkbox" at bounding box center [248, 202] width 6 height 6
click at [303, 149] on input "checkbox" at bounding box center [302, 149] width 6 height 6
click at [245, 147] on input "checkbox" at bounding box center [248, 149] width 6 height 6
click at [355, 267] on span "OK" at bounding box center [353, 268] width 7 height 6
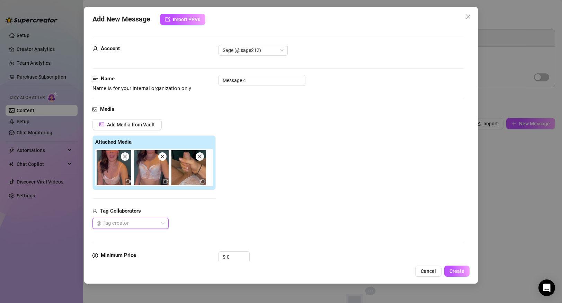
scroll to position [0, 0]
click at [254, 80] on input "Message 4" at bounding box center [261, 79] width 87 height 11
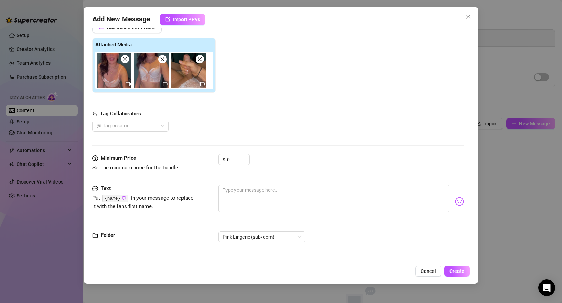
scroll to position [0, 0]
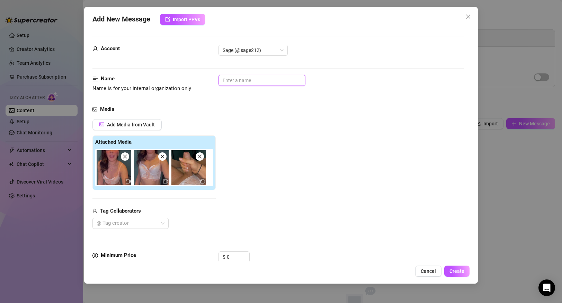
click at [251, 82] on input "text" at bounding box center [261, 80] width 87 height 11
click at [249, 104] on div "Name Name is for your internal organization only" at bounding box center [277, 90] width 371 height 30
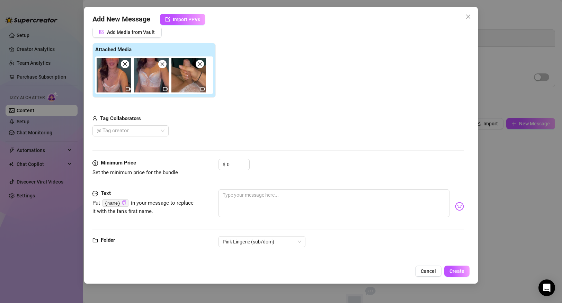
scroll to position [94, 0]
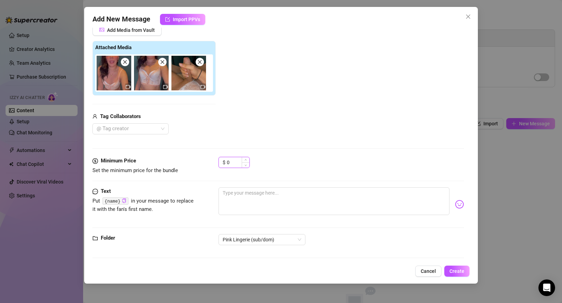
click at [240, 163] on input "0" at bounding box center [238, 162] width 22 height 10
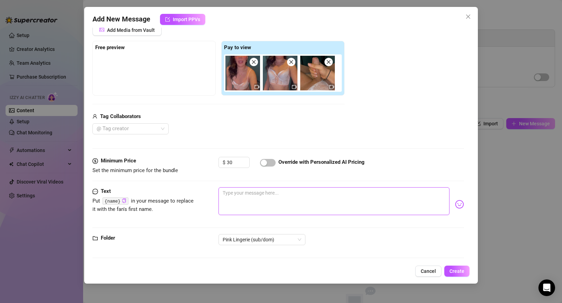
click at [245, 198] on textarea at bounding box center [333, 201] width 230 height 28
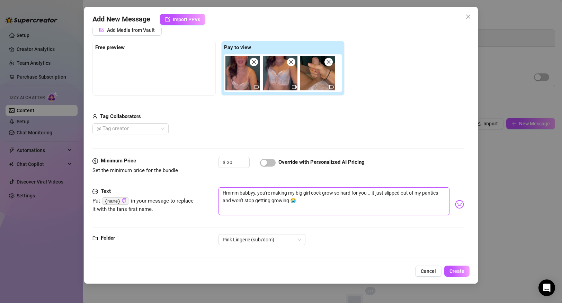
click at [270, 200] on textarea "Hmmm babbyy, you're making my big girl cock grow so hard for you .. it just sli…" at bounding box center [333, 201] width 230 height 28
click at [289, 199] on textarea "Hmmm babbyy, you're making my big girl cock grow so hard for you .. it just sli…" at bounding box center [333, 201] width 230 height 28
click at [375, 204] on textarea "Hmmm babbyy, you're making my big girl cock grow so hard for you .. it just sli…" at bounding box center [333, 201] width 230 height 28
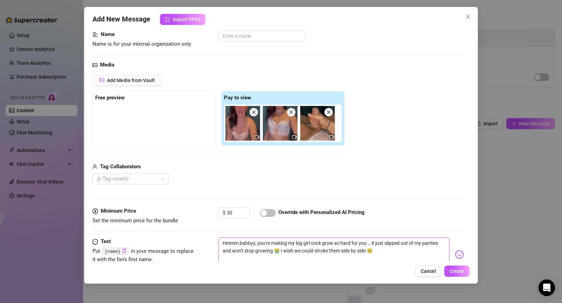
scroll to position [43, 0]
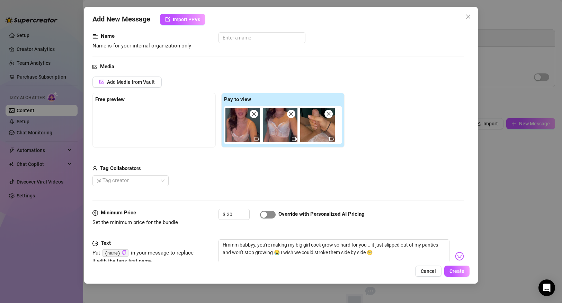
click at [270, 212] on span "button" at bounding box center [268, 215] width 16 height 8
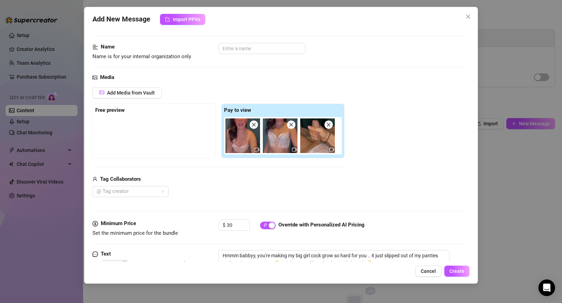
scroll to position [97, 0]
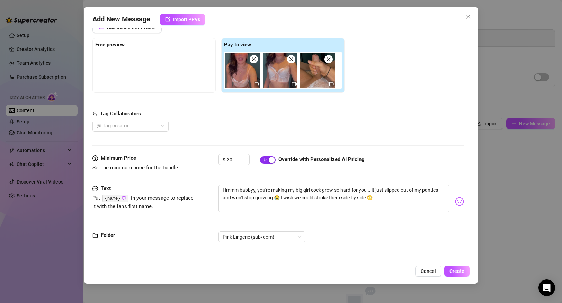
click at [271, 160] on div "button" at bounding box center [272, 160] width 6 height 6
click at [463, 272] on span "Create" at bounding box center [456, 271] width 15 height 6
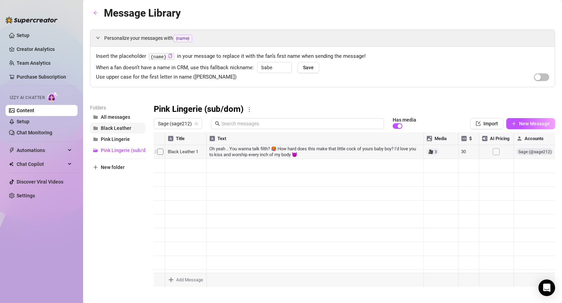
click at [128, 131] on button "Black Leather" at bounding box center [117, 127] width 55 height 11
click at [127, 142] on button "Pink Lingerie" at bounding box center [117, 139] width 55 height 11
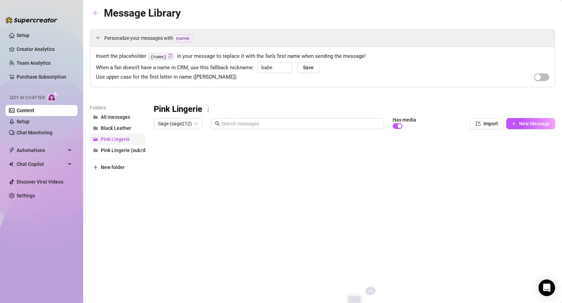
click at [127, 142] on button "Pink Lingerie" at bounding box center [117, 139] width 55 height 11
click at [96, 139] on icon "folder-open" at bounding box center [95, 138] width 5 height 3
drag, startPoint x: 96, startPoint y: 139, endPoint x: 94, endPoint y: 171, distance: 31.5
click at [94, 171] on div "Folders All messages Black Leather Pink Lingerie Pink Lingerie (sub/dom) New fo…" at bounding box center [117, 218] width 55 height 228
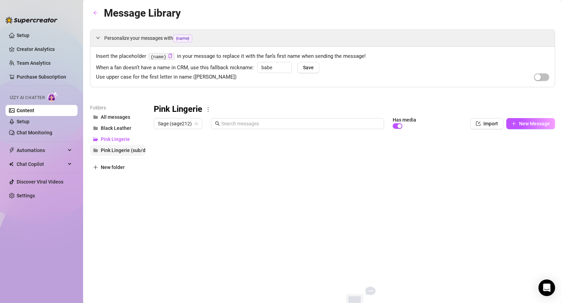
click at [128, 150] on span "Pink Lingerie (sub/dom)" at bounding box center [127, 150] width 53 height 6
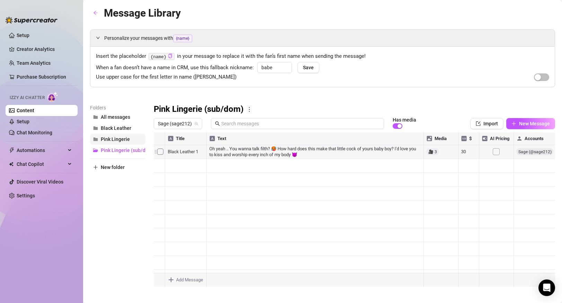
click at [119, 134] on button "Pink Lingerie" at bounding box center [117, 139] width 55 height 11
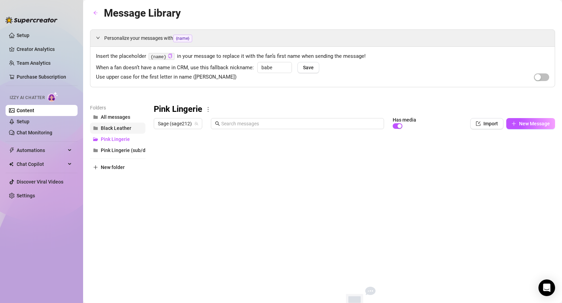
click at [119, 128] on span "Black Leather" at bounding box center [116, 128] width 30 height 6
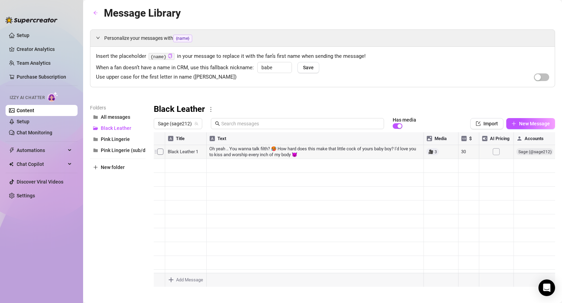
click at [497, 153] on div at bounding box center [354, 209] width 401 height 154
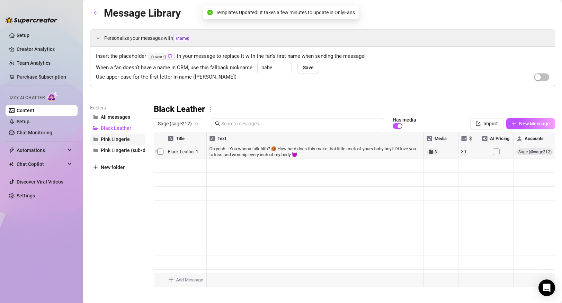
click at [127, 138] on span "Pink Lingerie" at bounding box center [115, 139] width 29 height 6
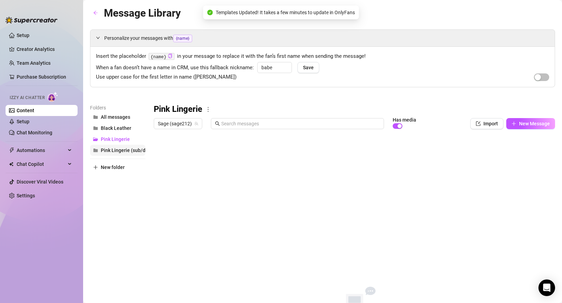
click at [126, 151] on span "Pink Lingerie (sub/dom)" at bounding box center [127, 150] width 53 height 6
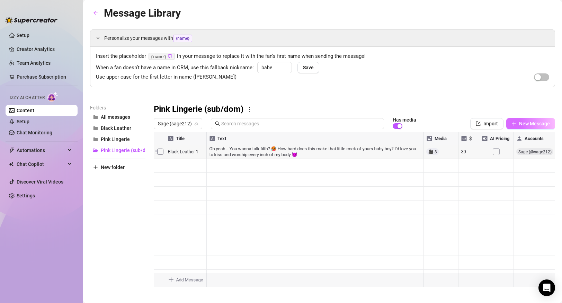
click at [517, 125] on button "New Message" at bounding box center [530, 123] width 49 height 11
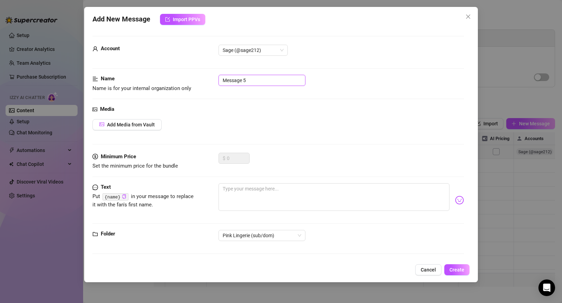
click at [255, 76] on input "Message 5" at bounding box center [261, 80] width 87 height 11
click at [256, 78] on input "Message 5" at bounding box center [261, 80] width 87 height 11
click at [250, 208] on textarea at bounding box center [333, 197] width 230 height 28
click at [492, 186] on div "Add New Message Import PPVs Account Sage (@sage212) Name Name is for your inter…" at bounding box center [281, 151] width 562 height 303
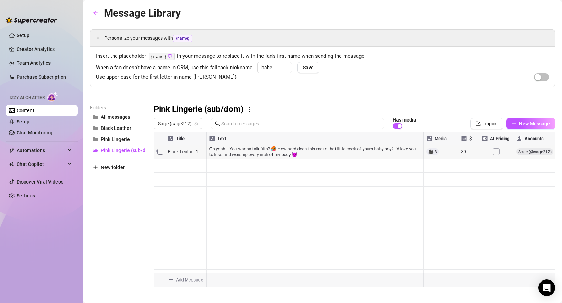
click at [190, 153] on div at bounding box center [354, 209] width 401 height 154
click at [175, 152] on div at bounding box center [354, 209] width 401 height 154
click at [175, 170] on div at bounding box center [354, 209] width 401 height 154
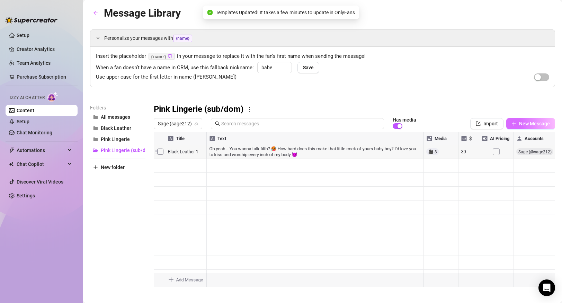
click at [520, 124] on span "New Message" at bounding box center [534, 124] width 31 height 6
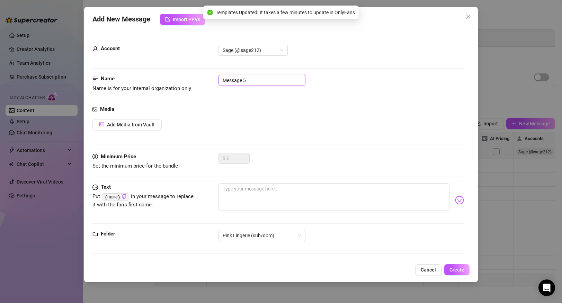
drag, startPoint x: 256, startPoint y: 80, endPoint x: 211, endPoint y: 78, distance: 44.7
click at [211, 78] on div "Name Name is for your internal organization only Message 5" at bounding box center [277, 84] width 371 height 18
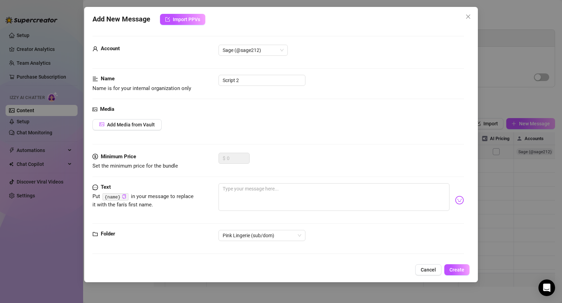
click at [299, 144] on div "Media Add Media from Vault" at bounding box center [277, 128] width 371 height 47
click at [270, 198] on textarea at bounding box center [333, 197] width 230 height 28
click at [139, 122] on span "Add Media from Vault" at bounding box center [131, 125] width 48 height 6
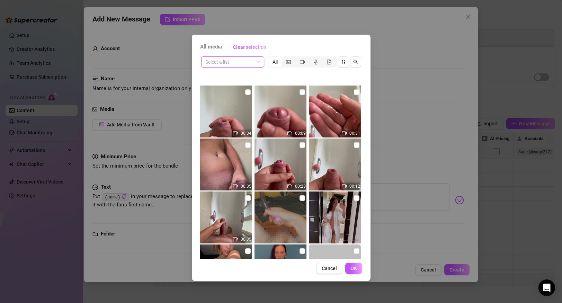
click at [248, 58] on input "search" at bounding box center [229, 62] width 48 height 10
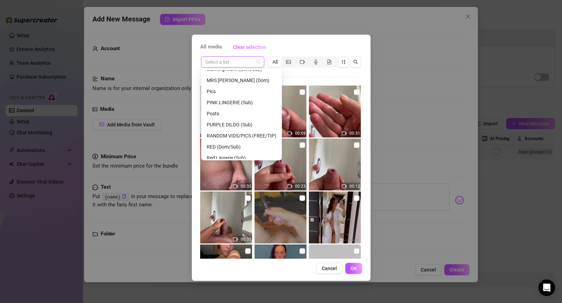
scroll to position [191, 0]
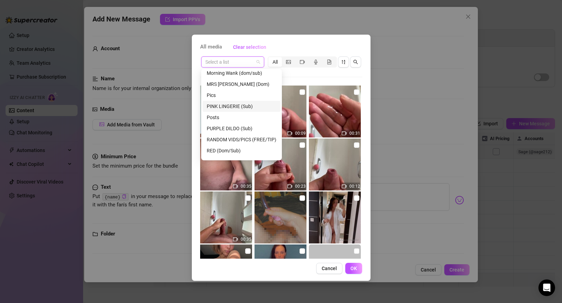
click at [238, 105] on div "PINK LINGERIE (Sub)" at bounding box center [242, 106] width 70 height 8
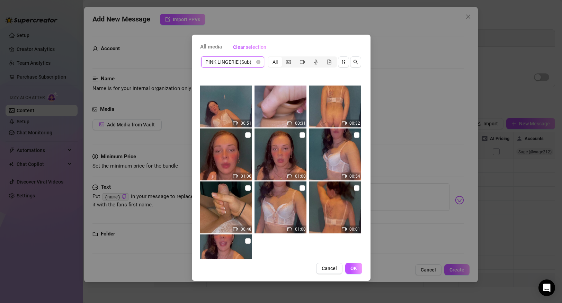
scroll to position [7, 0]
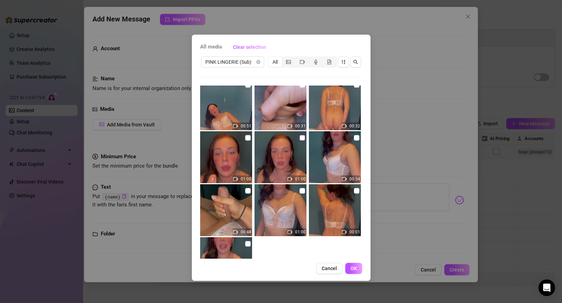
click at [300, 138] on input "checkbox" at bounding box center [302, 138] width 6 height 6
click at [248, 138] on input "checkbox" at bounding box center [248, 138] width 6 height 6
click at [301, 135] on input "checkbox" at bounding box center [302, 138] width 6 height 6
click at [247, 139] on input "checkbox" at bounding box center [248, 138] width 6 height 6
click at [356, 137] on input "checkbox" at bounding box center [357, 138] width 6 height 6
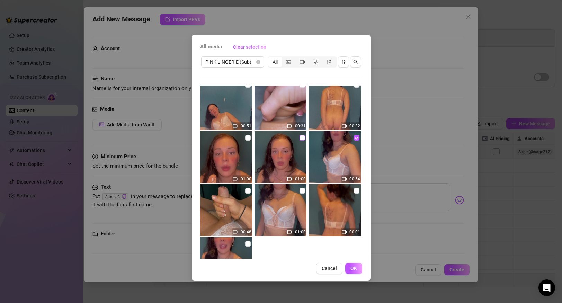
click at [303, 138] on input "checkbox" at bounding box center [302, 138] width 6 height 6
click at [248, 139] on input "checkbox" at bounding box center [248, 138] width 6 height 6
click at [353, 271] on span "OK" at bounding box center [353, 268] width 7 height 6
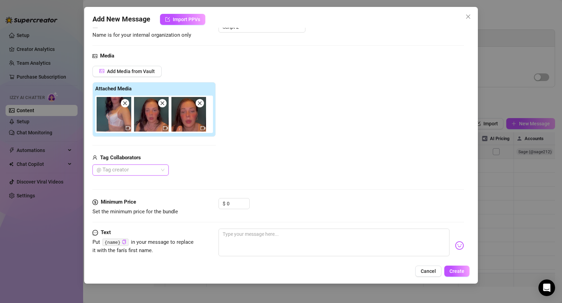
scroll to position [97, 0]
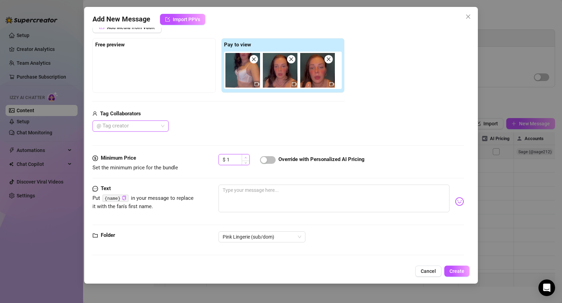
click at [244, 158] on icon "up" at bounding box center [245, 157] width 2 height 2
click at [237, 160] on input "1" at bounding box center [238, 159] width 22 height 10
click at [265, 160] on div "button" at bounding box center [264, 160] width 6 height 6
click at [251, 194] on textarea at bounding box center [333, 198] width 230 height 28
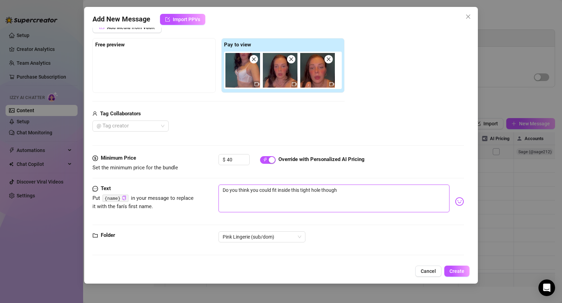
click at [360, 192] on textarea "Do you think you could fit inside this tight hole though" at bounding box center [333, 198] width 230 height 28
click at [340, 190] on textarea "Do you think you could fit inside this tight hole though? I squeezed this dildo…" at bounding box center [333, 198] width 230 height 28
click at [347, 204] on textarea "Do you think you could fit inside this tight hole though? I squeezed this dildo…" at bounding box center [333, 198] width 230 height 28
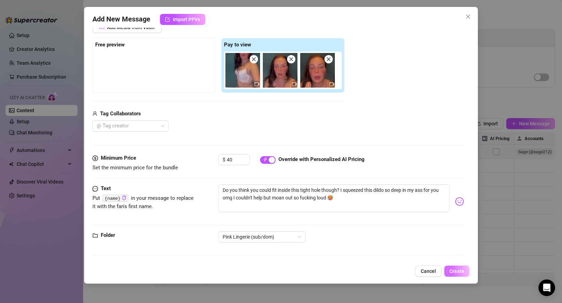
click at [458, 270] on span "Create" at bounding box center [456, 271] width 15 height 6
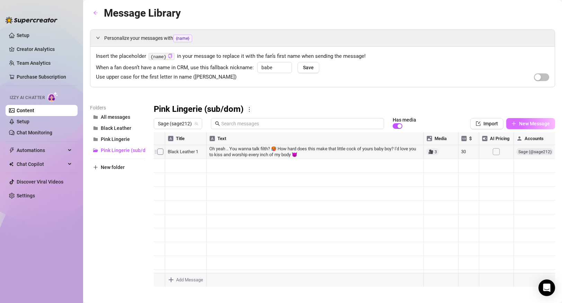
click at [522, 122] on span "New Message" at bounding box center [534, 124] width 31 height 6
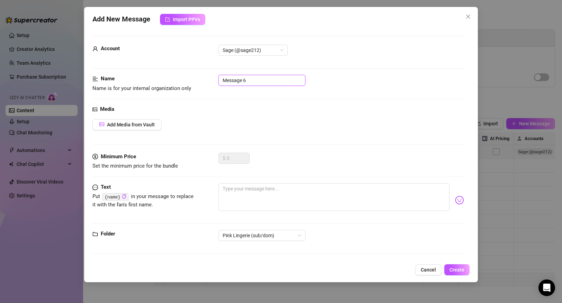
drag, startPoint x: 260, startPoint y: 83, endPoint x: 200, endPoint y: 73, distance: 61.0
click at [200, 73] on form "Account Sage (@sage212) Name Name is for your internal organization only Messag…" at bounding box center [277, 148] width 371 height 224
click at [239, 101] on div "Name Name is for your internal organization only Script 2" at bounding box center [277, 90] width 371 height 30
click at [245, 81] on input "Script 2" at bounding box center [261, 80] width 87 height 11
click at [257, 137] on div "Media Add Media from Vault" at bounding box center [277, 128] width 371 height 47
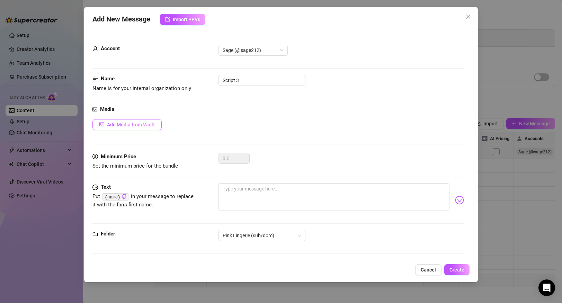
click at [140, 124] on span "Add Media from Vault" at bounding box center [131, 125] width 48 height 6
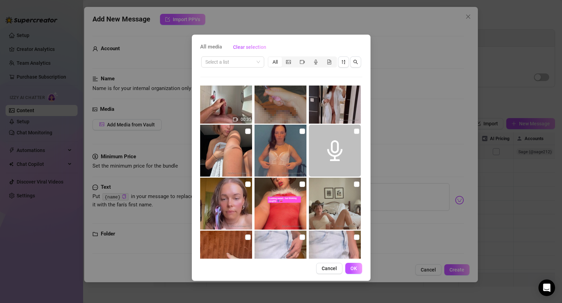
scroll to position [118, 0]
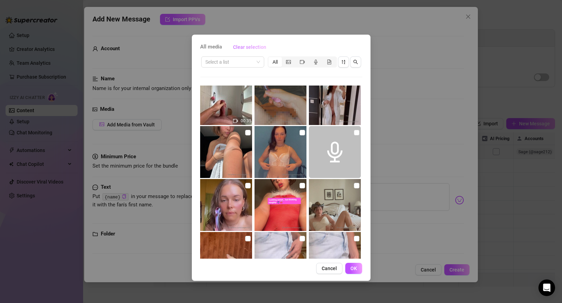
click at [249, 52] on button "Clear selection" at bounding box center [249, 47] width 44 height 11
click at [249, 59] on input "search" at bounding box center [229, 62] width 48 height 10
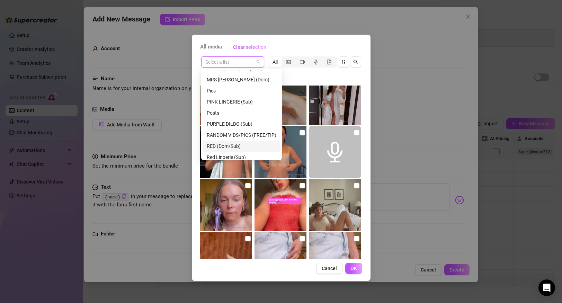
scroll to position [194, 0]
click at [244, 103] on div "PINK LINGERIE (Sub)" at bounding box center [242, 104] width 70 height 8
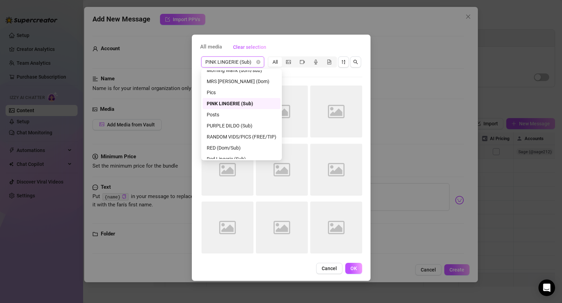
scroll to position [0, 0]
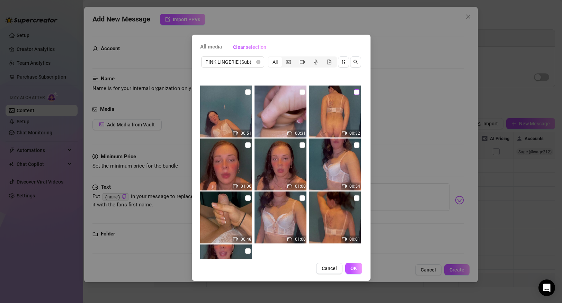
click at [356, 90] on input "checkbox" at bounding box center [357, 92] width 6 height 6
click at [301, 91] on input "checkbox" at bounding box center [302, 92] width 6 height 6
click at [247, 91] on input "checkbox" at bounding box center [248, 92] width 6 height 6
click at [357, 268] on button "OK" at bounding box center [353, 268] width 17 height 11
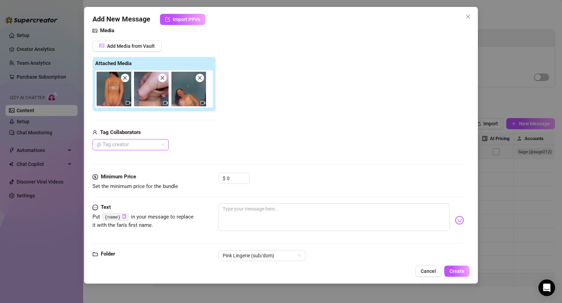
scroll to position [80, 0]
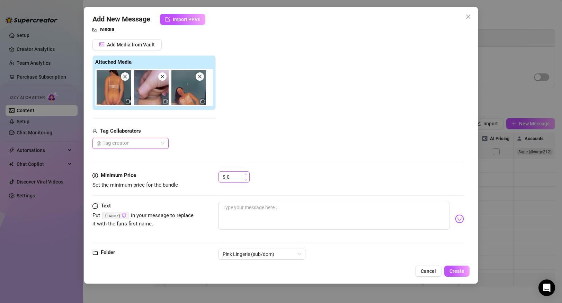
click at [236, 177] on input "0" at bounding box center [238, 177] width 22 height 10
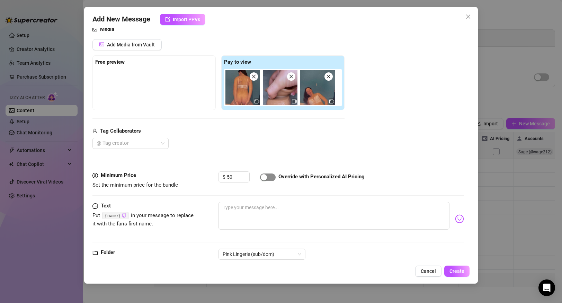
click at [266, 175] on div "button" at bounding box center [264, 177] width 6 height 6
click at [266, 203] on textarea at bounding box center [333, 216] width 230 height 28
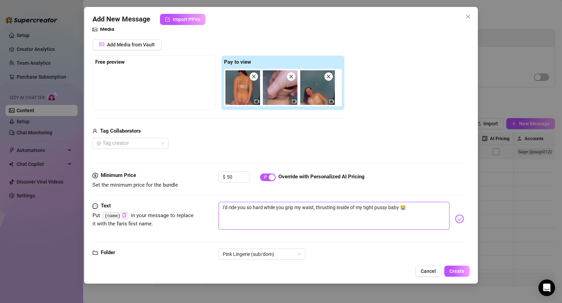
click at [410, 210] on textarea "I'd ride you so hard while you grip my waist, thrusting inside of my tight puss…" at bounding box center [333, 216] width 230 height 28
click at [400, 208] on textarea "I'd ride you so hard while you grip my waist, thrusting inside of my tight puss…" at bounding box center [333, 216] width 230 height 28
click at [404, 206] on textarea "I'd ride you so hard while you grip my waist, thrusting inside of my tight puss…" at bounding box center [333, 216] width 230 height 28
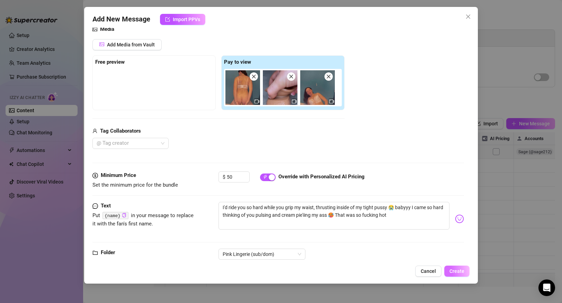
click at [459, 270] on span "Create" at bounding box center [456, 271] width 15 height 6
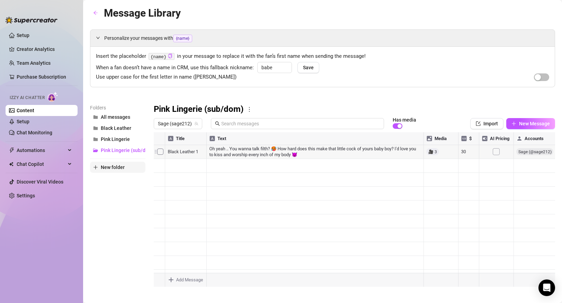
click at [124, 170] on button "New folder" at bounding box center [117, 167] width 55 height 11
click at [119, 202] on div "Folders All messages Black Leather Pink Lingerie Pink Lingerie (sub/dom) New fo…" at bounding box center [117, 195] width 55 height 183
click at [110, 162] on input "text" at bounding box center [117, 161] width 55 height 11
click at [122, 199] on div "Folders All messages Black Leather Pink Lingerie Pink Lingerie (sub/dom) White …" at bounding box center [117, 195] width 55 height 183
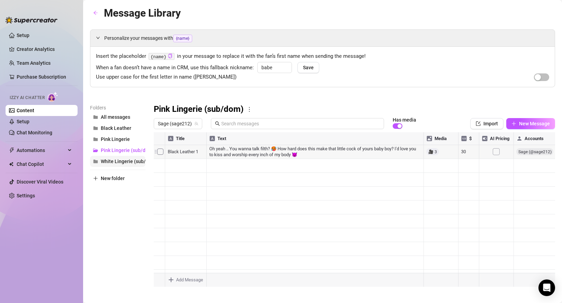
click at [124, 157] on button "White Lingerie (sub/dom)" at bounding box center [117, 161] width 55 height 11
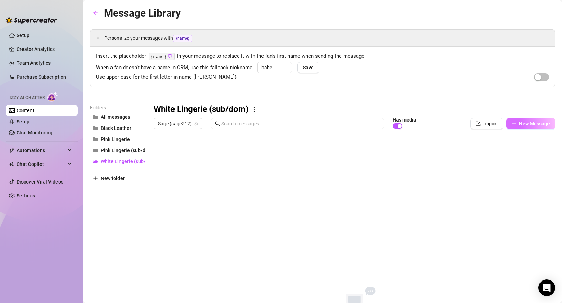
click at [525, 124] on span "New Message" at bounding box center [534, 124] width 31 height 6
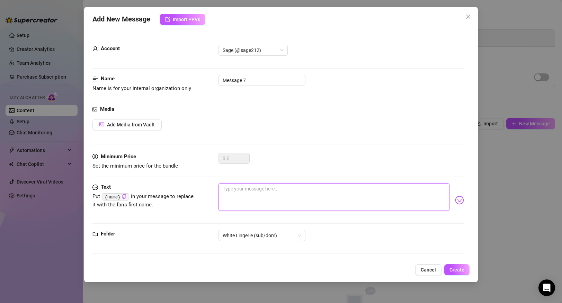
click at [368, 189] on textarea at bounding box center [333, 197] width 230 height 28
click at [261, 82] on input "Message 7" at bounding box center [261, 80] width 87 height 11
click at [320, 92] on div "Name Name is for your internal organization only Script 1" at bounding box center [277, 90] width 371 height 30
click at [136, 119] on button "Add Media from Vault" at bounding box center [126, 124] width 69 height 11
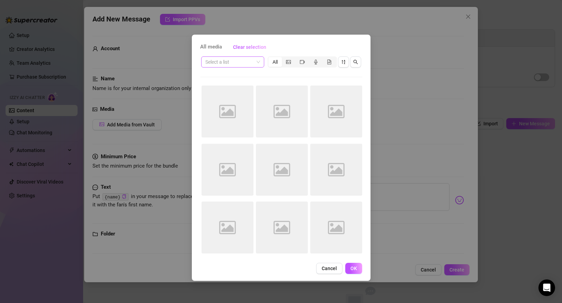
click at [261, 63] on div "Select a list" at bounding box center [232, 61] width 63 height 11
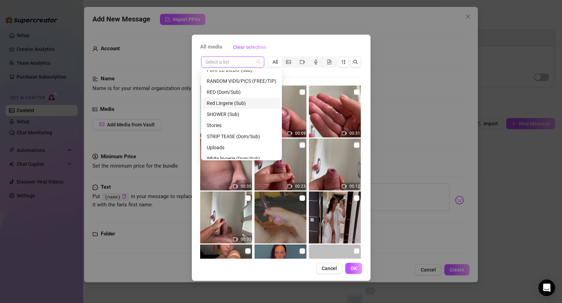
scroll to position [255, 0]
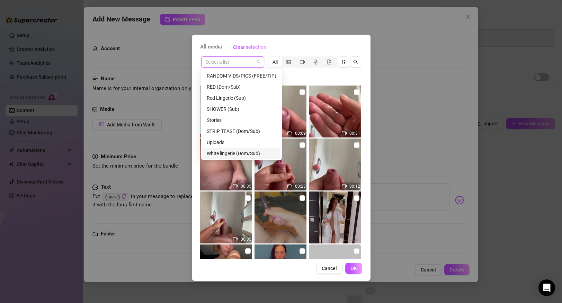
click at [241, 153] on div "White lingerie (Dom/Sub)" at bounding box center [242, 153] width 70 height 8
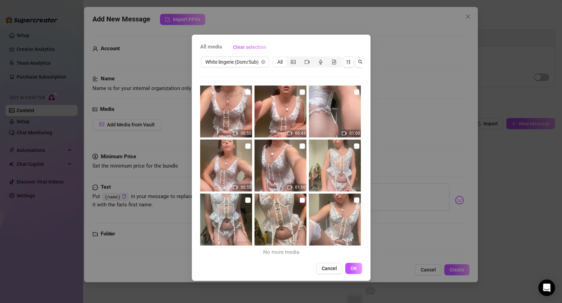
click at [302, 201] on input "checkbox" at bounding box center [302, 200] width 6 height 6
click at [302, 146] on input "checkbox" at bounding box center [302, 146] width 6 height 6
click at [276, 174] on img at bounding box center [280, 165] width 52 height 52
click at [299, 188] on span "01:00" at bounding box center [300, 187] width 11 height 5
click at [246, 148] on input "checkbox" at bounding box center [248, 146] width 6 height 6
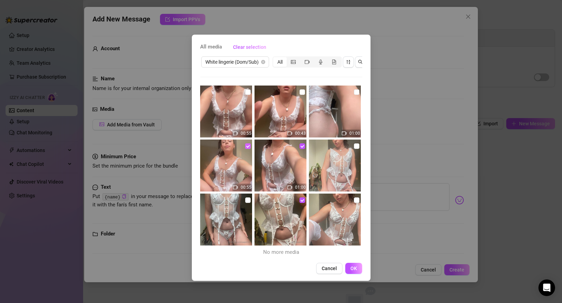
click at [246, 148] on input "checkbox" at bounding box center [248, 146] width 6 height 6
click at [301, 144] on input "checkbox" at bounding box center [302, 146] width 6 height 6
click at [247, 198] on input "checkbox" at bounding box center [248, 200] width 6 height 6
click at [302, 147] on input "checkbox" at bounding box center [302, 146] width 6 height 6
click at [249, 146] on input "checkbox" at bounding box center [248, 146] width 6 height 6
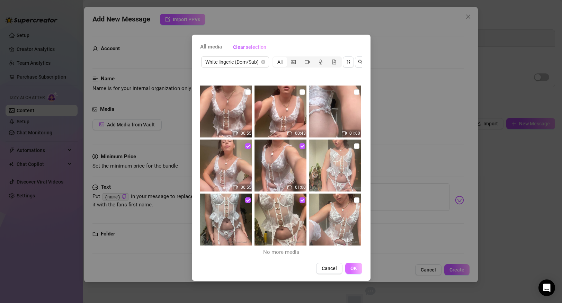
click at [355, 269] on span "OK" at bounding box center [353, 268] width 7 height 6
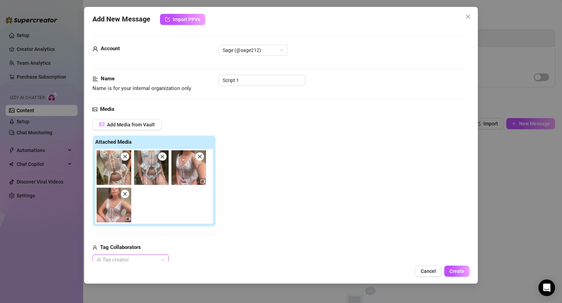
scroll to position [134, 0]
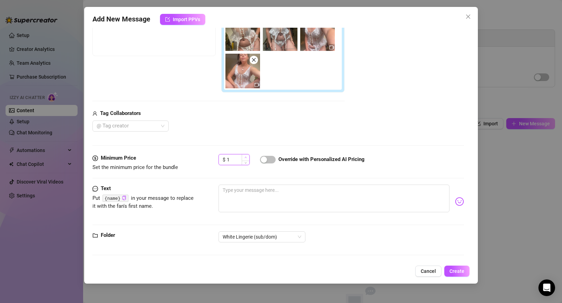
click at [244, 159] on span "Increase Value" at bounding box center [246, 157] width 8 height 6
click at [239, 159] on input "1" at bounding box center [238, 159] width 22 height 10
click at [248, 189] on textarea at bounding box center [333, 198] width 230 height 28
click at [236, 161] on input "25" at bounding box center [238, 159] width 22 height 10
click at [240, 189] on textarea at bounding box center [333, 198] width 230 height 28
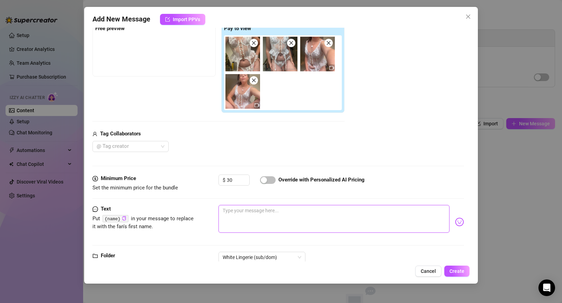
scroll to position [115, 0]
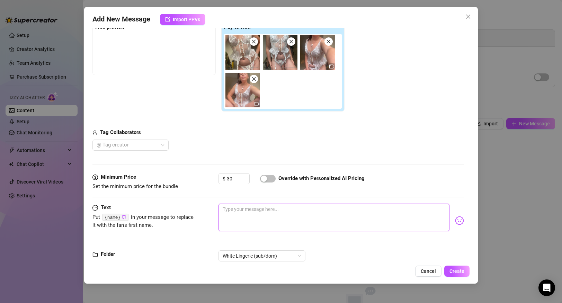
click at [246, 209] on textarea at bounding box center [333, 217] width 230 height 28
click at [353, 209] on textarea "ugh these panties are so tiny my big girl cock doesn't even fit 🤭" at bounding box center [333, 217] width 230 height 28
click at [356, 209] on textarea "ugh these panties are so tiny my big girl cock doesn't even fit lol 🤭" at bounding box center [333, 217] width 230 height 28
click at [362, 209] on textarea "ugh these panties are so tiny my big girl cock doesn't even fit lol 🤭" at bounding box center [333, 217] width 230 height 28
click at [384, 210] on textarea "ugh these panties are so tiny my big girl cock doesn't even fit heheh 🤭" at bounding box center [333, 217] width 230 height 28
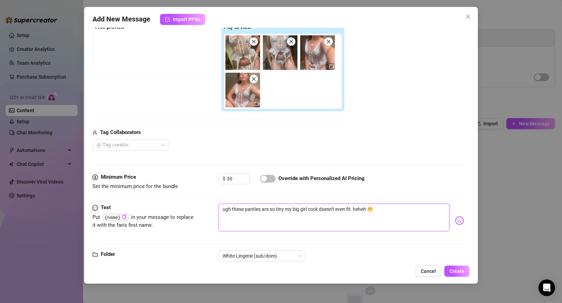
click at [384, 210] on textarea "ugh these panties are so tiny my big girl cock doesn't even fit heheh 🤭" at bounding box center [333, 217] width 230 height 28
click at [231, 179] on input "30" at bounding box center [238, 178] width 22 height 10
click at [410, 176] on div "$ 25 Override with Personalized AI Pricing" at bounding box center [340, 181] width 245 height 17
drag, startPoint x: 456, startPoint y: 273, endPoint x: 411, endPoint y: 166, distance: 115.4
click at [411, 166] on div "Add New Message Import PPVs Account Sage (@sage212) Name Name is for your inter…" at bounding box center [280, 145] width 393 height 276
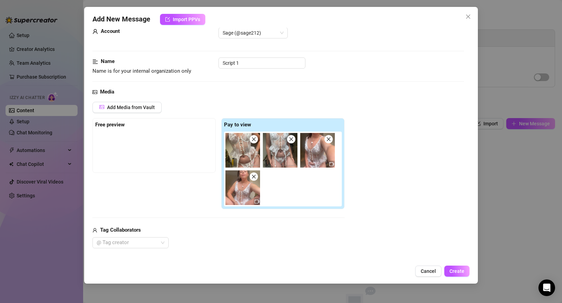
scroll to position [134, 0]
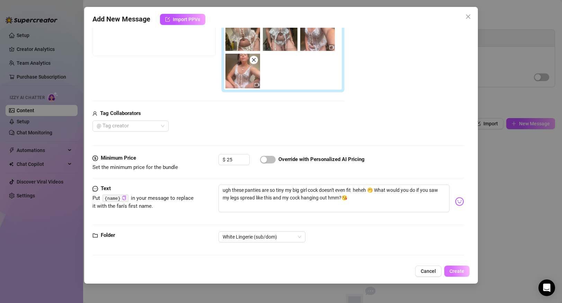
click at [464, 270] on button "Create" at bounding box center [456, 270] width 25 height 11
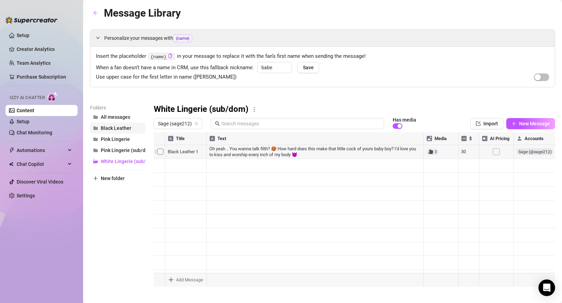
click at [122, 128] on span "Black Leather" at bounding box center [116, 128] width 30 height 6
click at [110, 127] on span "Black Leather" at bounding box center [116, 128] width 30 height 6
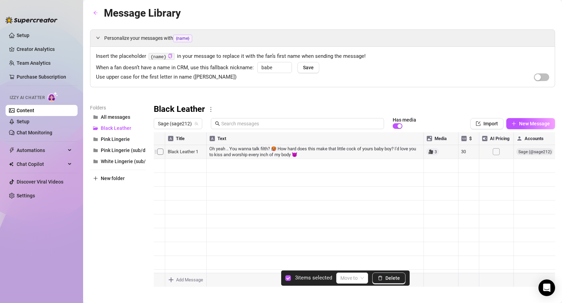
click at [162, 138] on div at bounding box center [354, 209] width 401 height 154
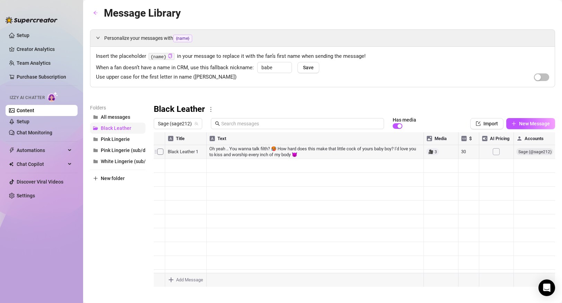
click at [126, 130] on span "Black Leather" at bounding box center [116, 128] width 30 height 6
click at [125, 130] on span "Black Leather" at bounding box center [116, 128] width 30 height 6
click at [99, 105] on article "Folders" at bounding box center [117, 108] width 55 height 8
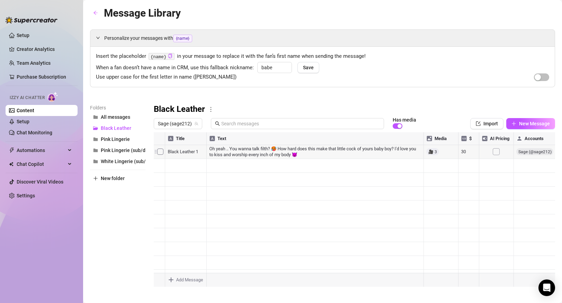
click at [101, 108] on article "Folders" at bounding box center [117, 108] width 55 height 8
click at [135, 160] on span "White Lingerie (sub/dom)" at bounding box center [129, 161] width 56 height 6
click at [546, 124] on span "New Message" at bounding box center [534, 124] width 31 height 6
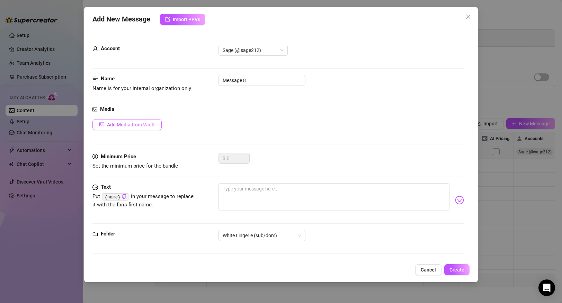
click at [149, 127] on span "Add Media from Vault" at bounding box center [131, 125] width 48 height 6
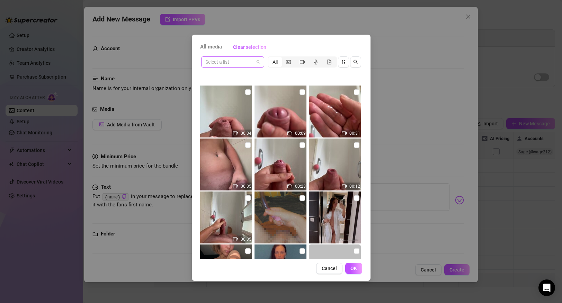
click at [251, 63] on input "search" at bounding box center [229, 62] width 48 height 10
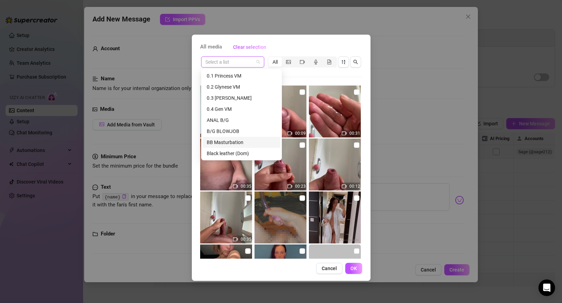
scroll to position [255, 0]
click at [247, 154] on div "White lingerie (Dom/Sub)" at bounding box center [242, 153] width 70 height 8
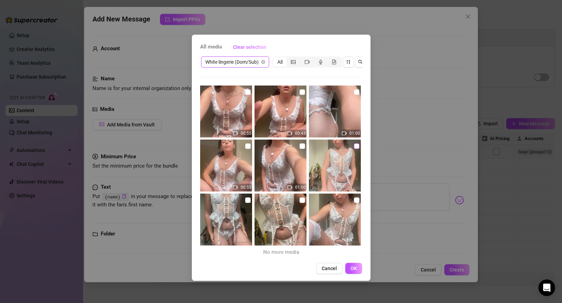
click at [356, 146] on input "checkbox" at bounding box center [357, 146] width 6 height 6
click at [357, 92] on input "checkbox" at bounding box center [357, 92] width 6 height 6
click at [302, 93] on input "checkbox" at bounding box center [302, 92] width 6 height 6
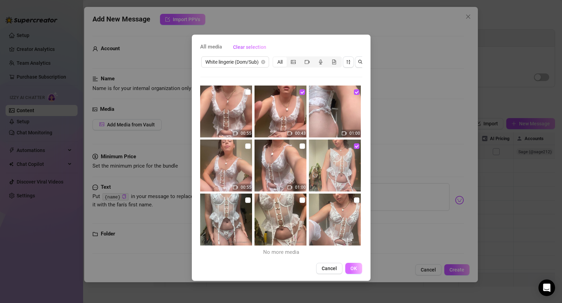
click at [350, 265] on span "OK" at bounding box center [353, 268] width 7 height 6
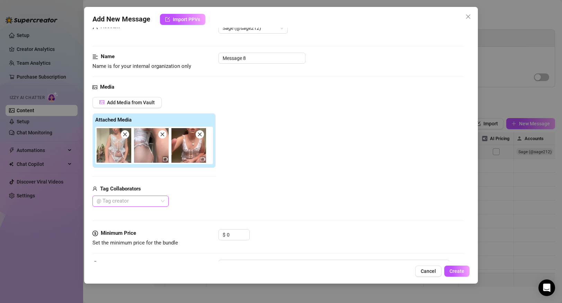
scroll to position [31, 0]
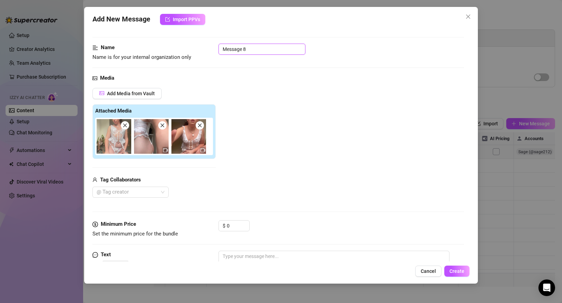
drag, startPoint x: 261, startPoint y: 49, endPoint x: 208, endPoint y: 45, distance: 52.8
click at [208, 45] on div "Name Name is for your internal organization only Message 8" at bounding box center [277, 53] width 371 height 18
click at [239, 225] on input "0" at bounding box center [238, 225] width 22 height 10
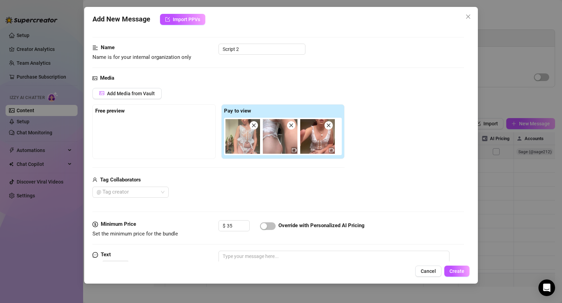
click at [252, 266] on div "Cancel Create" at bounding box center [280, 270] width 376 height 11
click at [251, 258] on textarea at bounding box center [333, 265] width 230 height 28
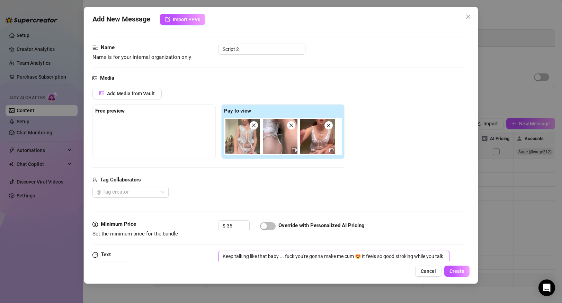
scroll to position [36, 0]
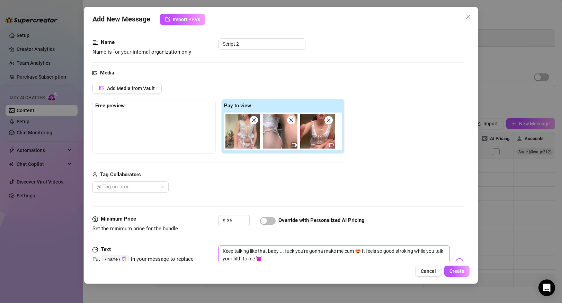
click at [294, 260] on textarea "Keep talking like that baby ... fuck you're gonna make me cum 😍 It feels so goo…" at bounding box center [333, 259] width 230 height 28
click at [263, 220] on div "button" at bounding box center [264, 221] width 6 height 6
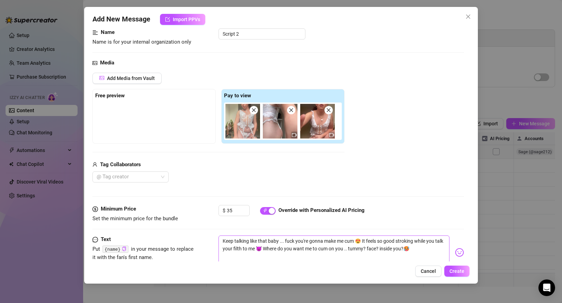
scroll to position [45, 0]
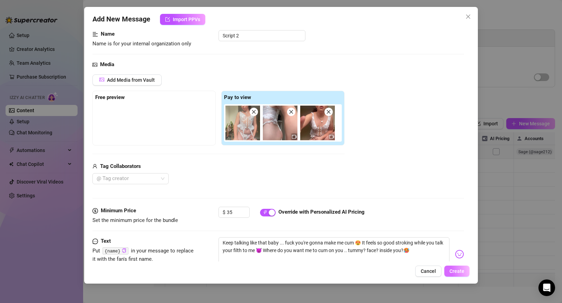
click at [460, 273] on span "Create" at bounding box center [456, 271] width 15 height 6
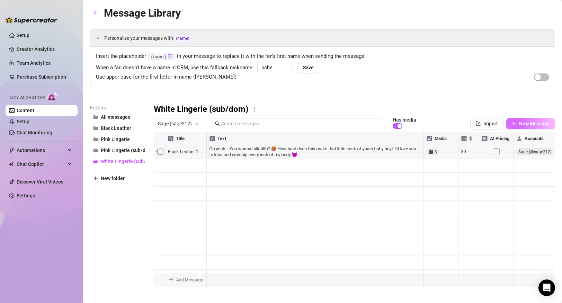
click at [521, 123] on span "New Message" at bounding box center [534, 124] width 31 height 6
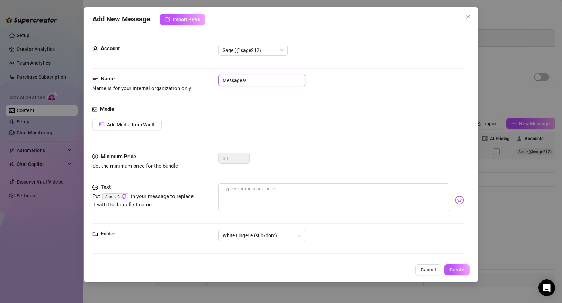
click at [256, 82] on input "Message 9" at bounding box center [261, 80] width 87 height 11
click at [233, 190] on textarea at bounding box center [333, 197] width 230 height 28
click at [142, 129] on button "Add Media from Vault" at bounding box center [126, 124] width 69 height 11
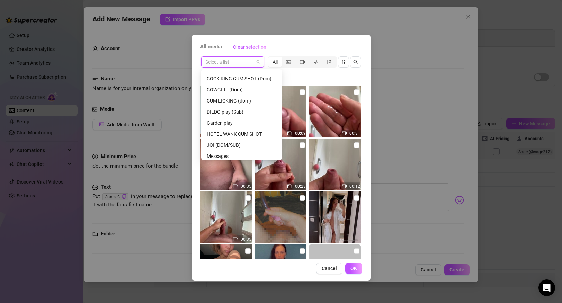
scroll to position [255, 0]
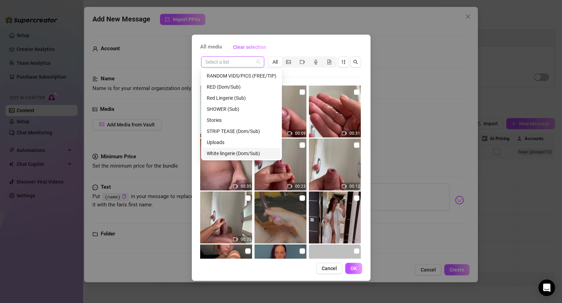
click at [240, 152] on div "White lingerie (Dom/Sub)" at bounding box center [242, 153] width 70 height 8
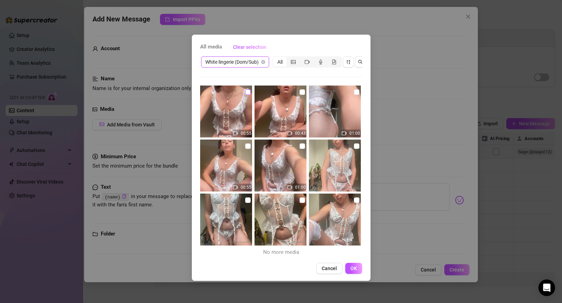
click at [247, 92] on input "checkbox" at bounding box center [248, 92] width 6 height 6
click at [354, 269] on span "OK" at bounding box center [353, 268] width 7 height 6
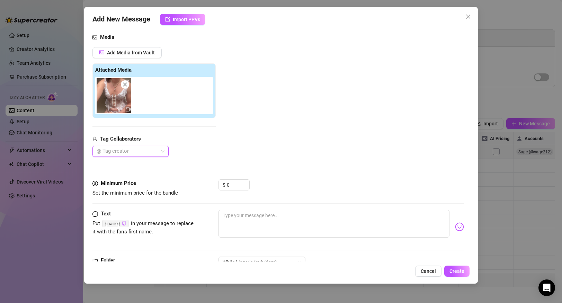
scroll to position [97, 0]
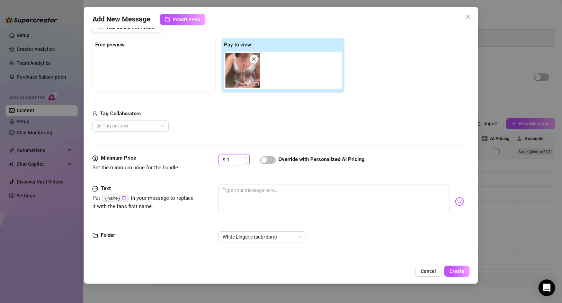
click at [244, 159] on span "Increase Value" at bounding box center [246, 157] width 8 height 6
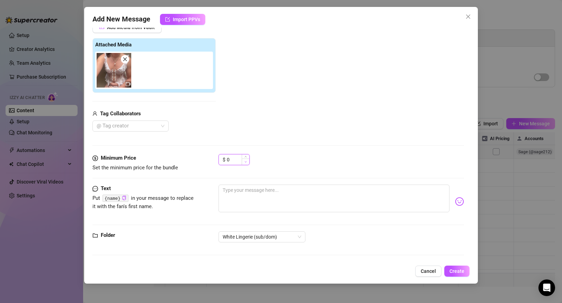
click at [244, 163] on span "Decrease Value" at bounding box center [246, 161] width 8 height 6
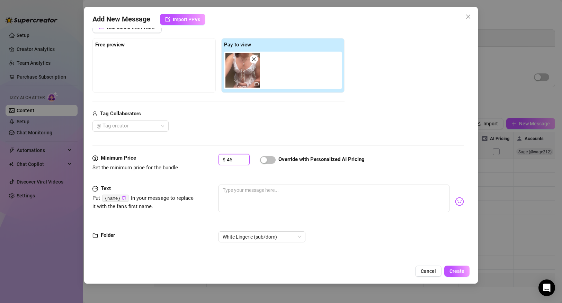
scroll to position [85, 0]
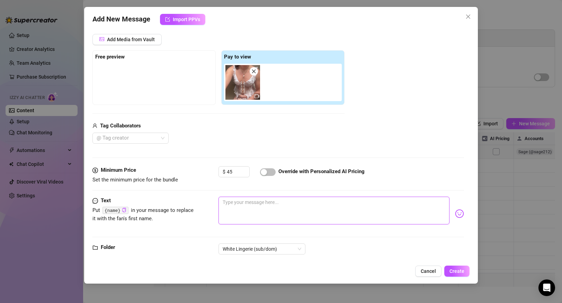
click at [242, 201] on textarea at bounding box center [333, 211] width 230 height 28
click at [247, 203] on textarea "Fuckkkk !!" at bounding box center [333, 211] width 230 height 28
click at [239, 202] on textarea "Fuckkkk !!" at bounding box center [333, 211] width 230 height 28
click at [241, 203] on textarea "Fuckkkk !!" at bounding box center [333, 211] width 230 height 28
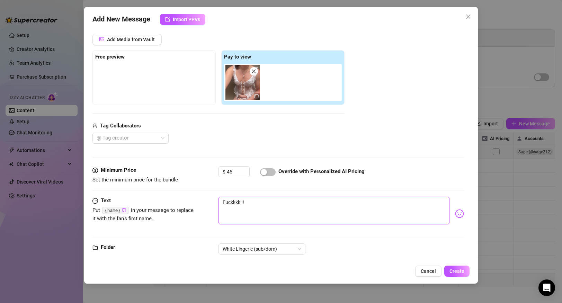
click at [248, 204] on textarea "Fuckkkk !!" at bounding box center [333, 211] width 230 height 28
click at [272, 200] on textarea "Fuckkkk !!" at bounding box center [333, 211] width 230 height 28
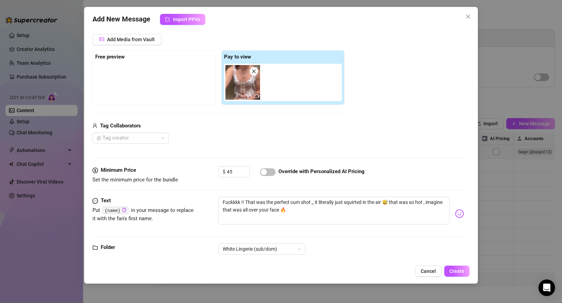
drag, startPoint x: 458, startPoint y: 271, endPoint x: 283, endPoint y: 166, distance: 204.4
click at [287, 166] on div "Add New Message Import PPVs Account Sage (@sage212) Name Name is for your inter…" at bounding box center [280, 145] width 393 height 276
click at [270, 172] on span "button" at bounding box center [268, 172] width 16 height 8
click at [454, 271] on span "Create" at bounding box center [456, 271] width 15 height 6
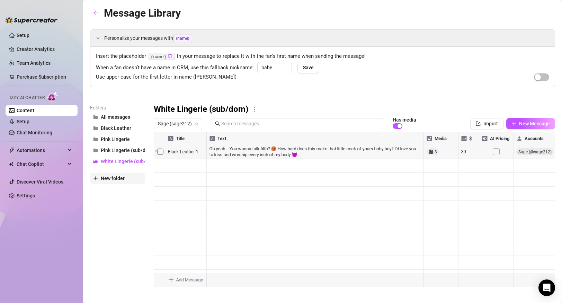
click at [109, 180] on span "New folder" at bounding box center [113, 178] width 24 height 6
click at [110, 171] on input "text" at bounding box center [117, 172] width 55 height 11
click at [108, 211] on div "Folders All messages Black Leather Pink Lingerie Pink Lingerie (sub/dom) White …" at bounding box center [117, 195] width 55 height 183
click at [124, 162] on span "Purple dildo (sub)" at bounding box center [120, 161] width 39 height 6
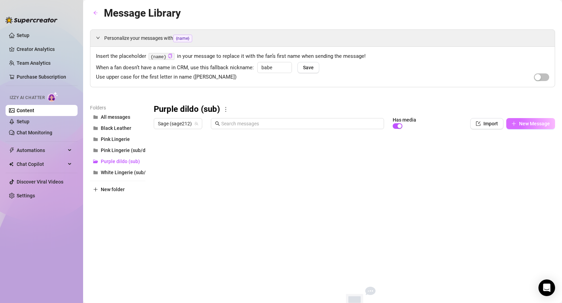
click at [519, 122] on span "New Message" at bounding box center [534, 124] width 31 height 6
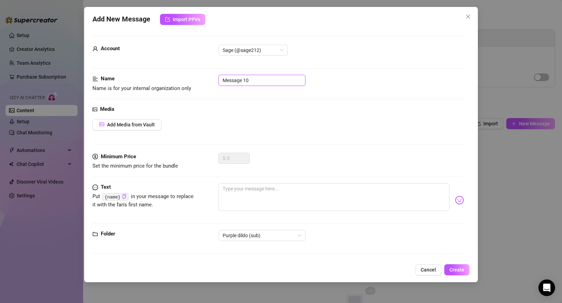
click at [257, 80] on input "Message 10" at bounding box center [261, 80] width 87 height 11
click at [117, 127] on span "Add Media from Vault" at bounding box center [131, 125] width 48 height 6
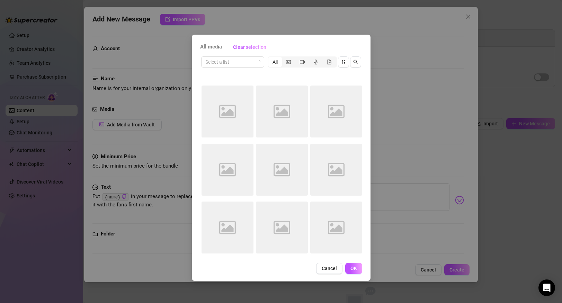
click at [409, 70] on div "All media Clear selection Select a list All Image placeholder Image placeholder…" at bounding box center [281, 151] width 562 height 303
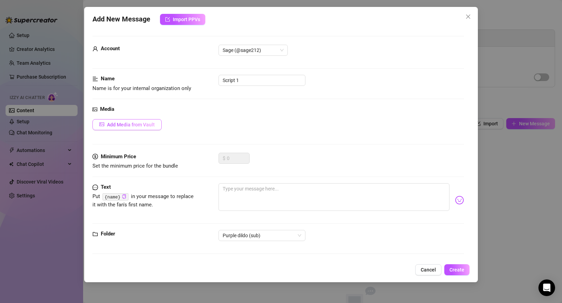
click at [137, 125] on span "Add Media from Vault" at bounding box center [131, 125] width 48 height 6
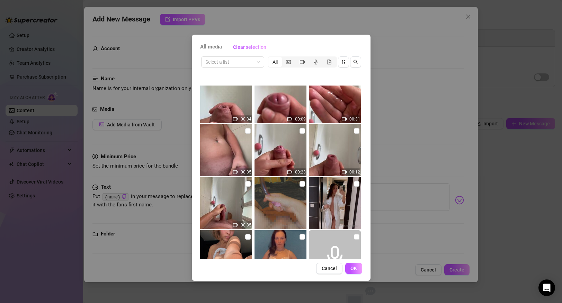
scroll to position [16, 0]
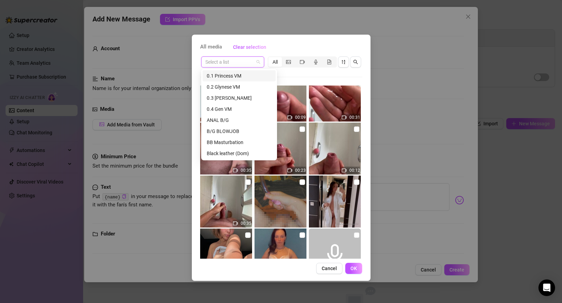
click at [252, 62] on input "search" at bounding box center [229, 62] width 48 height 10
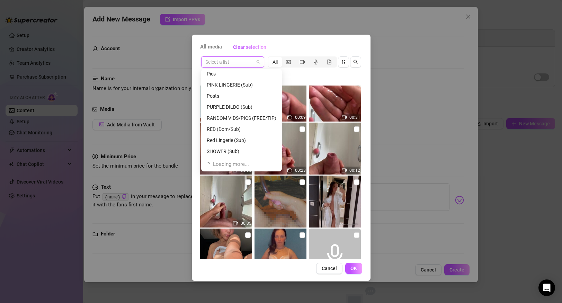
scroll to position [209, 0]
click at [245, 111] on div "PURPLE DILDO (Sub)" at bounding box center [242, 111] width 70 height 8
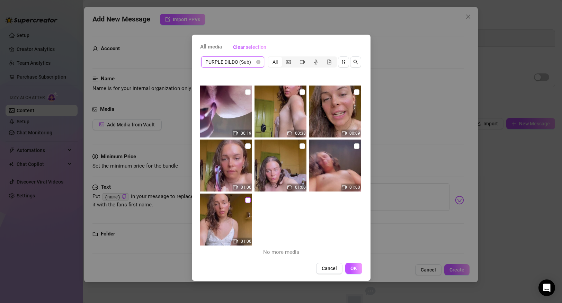
click at [246, 202] on input "checkbox" at bounding box center [248, 200] width 6 height 6
click at [247, 202] on input "checkbox" at bounding box center [248, 200] width 6 height 6
click at [357, 92] on input "checkbox" at bounding box center [357, 92] width 6 height 6
click at [246, 198] on input "checkbox" at bounding box center [248, 200] width 6 height 6
click at [302, 147] on input "checkbox" at bounding box center [302, 146] width 6 height 6
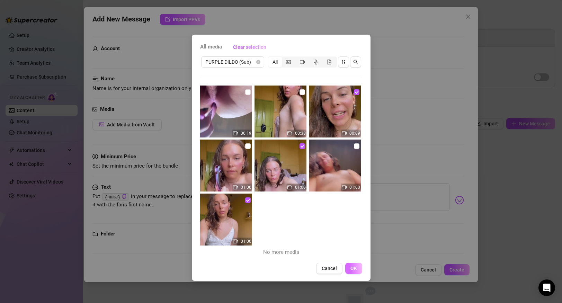
click at [353, 270] on span "OK" at bounding box center [353, 268] width 7 height 6
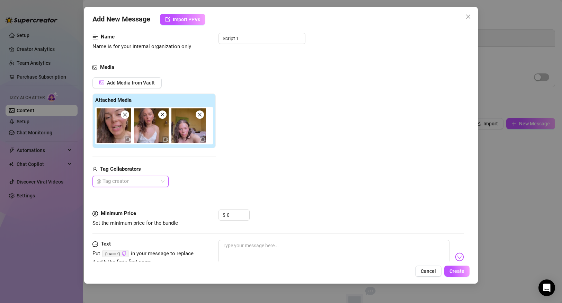
scroll to position [49, 0]
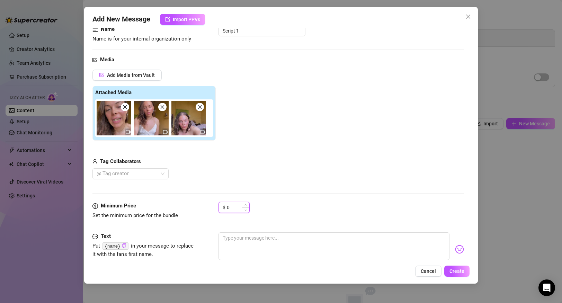
click at [234, 210] on input "0" at bounding box center [238, 207] width 22 height 10
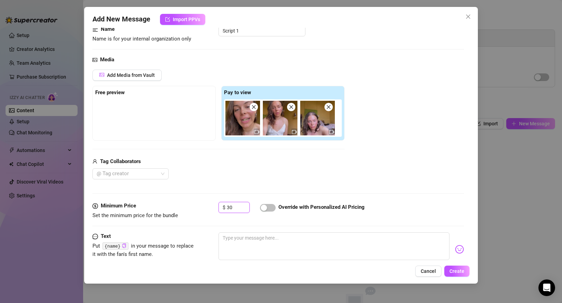
type input "30"
click at [217, 173] on div "@ Tag creator" at bounding box center [218, 173] width 252 height 11
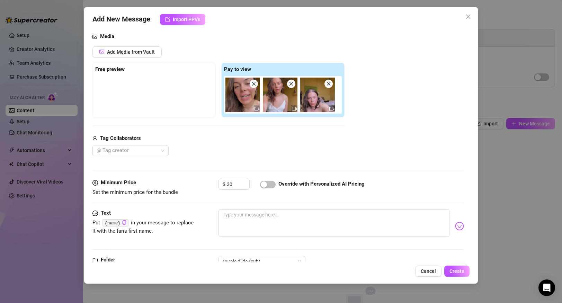
scroll to position [73, 0]
click at [239, 215] on textarea at bounding box center [333, 222] width 230 height 28
type textarea "T"
type textarea "Th"
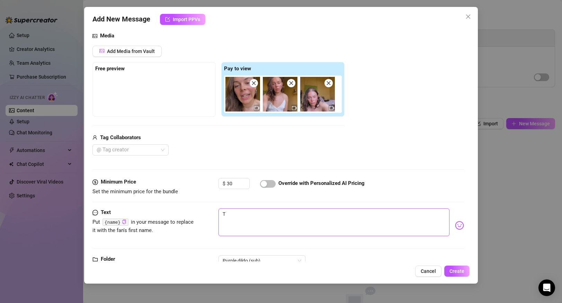
type textarea "Th"
type textarea "Tho"
type textarea "Thou"
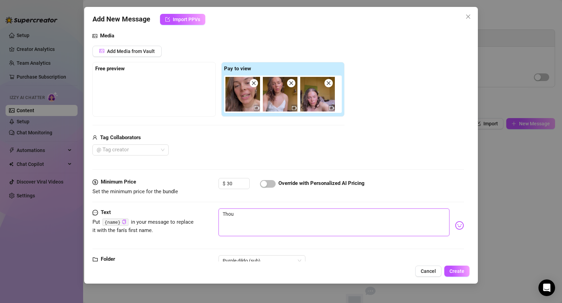
type textarea "Tho"
type textarea "Th"
type textarea "T"
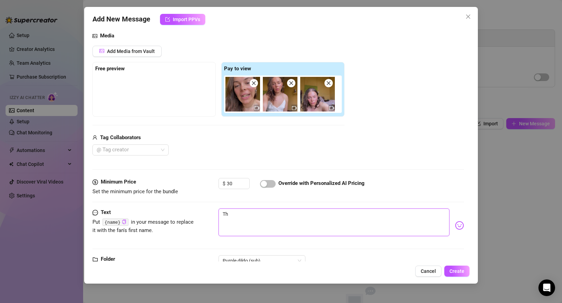
type textarea "T"
type textarea "Type your message here..."
type textarea "H"
type textarea "Hm"
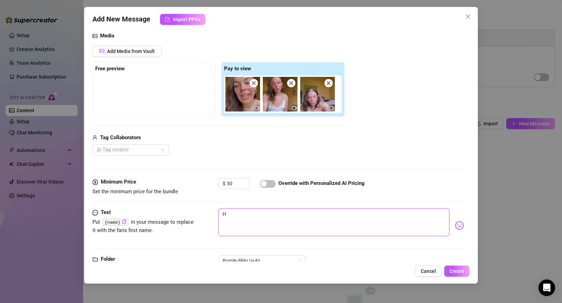
type textarea "Hm"
type textarea "Hmm"
type textarea "Hmmm"
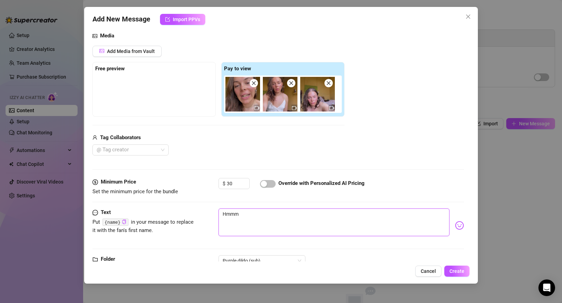
type textarea "Hmmm"
type textarea "Hmmm d"
type textarea "Hmmm do"
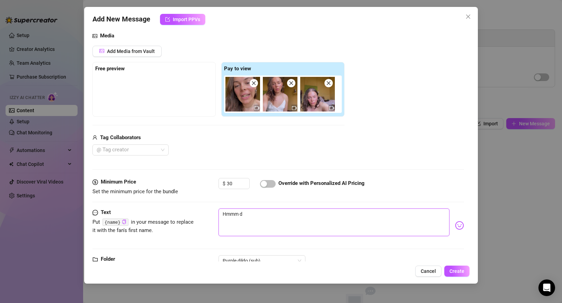
type textarea "Hmmm do"
type textarea "Hmmm do y"
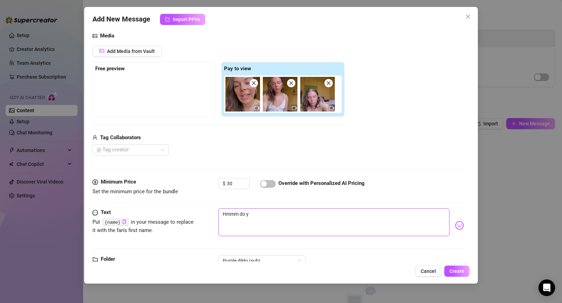
type textarea "Hmmm do yo"
type textarea "Hmmm do you"
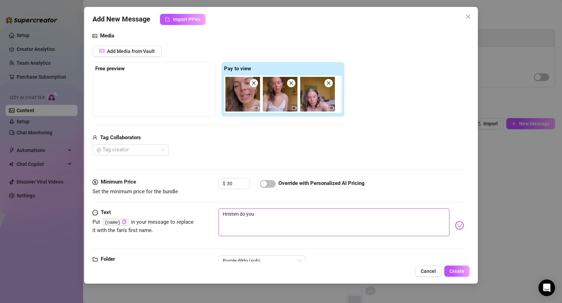
type textarea "Hmmm do you"
type textarea "Hmmm do yo"
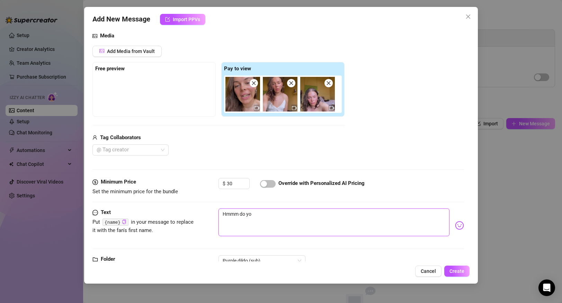
type textarea "Hmmm do y"
type textarea "Hmmm do"
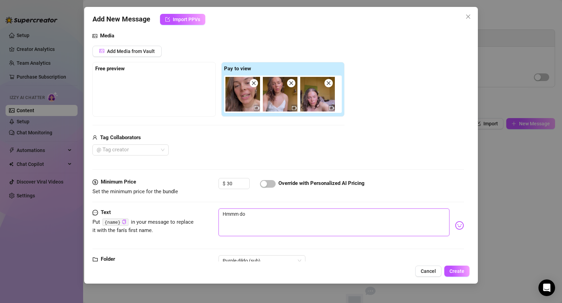
type textarea "Hmmm do"
type textarea "Hmmm d"
type textarea "Hmmm"
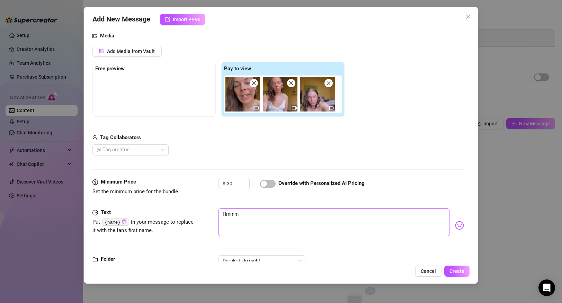
type textarea "Hmmm I"
type textarea "Hmmm I w"
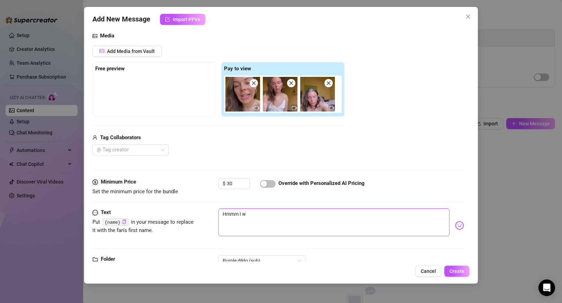
type textarea "Hmmm I wi"
type textarea "Hmmm I wis"
type textarea "Hmmm I wish"
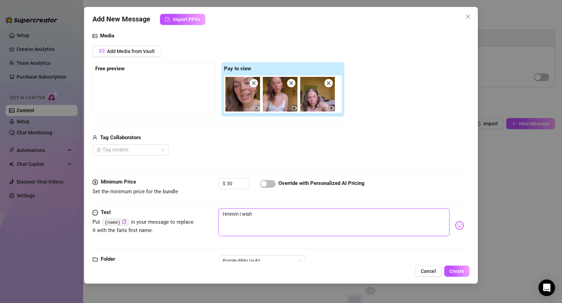
type textarea "Hmmm I wish"
type textarea "Hmmm I wish y"
type textarea "Hmmm I wish yo"
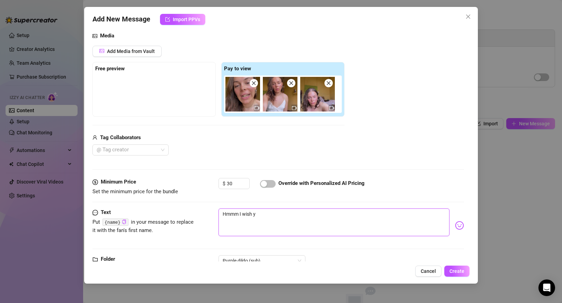
type textarea "Hmmm I wish yo"
type textarea "Hmmm I wish you"
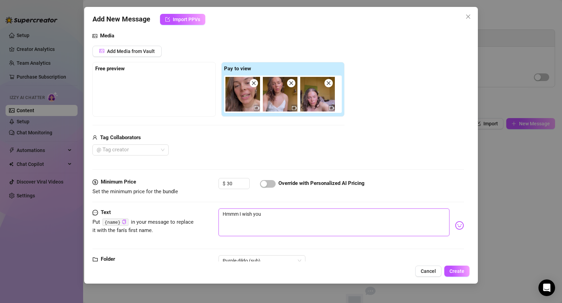
type textarea "Hmmm I wish you c"
type textarea "Hmmm I wish you co"
type textarea "Hmmm I wish you cou"
type textarea "Hmmm I wish you coul"
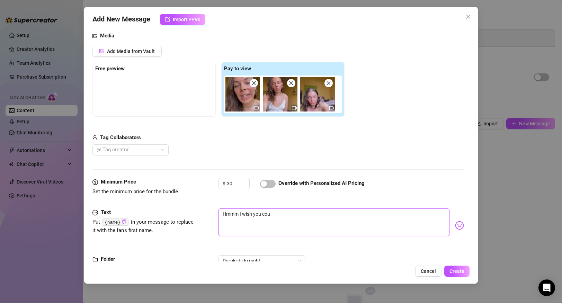
type textarea "Hmmm I wish you coul"
type textarea "Hmmm I wish you could"
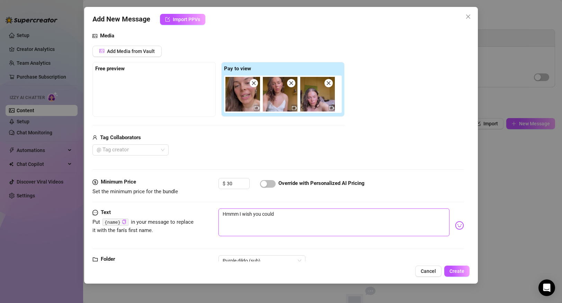
type textarea "Hmmm I wish you could l"
type textarea "Hmmm I wish you could li"
type textarea "Hmmm I wish you could lif"
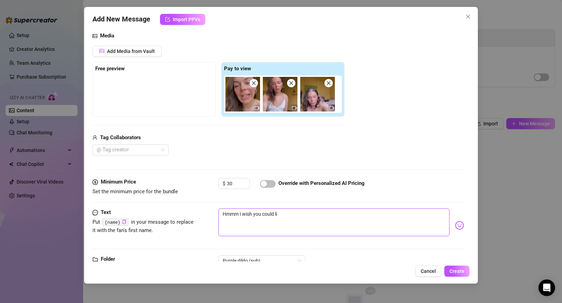
type textarea "Hmmm I wish you could lif"
type textarea "Hmmm I wish you could lify"
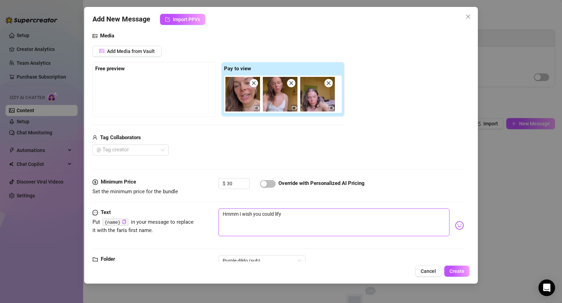
type textarea "Hmmm I wish you could lify u"
type textarea "Hmmm I wish you could lify up"
type textarea "Hmmm I wish you could lify u"
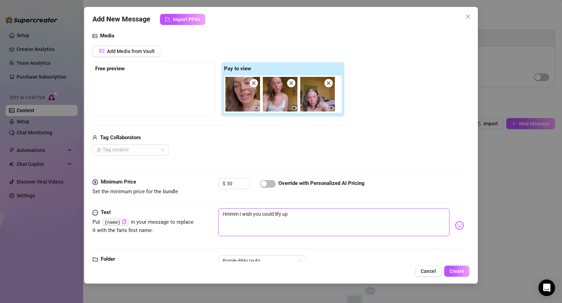
type textarea "Hmmm I wish you could lify u"
type textarea "Hmmm I wish you could lify"
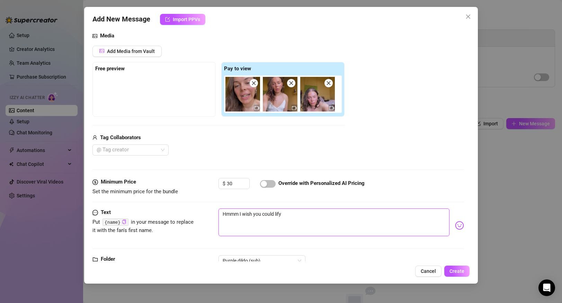
type textarea "Hmmm I wish you could lif"
type textarea "Hmmm I wish you could lift"
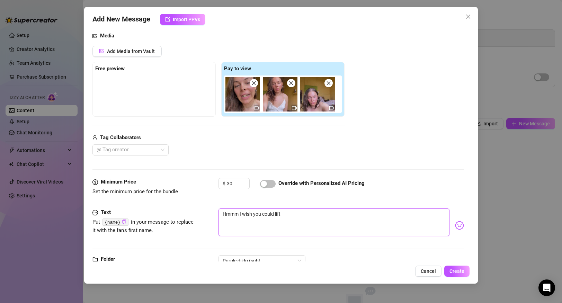
type textarea "Hmmm I wish you could lift"
type textarea "Hmmm I wish you could lift u"
type textarea "Hmmm I wish you could lift up"
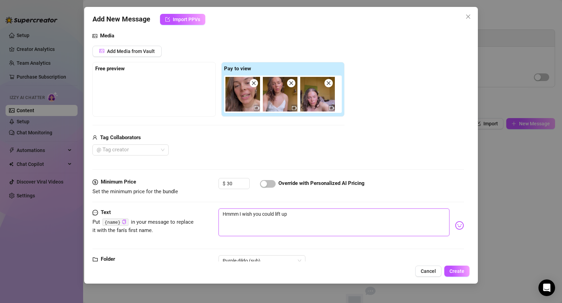
type textarea "Hmmm I wish you could lift up"
type textarea "Hmmm I wish you could lift up m"
type textarea "Hmmm I wish you could lift up"
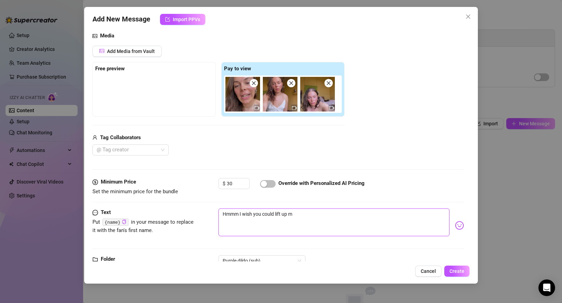
type textarea "Hmmm I wish you could lift up"
type textarea "Hmmm I wish you could lift u"
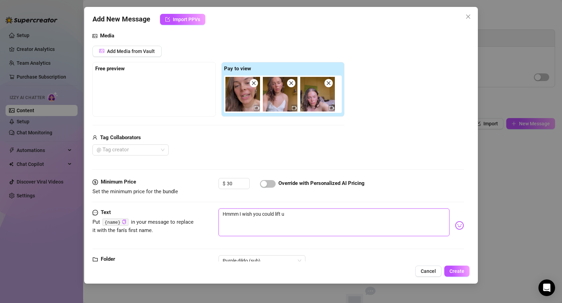
type textarea "Hmmm I wish you could lift"
type textarea "Hmmm I wish you could lif"
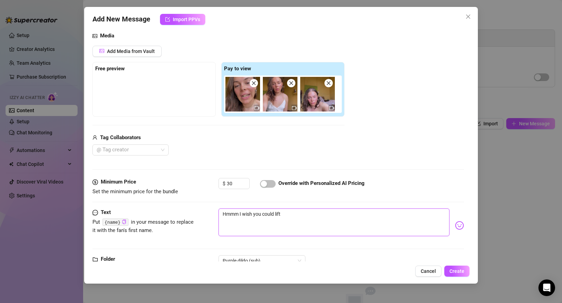
type textarea "Hmmm I wish you could lif"
type textarea "Hmmm I wish you could li"
type textarea "Hmmm I wish you could l"
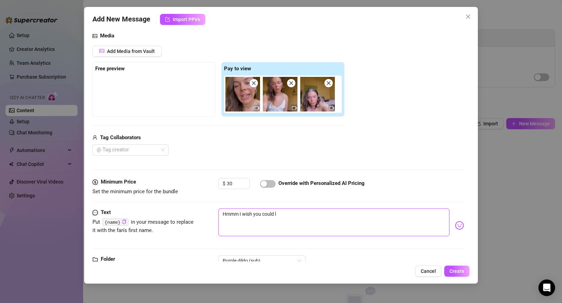
type textarea "Hmmm I wish you could"
type textarea "Hmmm I wish you coul"
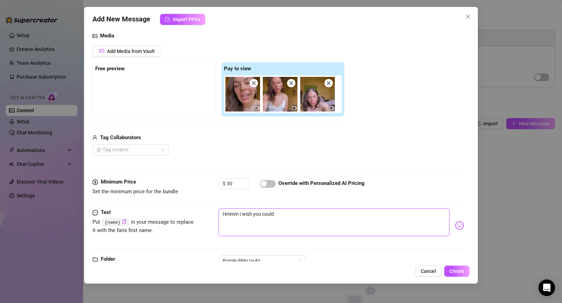
type textarea "Hmmm I wish you coul"
type textarea "Hmmm I wish you cou"
type textarea "Hmmm I wish you co"
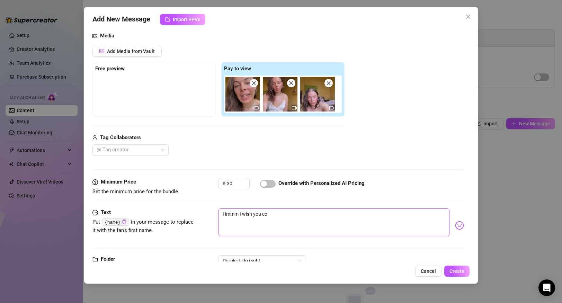
type textarea "Hmmm I wish you c"
type textarea "Hmmm I wish you"
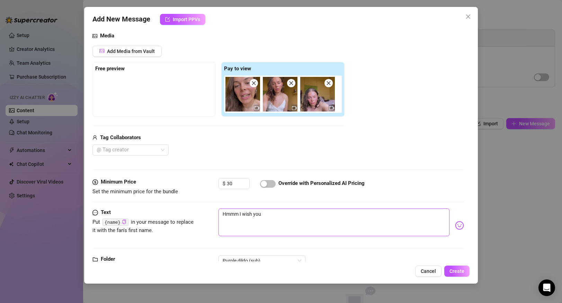
type textarea "Hmmm I wish you"
type textarea "Hmmm I wish yo"
type textarea "Hmmm I wish y"
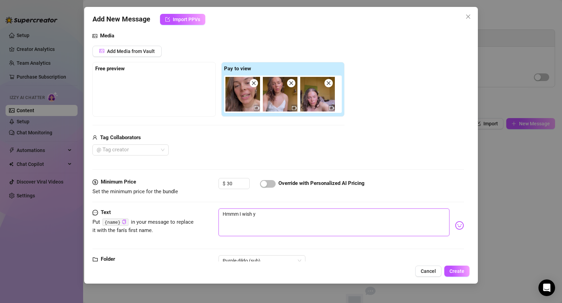
type textarea "Hmmm I wish"
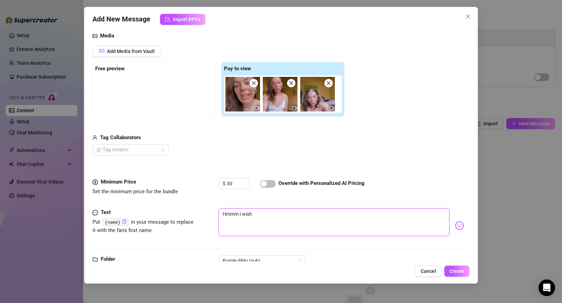
type textarea "Hmmm I wish"
type textarea "Hmmm I wis"
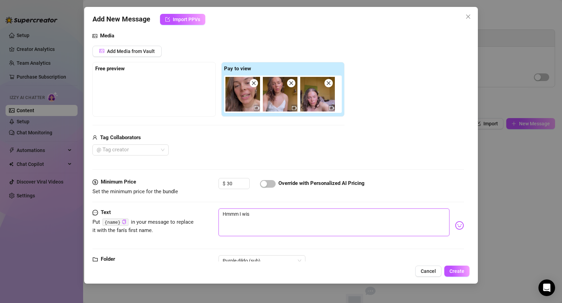
type textarea "Hmmm I wi"
type textarea "Hmmm I wis"
type textarea "Hmmm I wish"
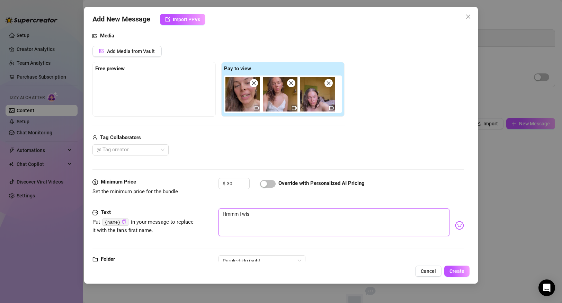
type textarea "Hmmm I wish"
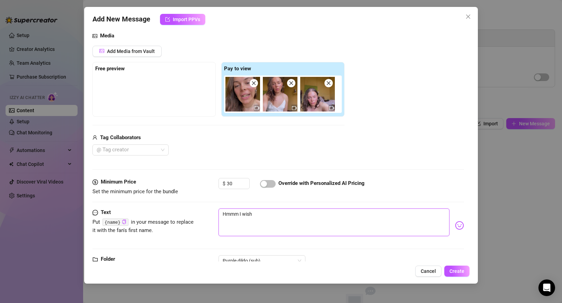
type textarea "Hmmm I wis"
type textarea "Hmmm I wi"
type textarea "Hmmm I w"
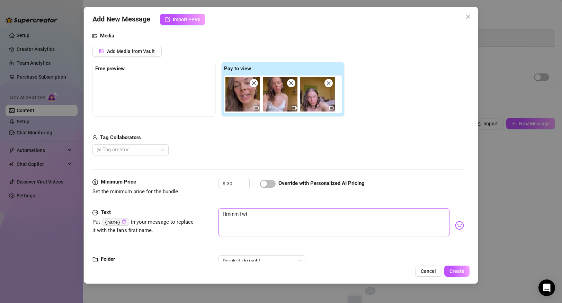
type textarea "Hmmm I w"
type textarea "Hmmm I"
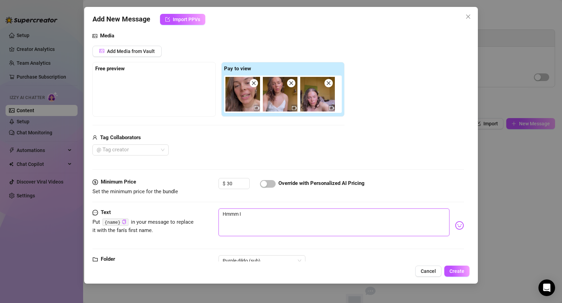
type textarea "Hmmm"
type textarea "Hmm"
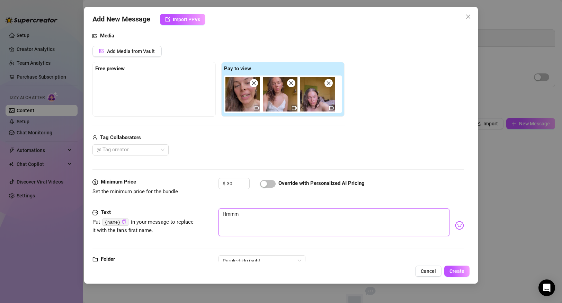
type textarea "Hmm"
type textarea "Hm"
type textarea "H"
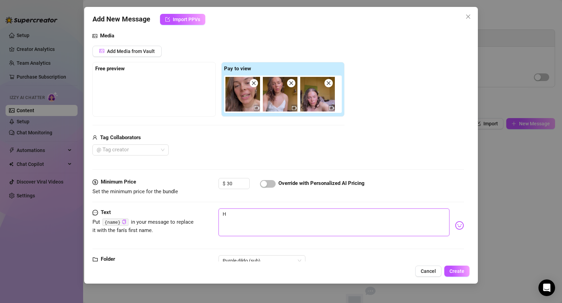
type textarea "Type your message here..."
type textarea "o"
type textarea "oh"
click at [304, 215] on textarea "oh god I wish you could come in from and lift my dress up from behind 🥵 start s…" at bounding box center [333, 222] width 230 height 28
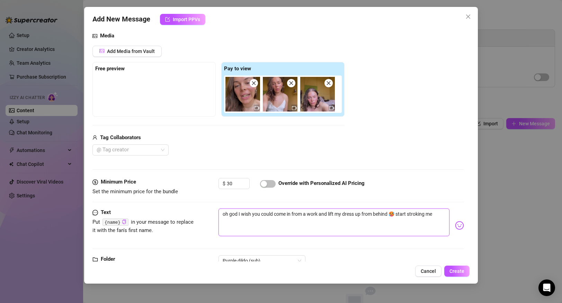
click at [433, 217] on textarea "oh god I wish you could come in from a work and lift my dress up from behind 🥵 …" at bounding box center [333, 222] width 230 height 28
click at [306, 214] on textarea "oh god I wish you could come in from a work and lift my dress up from behind 🥵 …" at bounding box center [333, 222] width 230 height 28
click at [309, 215] on textarea "oh god I wish you could come in from a work and lift my dress up from behind 🥵 …" at bounding box center [333, 222] width 230 height 28
click at [435, 215] on textarea "oh god I wish you could come in from work and lift my dress up from behind 🥵 st…" at bounding box center [333, 222] width 230 height 28
click at [346, 222] on textarea "oh god I wish you could come in from work and lift my dress up from behind 🥵 st…" at bounding box center [333, 222] width 230 height 28
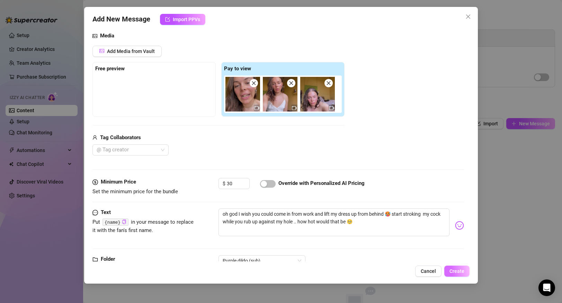
click at [457, 270] on span "Create" at bounding box center [456, 271] width 15 height 6
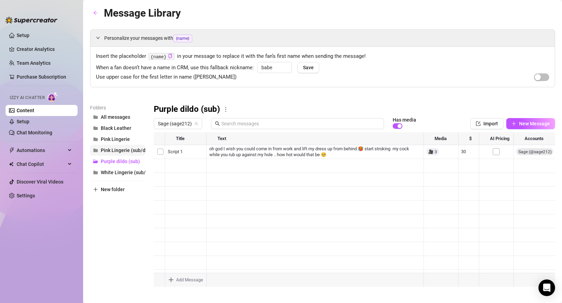
click at [116, 151] on span "Pink Lingerie (sub/dom)" at bounding box center [127, 150] width 53 height 6
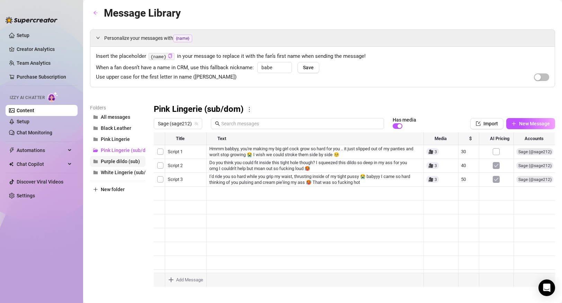
click at [120, 164] on span "Purple dildo (sub)" at bounding box center [120, 161] width 39 height 6
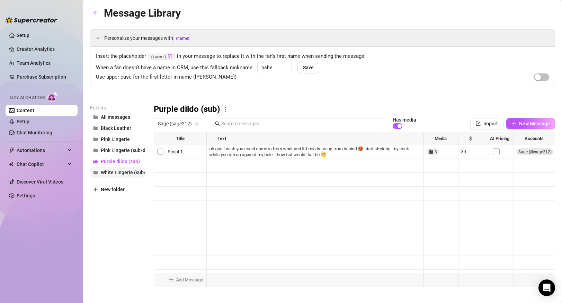
click at [124, 173] on span "White Lingerie (sub/dom)" at bounding box center [129, 173] width 56 height 6
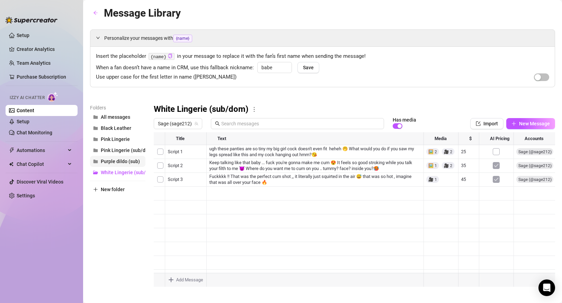
click at [121, 164] on span "Purple dildo (sub)" at bounding box center [120, 161] width 39 height 6
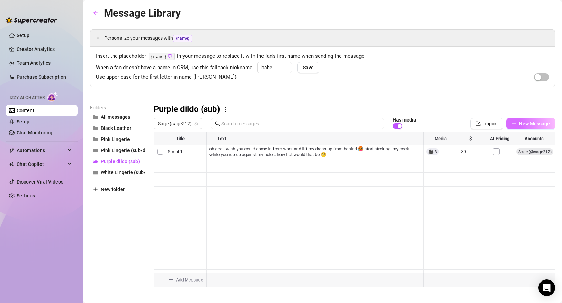
click at [522, 125] on span "New Message" at bounding box center [534, 124] width 31 height 6
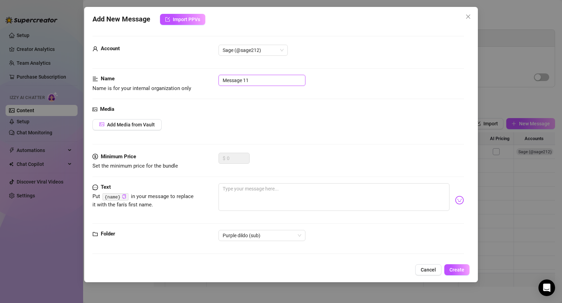
drag, startPoint x: 254, startPoint y: 79, endPoint x: 180, endPoint y: 71, distance: 74.1
click at [180, 71] on form "Account Sage (@sage212) Name Name is for your internal organization only Messag…" at bounding box center [277, 148] width 371 height 224
click at [118, 127] on span "Add Media from Vault" at bounding box center [131, 125] width 48 height 6
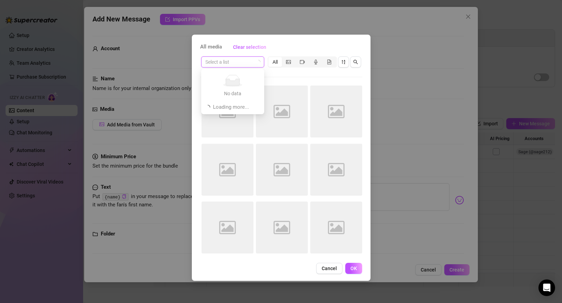
click at [247, 60] on input "search" at bounding box center [229, 62] width 48 height 10
click at [294, 43] on div "All media Clear selection" at bounding box center [281, 47] width 162 height 11
click at [250, 63] on input "search" at bounding box center [229, 62] width 48 height 10
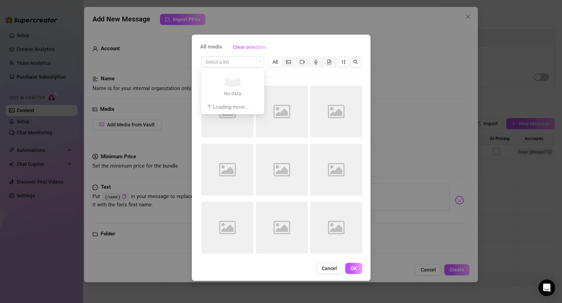
click at [306, 41] on div "All media Clear selection Select a list All Image placeholder Image placeholder…" at bounding box center [281, 158] width 179 height 246
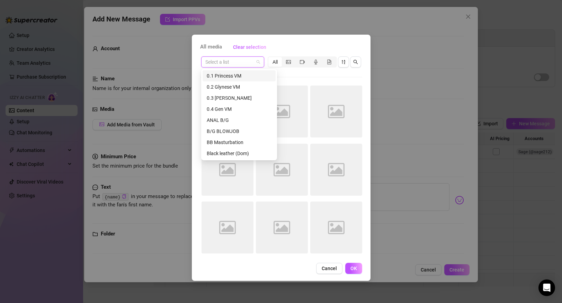
click at [250, 61] on input "search" at bounding box center [229, 62] width 48 height 10
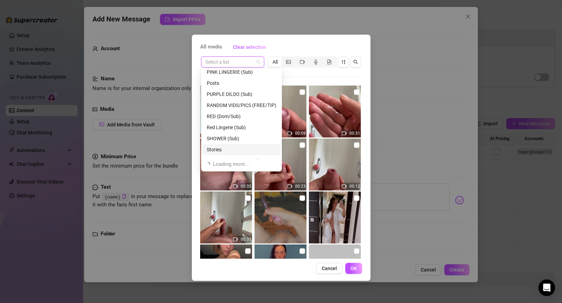
scroll to position [225, 0]
click at [237, 95] on div "PURPLE DILDO (Sub)" at bounding box center [242, 95] width 70 height 8
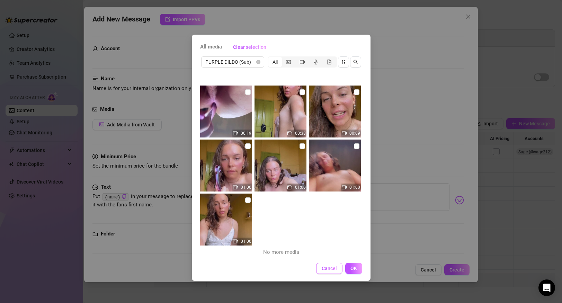
click at [329, 268] on span "Cancel" at bounding box center [328, 268] width 15 height 6
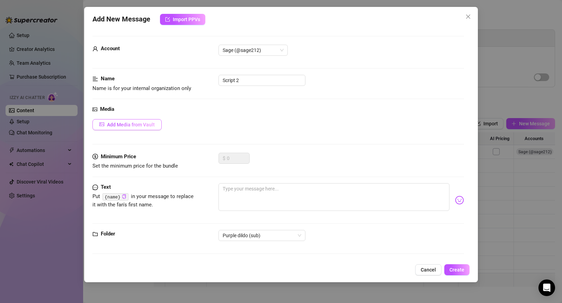
click at [142, 125] on span "Add Media from Vault" at bounding box center [131, 125] width 48 height 6
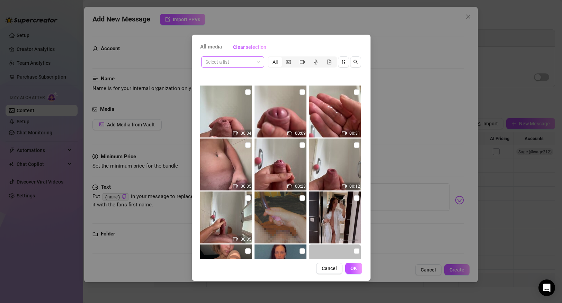
click at [238, 65] on input "search" at bounding box center [229, 62] width 48 height 10
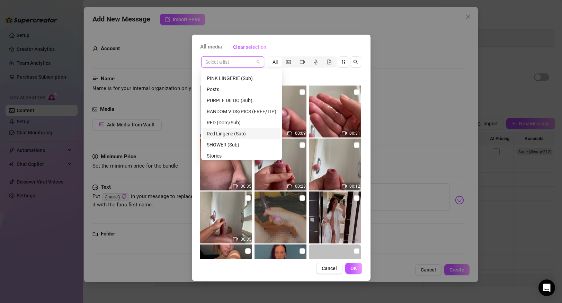
scroll to position [216, 0]
click at [234, 106] on div "PURPLE DILDO (Sub)" at bounding box center [242, 104] width 70 height 8
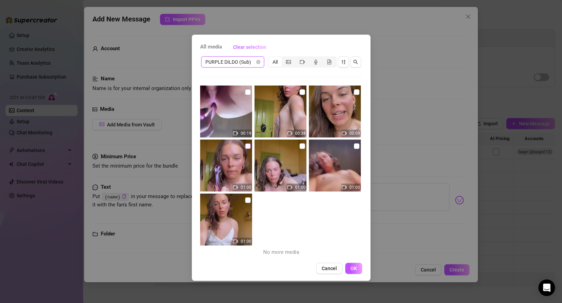
click at [246, 143] on input "checkbox" at bounding box center [248, 146] width 6 height 6
click at [303, 91] on input "checkbox" at bounding box center [302, 92] width 6 height 6
click at [247, 93] on input "checkbox" at bounding box center [248, 92] width 6 height 6
click at [353, 268] on span "OK" at bounding box center [353, 268] width 7 height 6
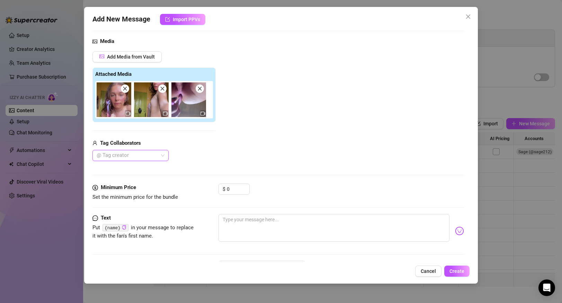
scroll to position [97, 0]
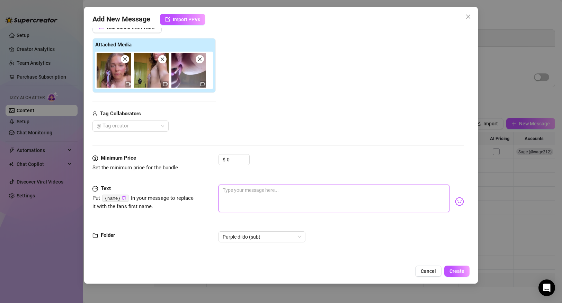
click at [246, 200] on textarea at bounding box center [333, 198] width 230 height 28
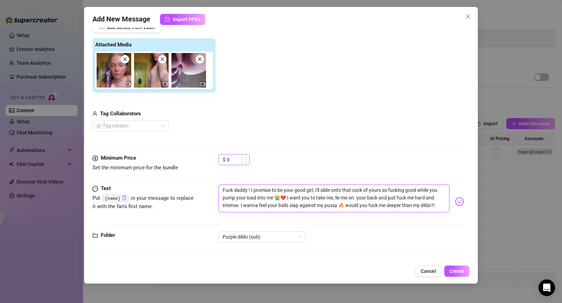
click at [244, 163] on span "Decrease Value" at bounding box center [246, 162] width 8 height 5
click at [235, 161] on input "0" at bounding box center [238, 159] width 22 height 10
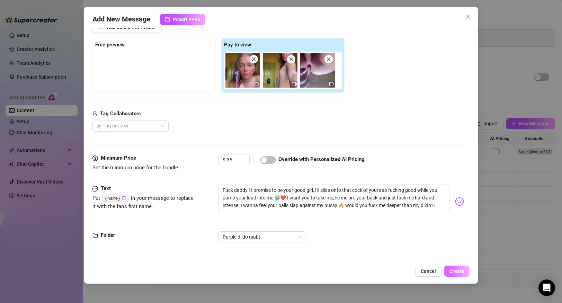
click at [460, 270] on span "Create" at bounding box center [456, 271] width 15 height 6
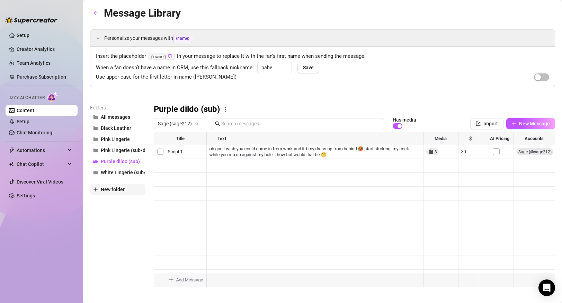
click at [111, 192] on span "New folder" at bounding box center [113, 189] width 24 height 6
click at [536, 123] on span "New Message" at bounding box center [534, 124] width 31 height 6
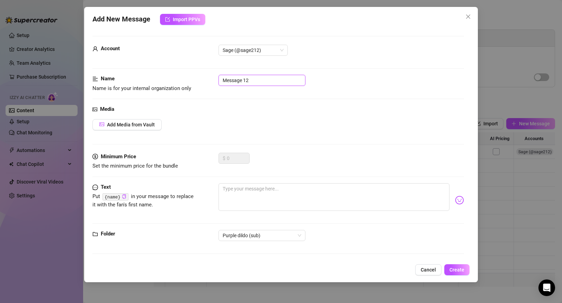
click at [268, 76] on input "Message 12" at bounding box center [261, 80] width 87 height 11
click at [272, 81] on input "Message 12" at bounding box center [261, 80] width 87 height 11
click at [238, 190] on textarea at bounding box center [333, 197] width 230 height 28
click at [140, 126] on span "Add Media from Vault" at bounding box center [131, 125] width 48 height 6
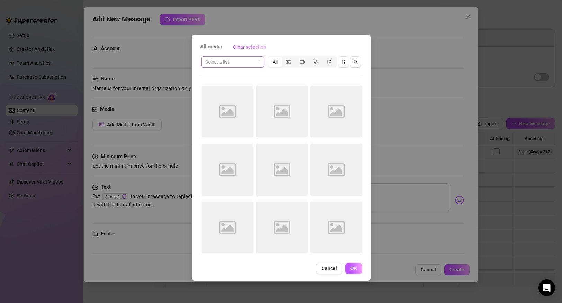
click at [234, 63] on input "search" at bounding box center [229, 62] width 48 height 10
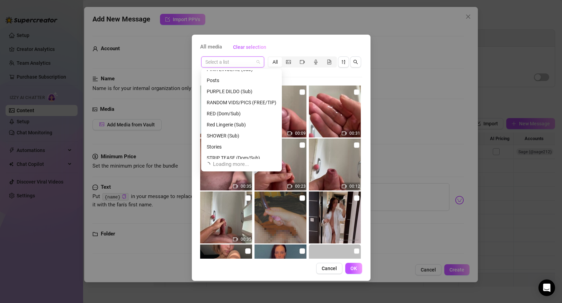
scroll to position [229, 0]
click at [238, 89] on div "PURPLE DILDO (Sub)" at bounding box center [242, 90] width 70 height 8
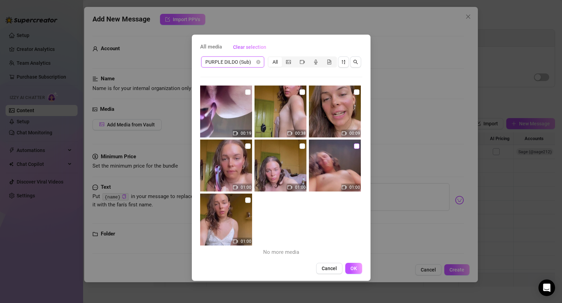
click at [356, 146] on input "checkbox" at bounding box center [357, 146] width 6 height 6
click at [354, 271] on span "OK" at bounding box center [353, 268] width 7 height 6
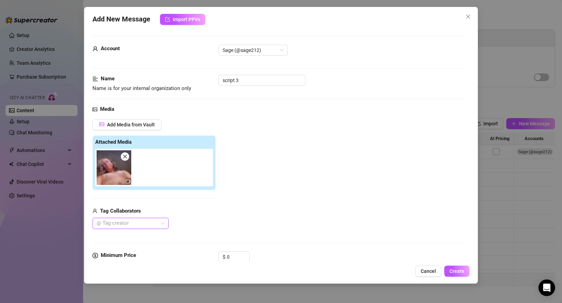
scroll to position [97, 0]
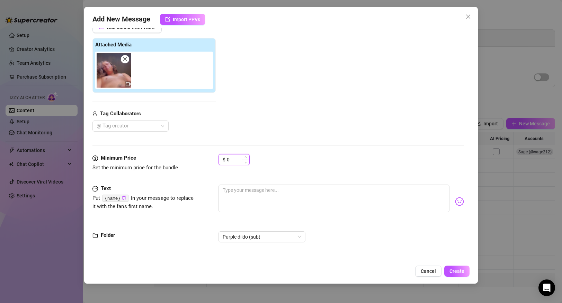
click at [236, 159] on input "0" at bounding box center [238, 159] width 22 height 10
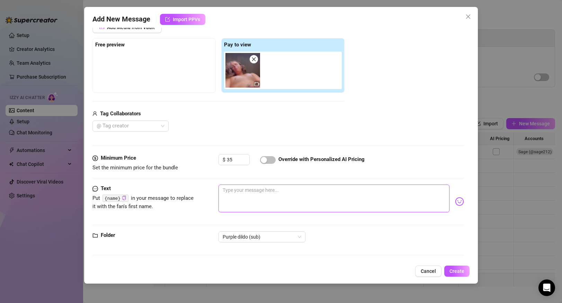
click at [241, 200] on textarea at bounding box center [333, 198] width 230 height 28
click at [322, 200] on textarea "I just came everywhere because of you 😭" at bounding box center [333, 198] width 230 height 28
click at [322, 189] on textarea "I just came everywhere because of you 😭" at bounding box center [333, 198] width 230 height 28
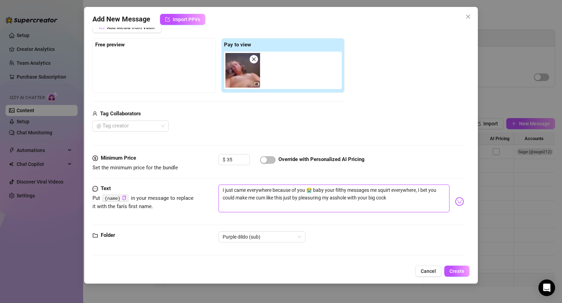
click at [323, 191] on textarea "I just came everywhere because of you 😭 baby your filthy messages me squirt eve…" at bounding box center [333, 198] width 230 height 28
click at [359, 193] on textarea "I just came everywhere because of you 😭 your filthy messages me squirt everywhe…" at bounding box center [333, 198] width 230 height 28
click at [405, 197] on textarea "I just came everywhere because of you 😭 your filthy messages just made me squir…" at bounding box center [333, 198] width 230 height 28
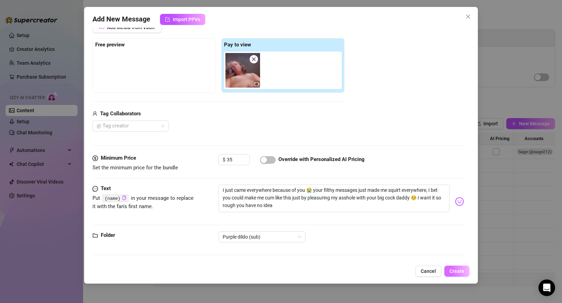
click at [459, 273] on span "Create" at bounding box center [456, 271] width 15 height 6
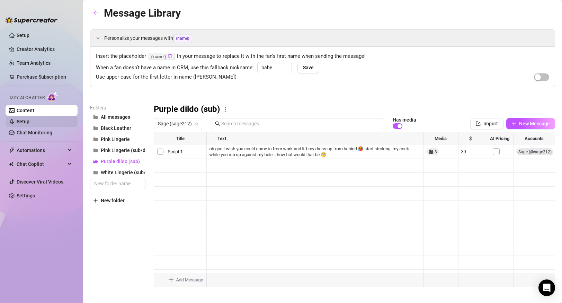
click at [29, 124] on link "Setup" at bounding box center [23, 122] width 13 height 6
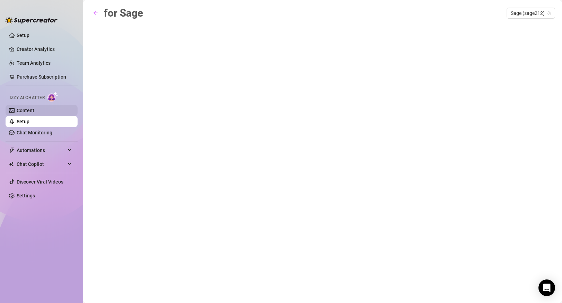
click at [34, 112] on link "Content" at bounding box center [26, 111] width 18 height 6
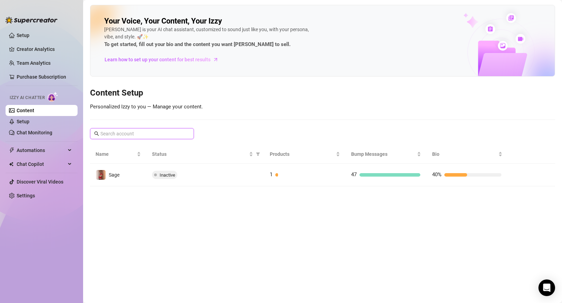
click at [140, 132] on input "text" at bounding box center [142, 134] width 84 height 8
click at [29, 123] on link "Setup" at bounding box center [23, 122] width 13 height 6
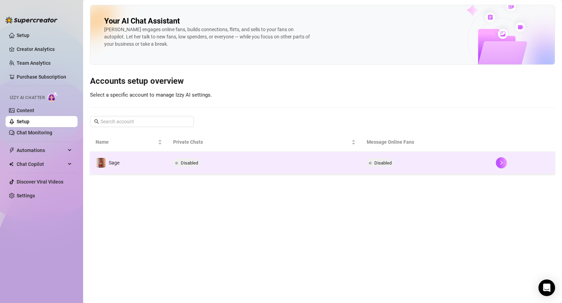
click at [134, 161] on td "Sage" at bounding box center [129, 163] width 78 height 22
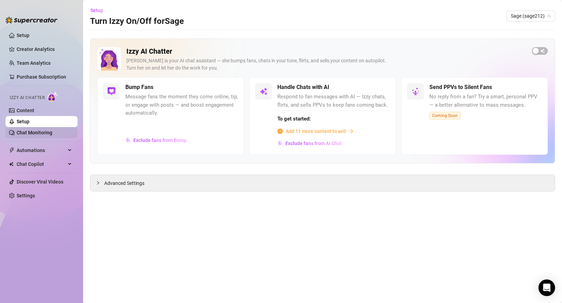
click at [52, 131] on link "Chat Monitoring" at bounding box center [35, 133] width 36 height 6
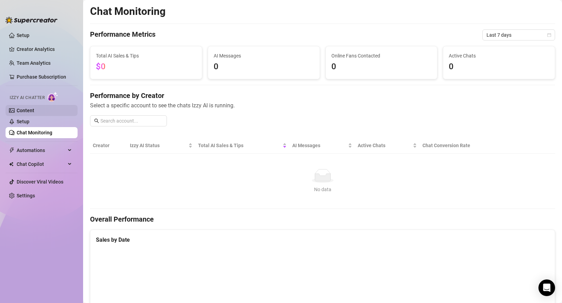
click at [34, 113] on link "Content" at bounding box center [26, 111] width 18 height 6
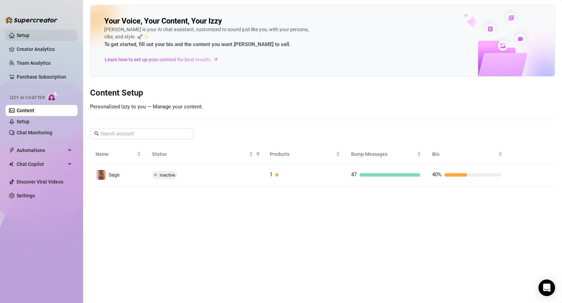
click at [29, 36] on link "Setup" at bounding box center [23, 36] width 13 height 6
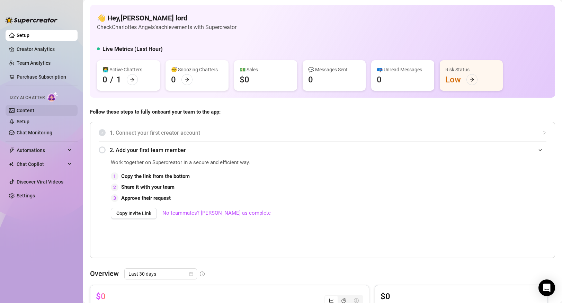
click at [34, 113] on link "Content" at bounding box center [26, 111] width 18 height 6
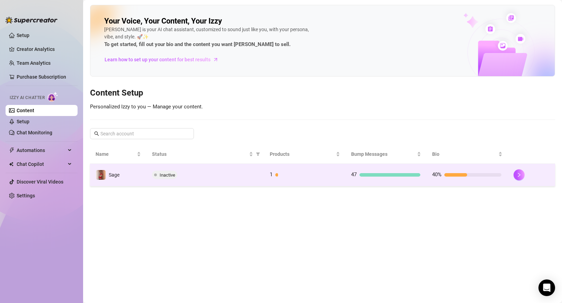
click at [290, 177] on div "1" at bounding box center [304, 175] width 69 height 8
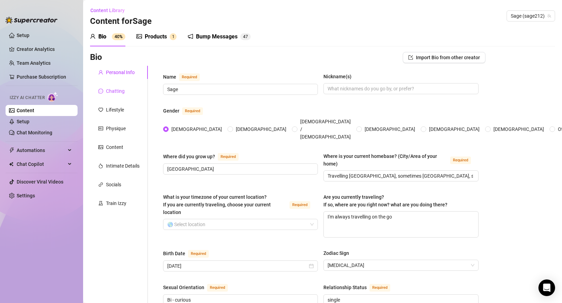
click at [117, 90] on div "Chatting" at bounding box center [115, 91] width 19 height 8
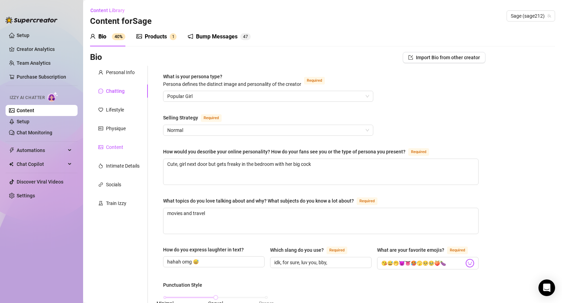
click at [117, 150] on div "Content" at bounding box center [114, 147] width 17 height 8
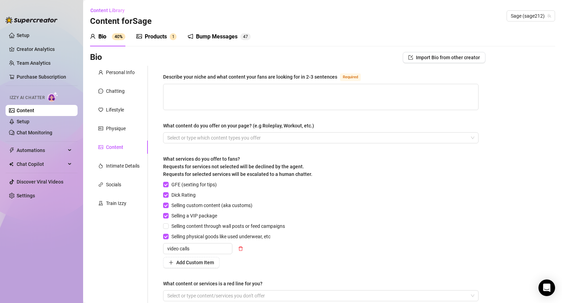
scroll to position [72, 0]
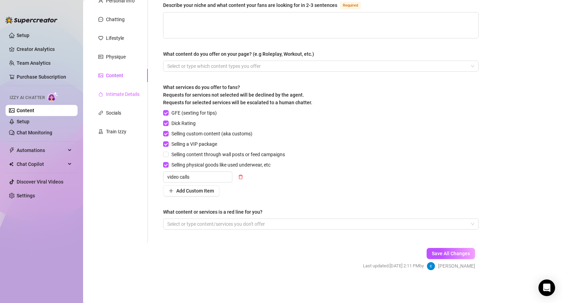
click at [121, 99] on div "Intimate Details" at bounding box center [119, 94] width 58 height 13
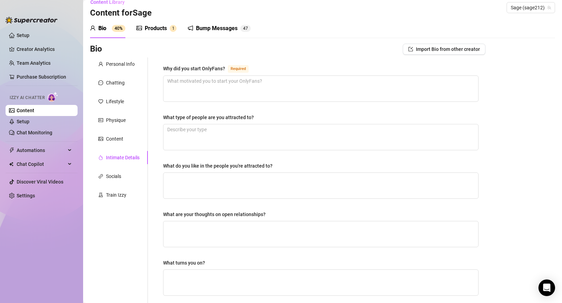
scroll to position [8, 0]
click at [121, 63] on div "Personal Info" at bounding box center [120, 65] width 29 height 8
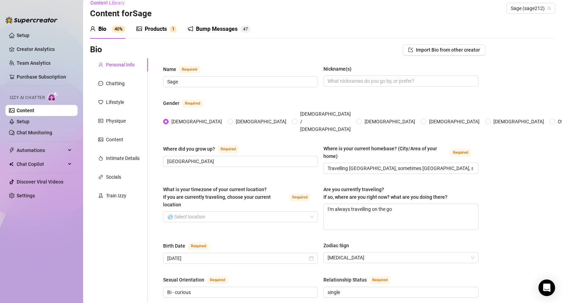
click at [149, 24] on div "Products 1" at bounding box center [156, 28] width 40 height 19
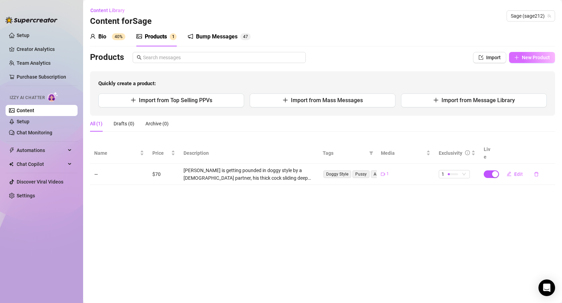
click at [527, 54] on button "New Product" at bounding box center [532, 57] width 46 height 11
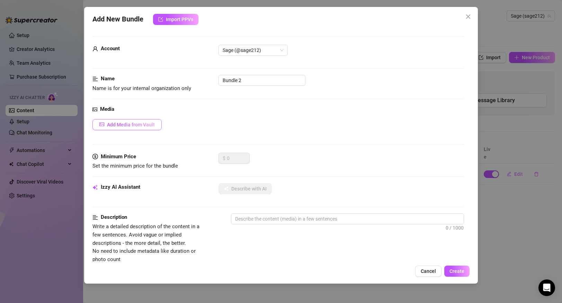
click at [144, 122] on span "Add Media from Vault" at bounding box center [131, 125] width 48 height 6
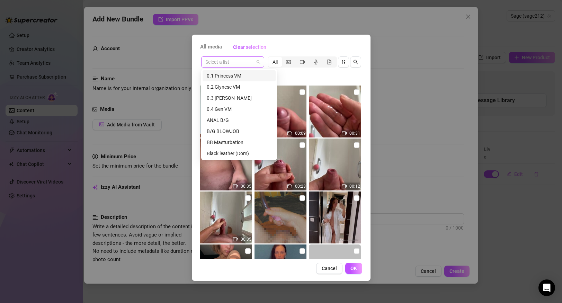
click at [256, 63] on span at bounding box center [232, 62] width 55 height 10
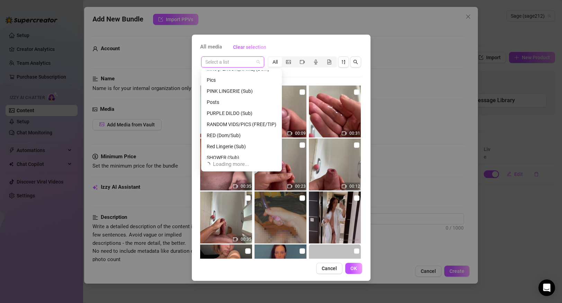
scroll to position [244, 0]
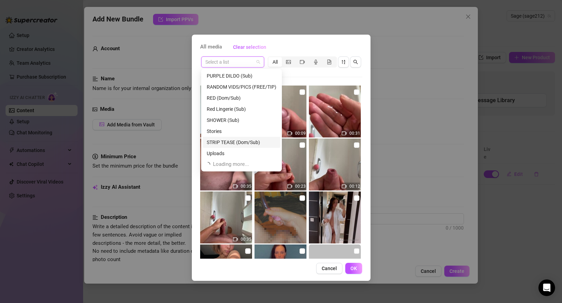
click at [240, 142] on div "STRIP TEASE (Dom/Sub)" at bounding box center [242, 142] width 70 height 8
